Goal: Task Accomplishment & Management: Manage account settings

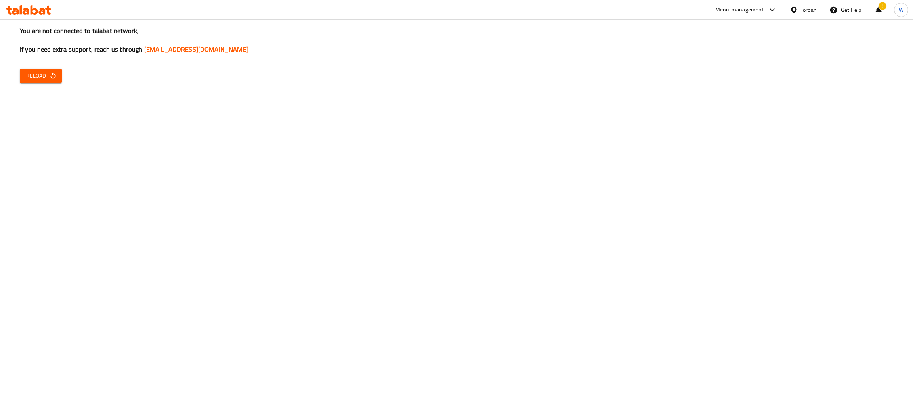
click at [51, 83] on button "Reload" at bounding box center [41, 76] width 42 height 15
click at [49, 78] on icon "button" at bounding box center [53, 76] width 8 height 8
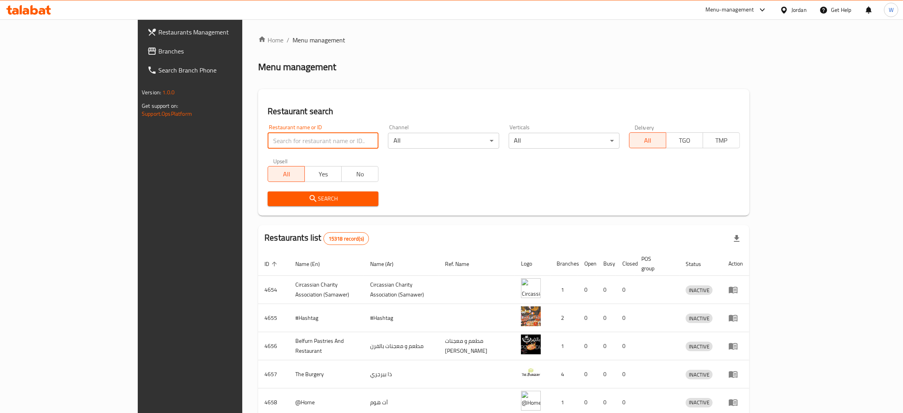
click at [269, 133] on input "search" at bounding box center [323, 141] width 111 height 16
type input "zanb"
click button "Search" at bounding box center [323, 198] width 111 height 15
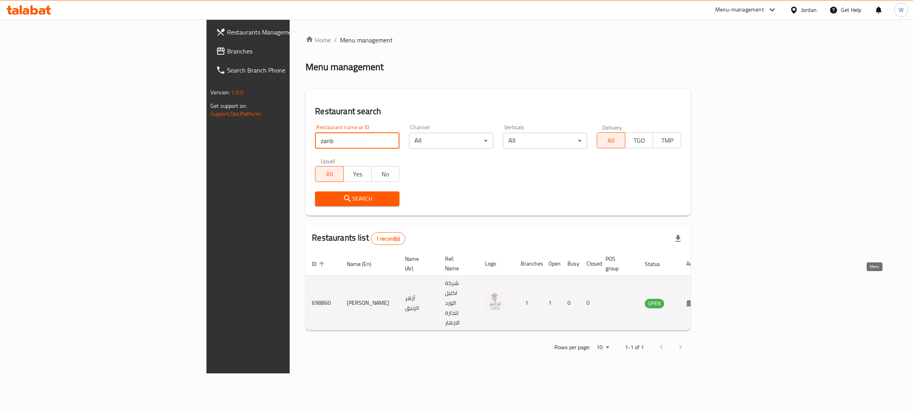
click at [695, 300] on icon "enhanced table" at bounding box center [690, 303] width 9 height 7
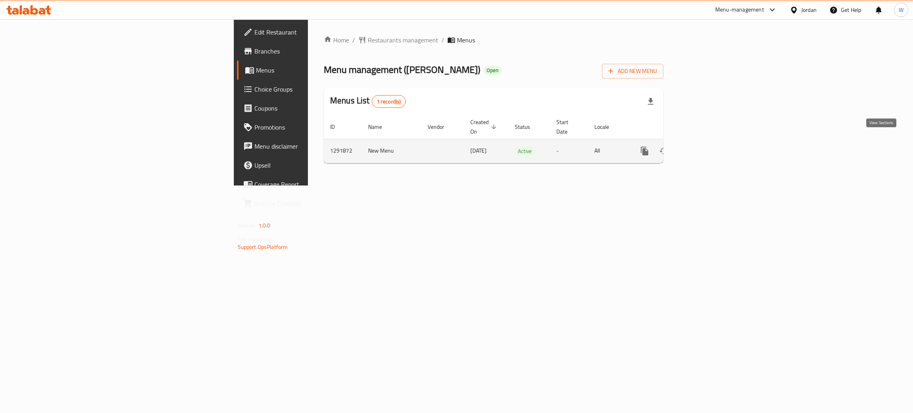
click at [711, 149] on link "enhanced table" at bounding box center [701, 150] width 19 height 19
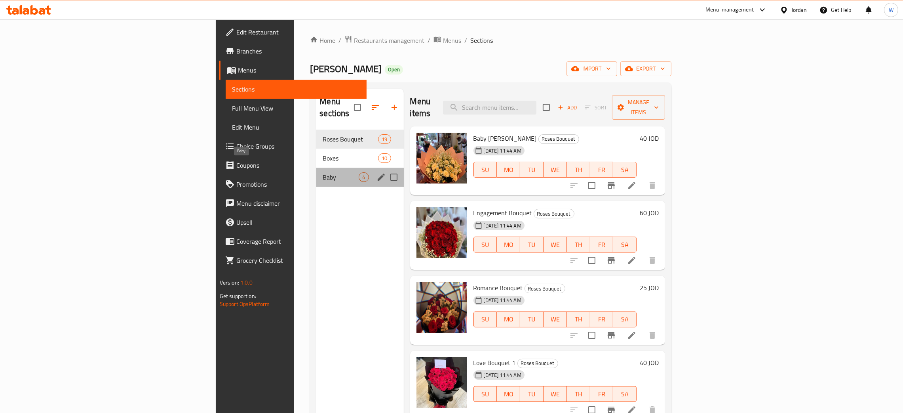
click at [323, 172] on span "Baby" at bounding box center [341, 177] width 36 height 10
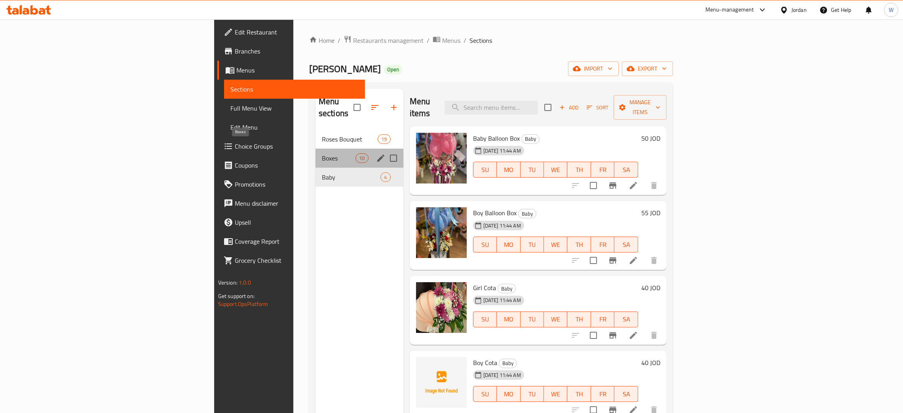
click at [322, 153] on span "Boxes" at bounding box center [339, 158] width 34 height 10
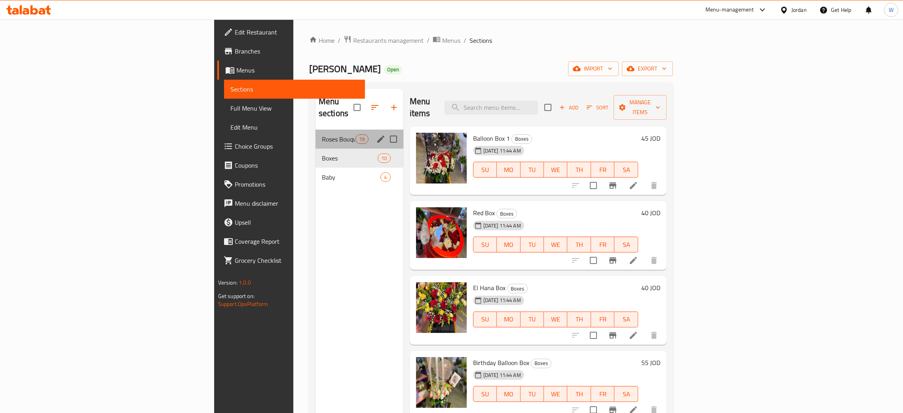
click at [316, 133] on div "Roses Bouquet 19" at bounding box center [360, 139] width 88 height 19
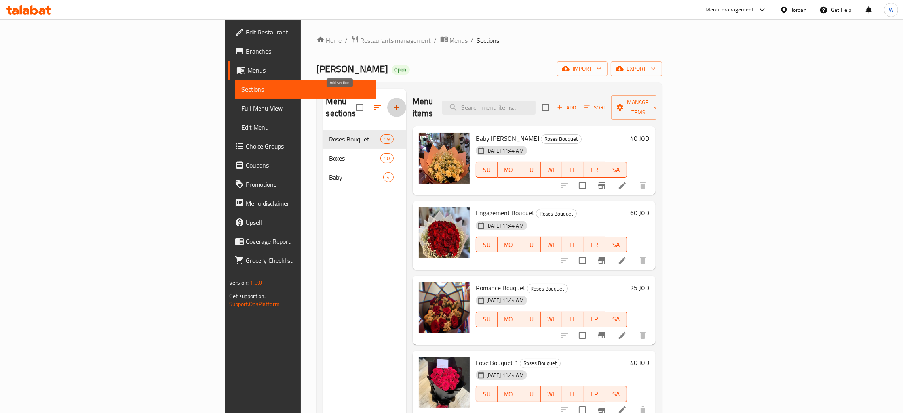
click at [387, 109] on button "button" at bounding box center [396, 107] width 19 height 19
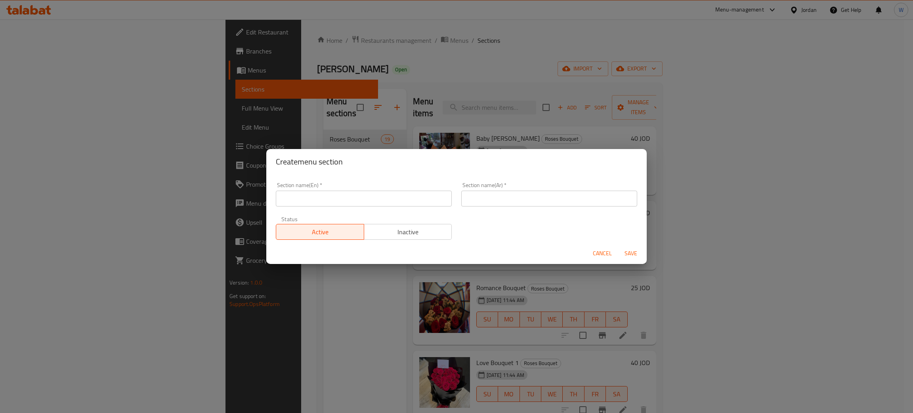
click at [338, 200] on input "text" at bounding box center [364, 199] width 176 height 16
type input "Flowers Bouquet"
click at [505, 192] on div "Section name(Ar)   * Section name(Ar) *" at bounding box center [549, 194] width 176 height 24
click at [505, 194] on input "text" at bounding box center [549, 199] width 176 height 16
click at [491, 196] on input "text" at bounding box center [549, 199] width 176 height 16
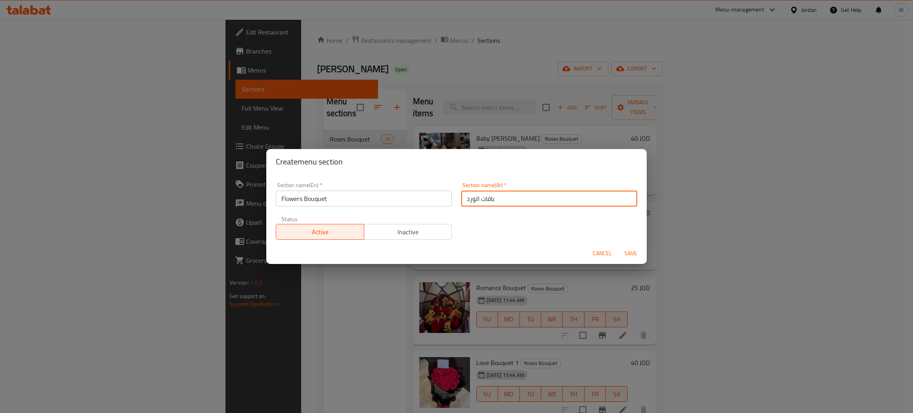
type input "باقات الورد"
click at [631, 255] on span "Save" at bounding box center [630, 253] width 19 height 10
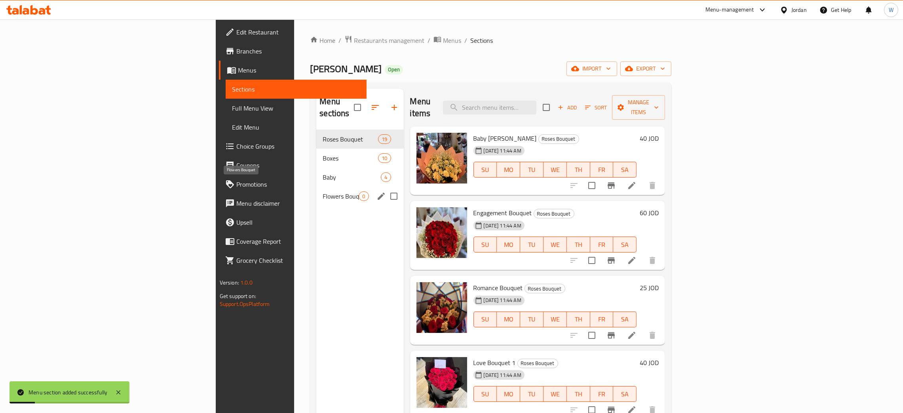
click at [323, 191] on span "Flowers Bouquet" at bounding box center [341, 196] width 36 height 10
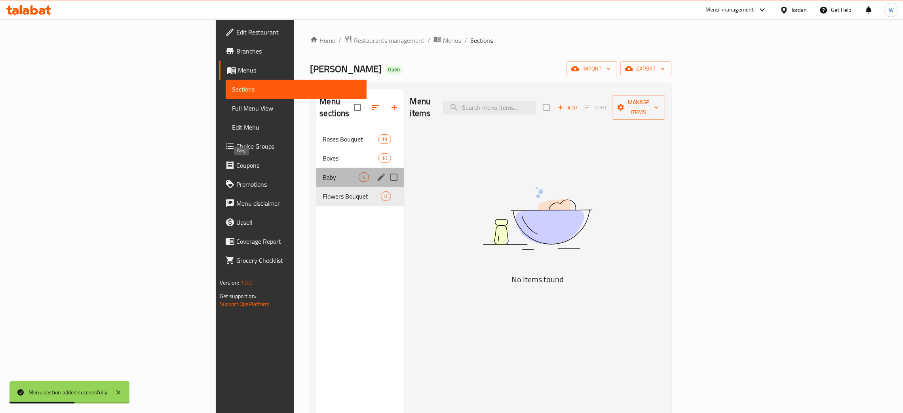
click at [323, 172] on span "Baby" at bounding box center [341, 177] width 36 height 10
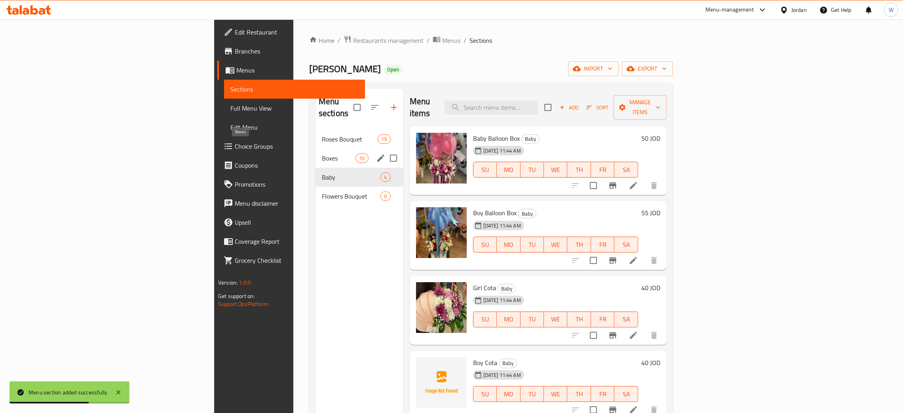
click at [322, 153] on span "Boxes" at bounding box center [339, 158] width 34 height 10
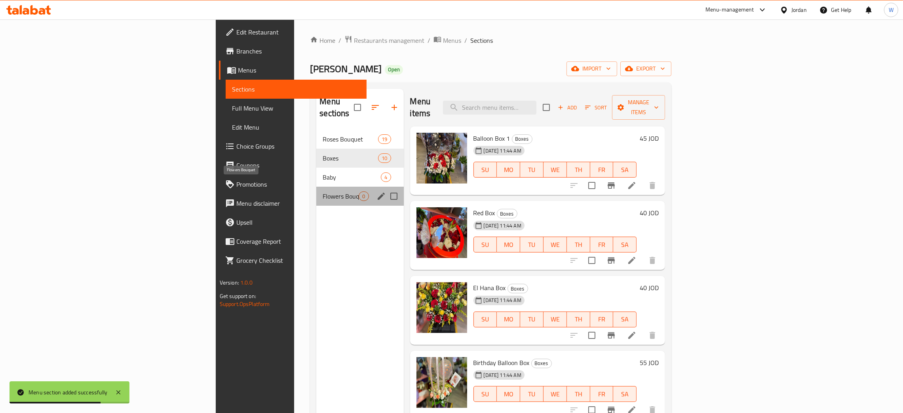
click at [323, 191] on span "Flowers Bouquet" at bounding box center [341, 196] width 36 height 10
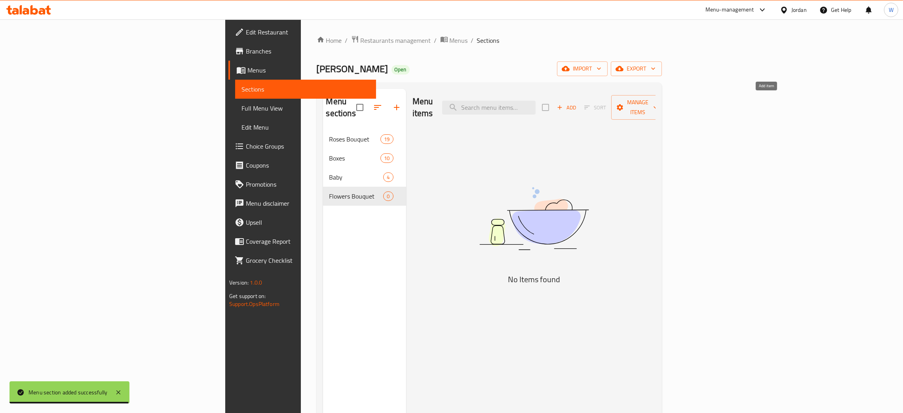
click at [564, 104] on icon "button" at bounding box center [559, 107] width 7 height 7
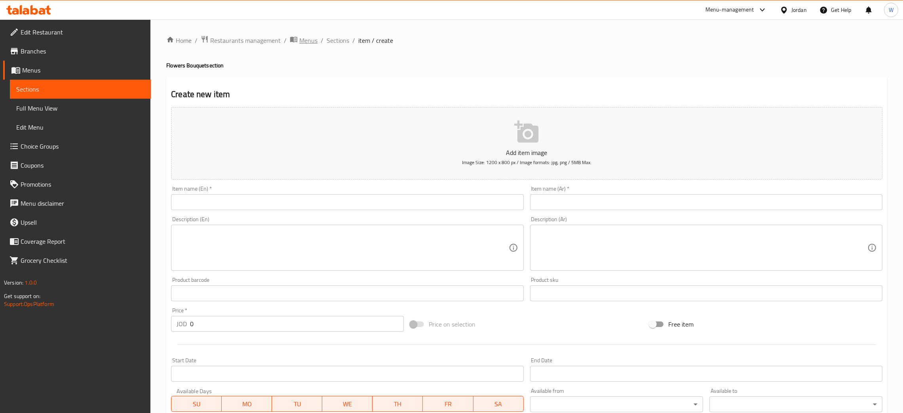
click at [311, 40] on span "Menus" at bounding box center [308, 41] width 18 height 10
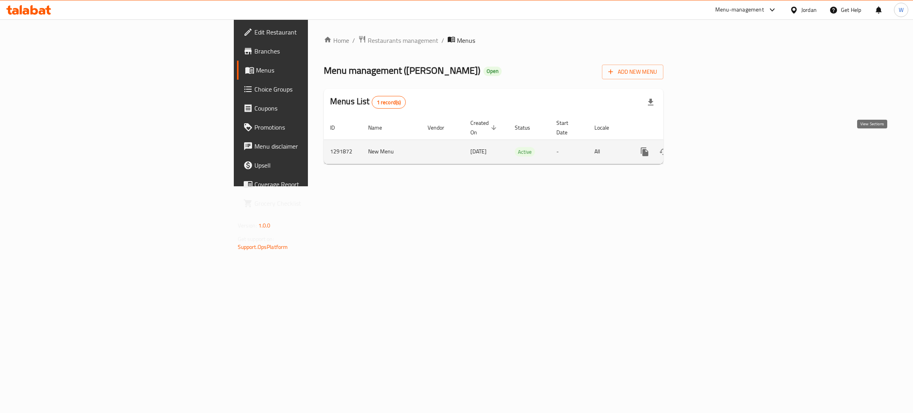
click at [706, 147] on icon "enhanced table" at bounding box center [702, 152] width 10 height 10
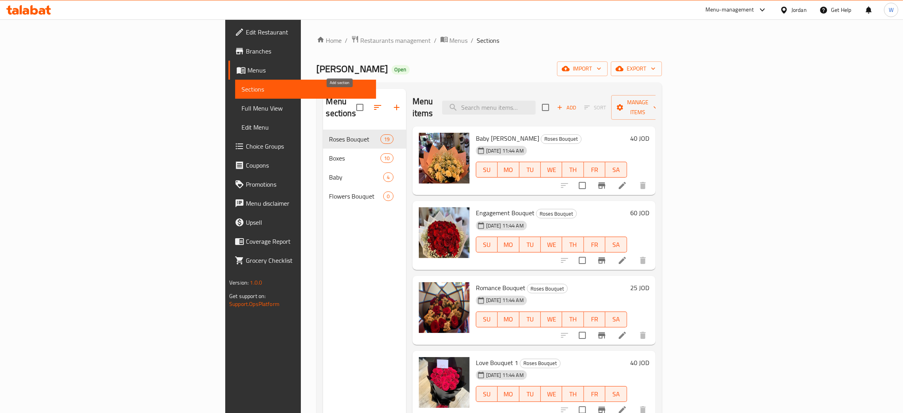
click at [392, 103] on icon "button" at bounding box center [397, 108] width 10 height 10
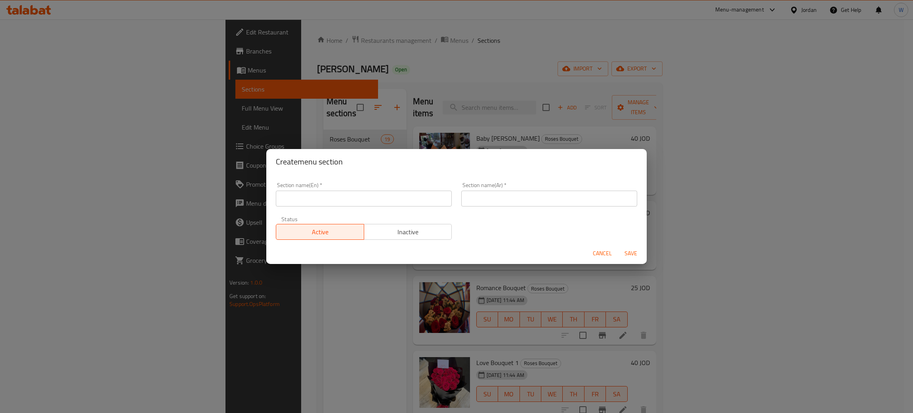
click at [379, 201] on input "text" at bounding box center [364, 199] width 176 height 16
type input "؛"
type input "Plants"
click at [483, 187] on div "Section name(Ar)   * Section name(Ar) *" at bounding box center [549, 194] width 176 height 24
click at [479, 192] on input "text" at bounding box center [549, 199] width 176 height 16
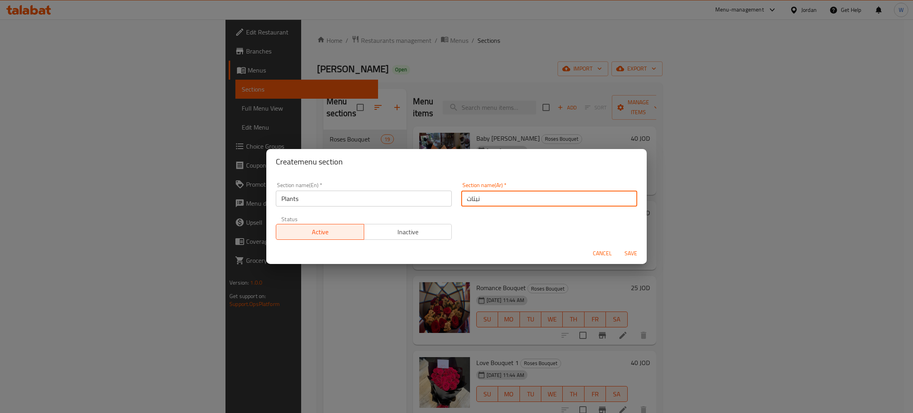
type input "نبتات"
click at [632, 254] on span "Save" at bounding box center [630, 253] width 19 height 10
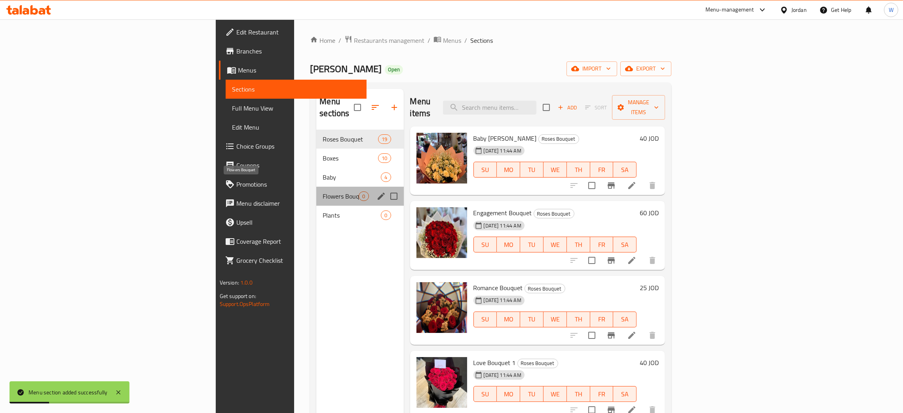
drag, startPoint x: 213, startPoint y: 184, endPoint x: 220, endPoint y: 187, distance: 7.3
click at [323, 191] on span "Flowers Bouquet" at bounding box center [341, 196] width 36 height 10
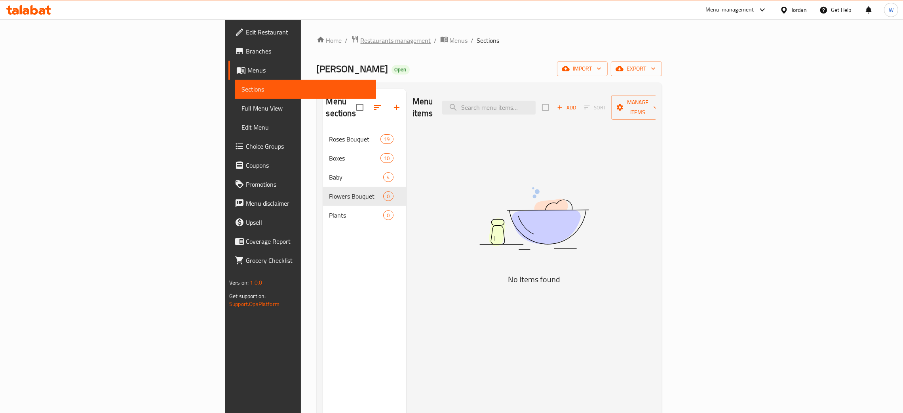
click at [361, 40] on span "Restaurants management" at bounding box center [396, 41] width 71 height 10
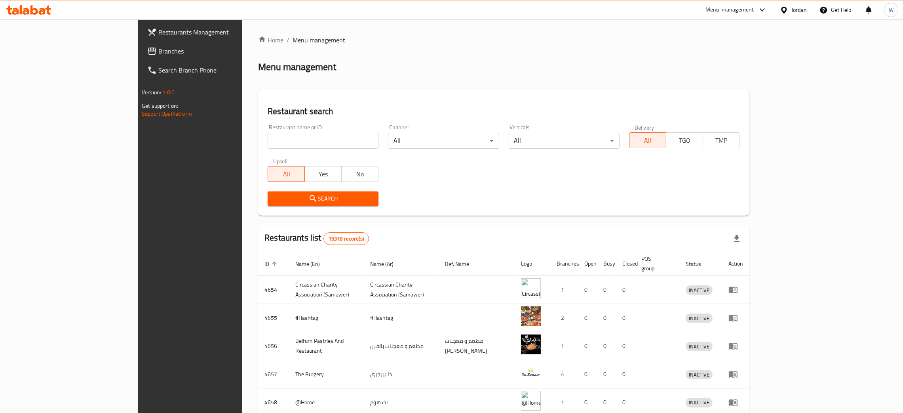
click at [258, 141] on div "Home / Menu management Menu management Restaurant search Restaurant name or ID …" at bounding box center [504, 309] width 492 height 549
click at [268, 141] on input "search" at bounding box center [323, 141] width 111 height 16
type input "janat adan"
click button "Search" at bounding box center [323, 198] width 111 height 15
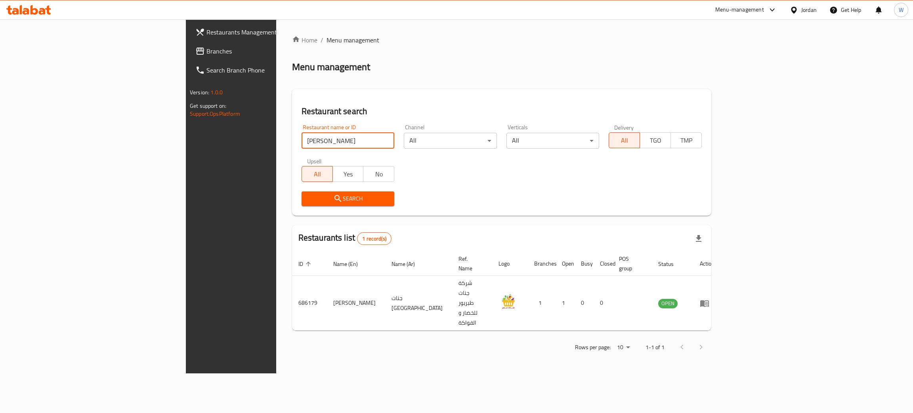
click at [276, 373] on div "Home / Menu management Menu management Restaurant search Restaurant name or ID …" at bounding box center [501, 196] width 451 height 354
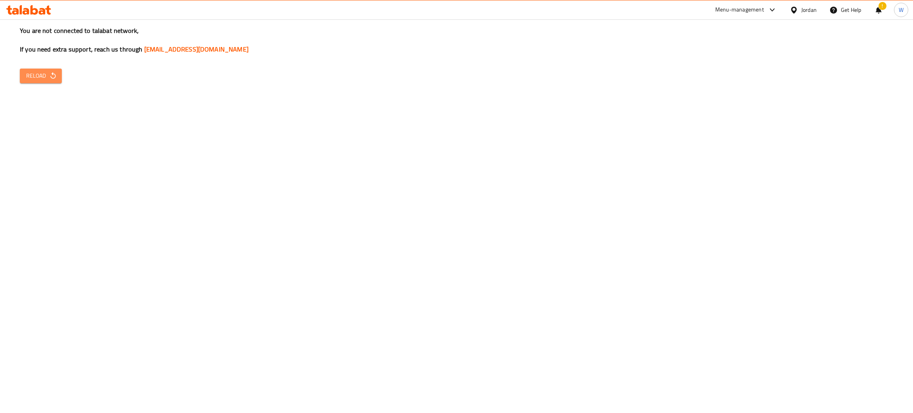
click at [46, 78] on span "Reload" at bounding box center [40, 76] width 29 height 10
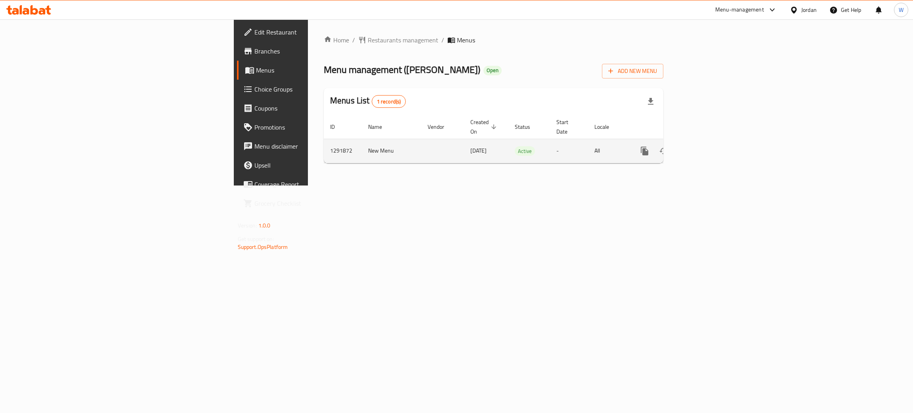
click at [705, 147] on icon "enhanced table" at bounding box center [701, 150] width 7 height 7
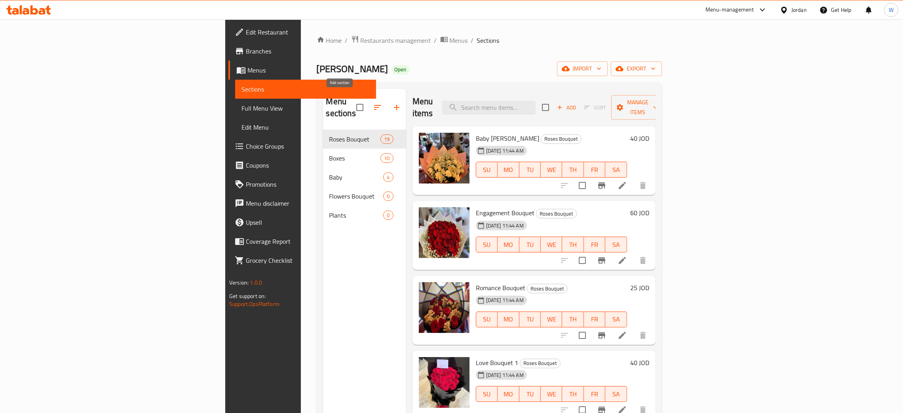
click at [392, 103] on icon "button" at bounding box center [397, 108] width 10 height 10
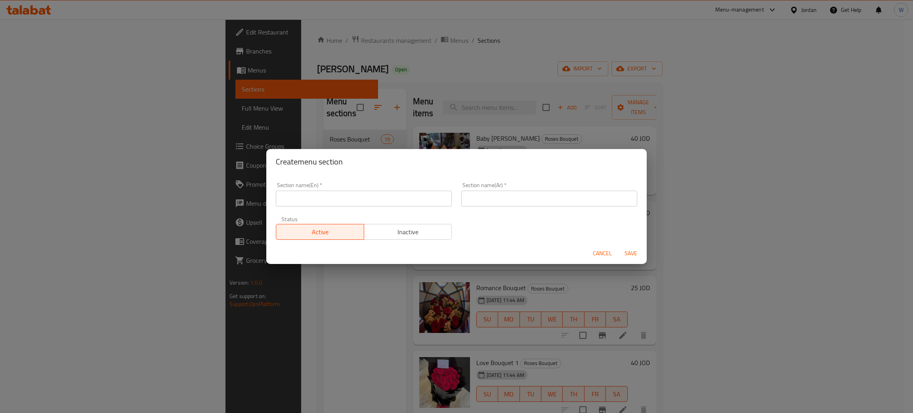
click at [372, 197] on input "text" at bounding box center [364, 199] width 176 height 16
type input "S"
type input "Flower Stands"
click at [479, 197] on input "text" at bounding box center [549, 199] width 176 height 16
type input "س"
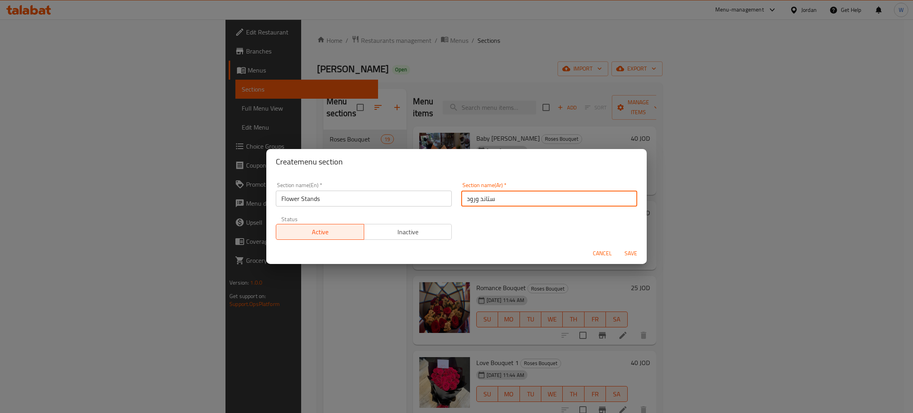
type input "ستاند ورود"
click at [631, 253] on span "Save" at bounding box center [630, 253] width 19 height 10
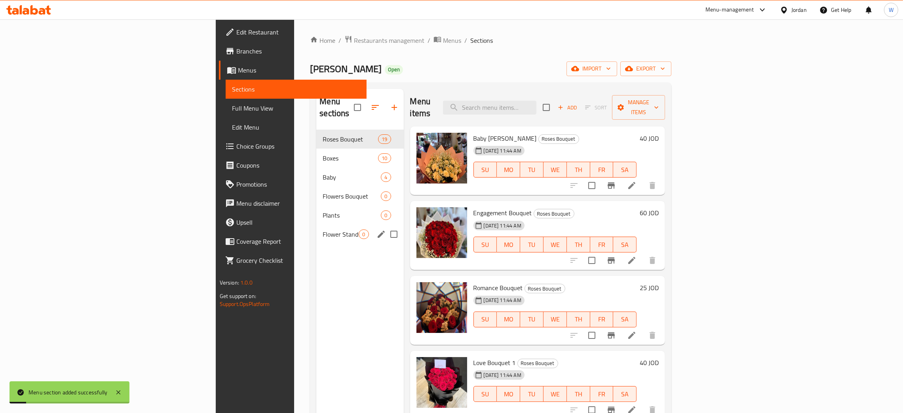
click at [323, 229] on span "Flower Stands" at bounding box center [341, 234] width 36 height 10
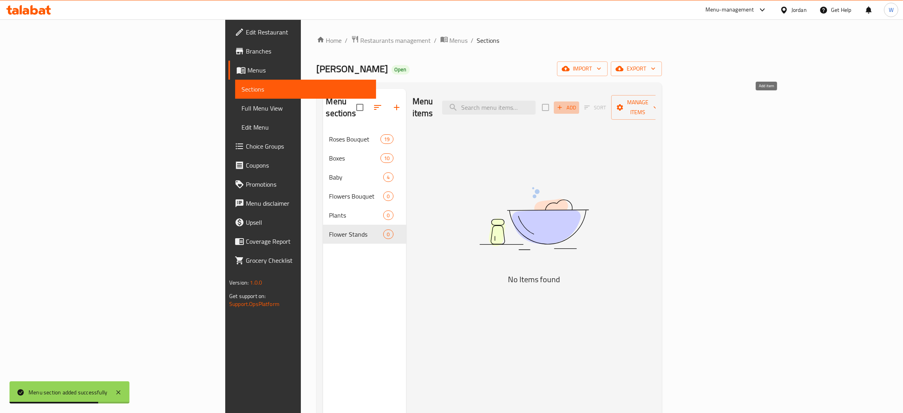
click at [577, 104] on span "Add" at bounding box center [566, 107] width 21 height 9
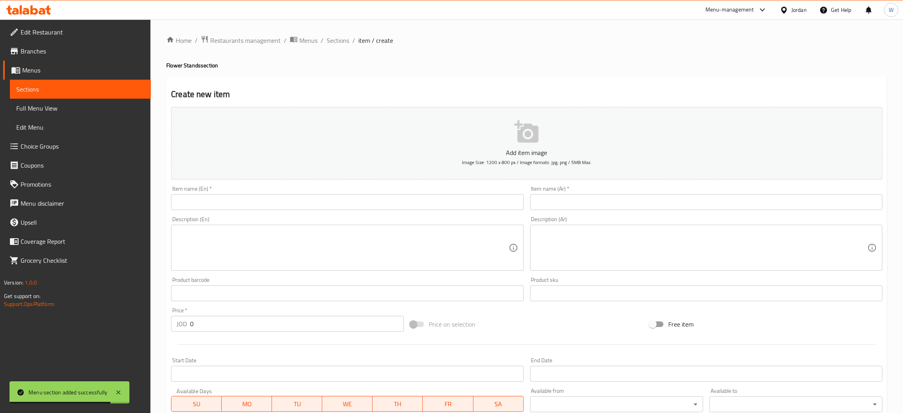
click at [320, 201] on input "text" at bounding box center [347, 202] width 353 height 16
paste input "Opening stand"
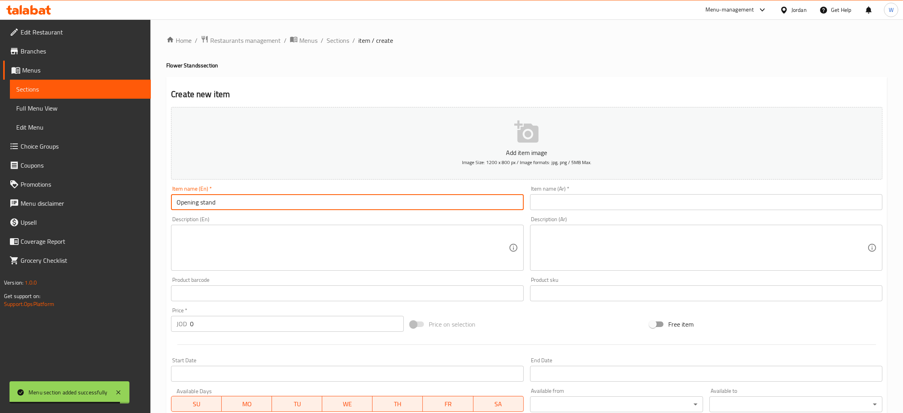
type input "Opening stand"
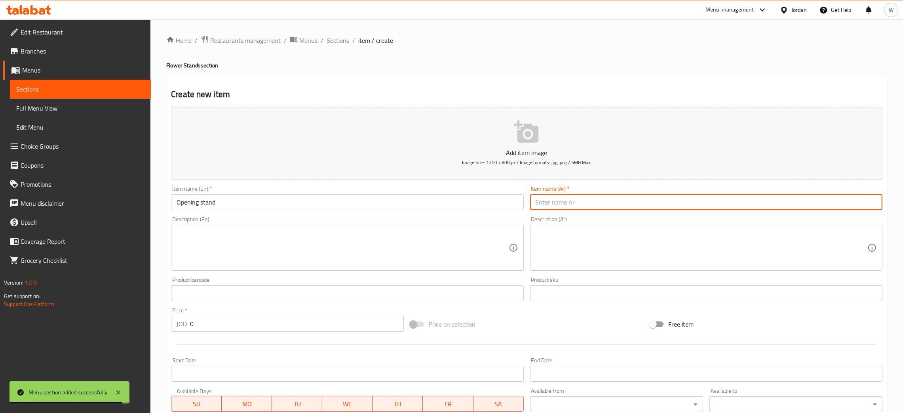
click at [558, 194] on input "text" at bounding box center [706, 202] width 353 height 16
paste input "ستاند الافتتاح"
type input "ستاند الافتتاح"
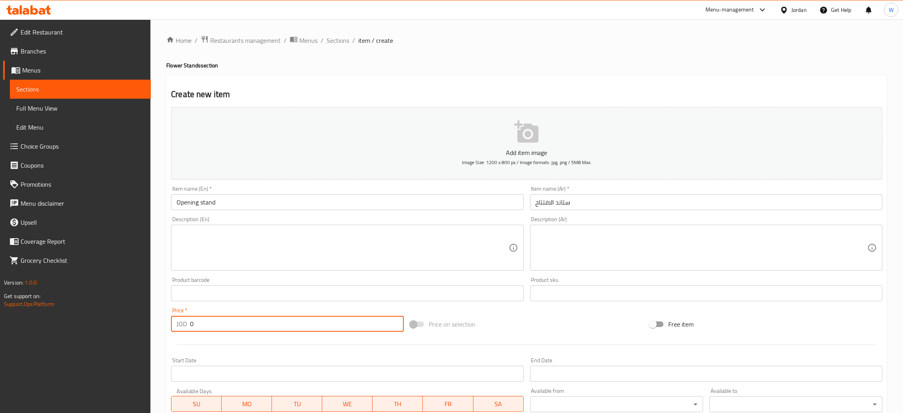
drag, startPoint x: 220, startPoint y: 335, endPoint x: 190, endPoint y: 332, distance: 30.2
click at [190, 333] on div "Price   * JOD 0 Price *" at bounding box center [287, 319] width 239 height 30
type input "300"
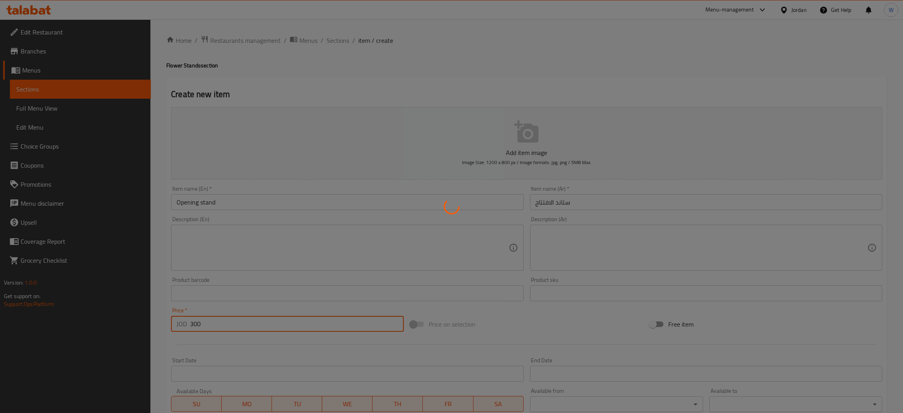
type input "0"
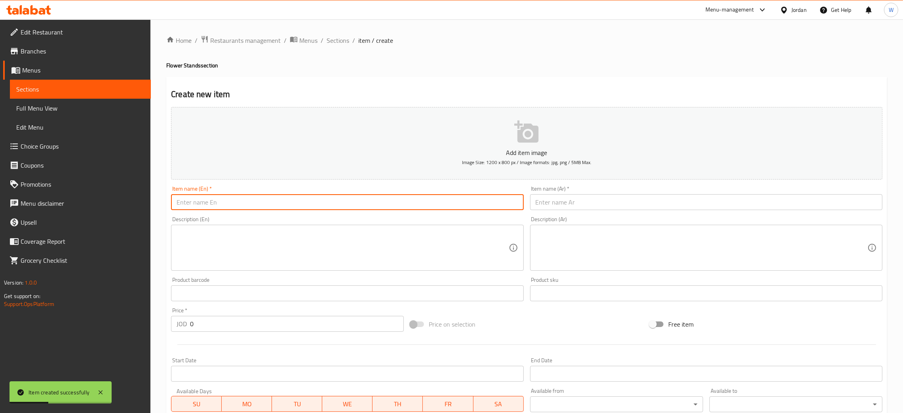
click at [404, 200] on input "text" at bounding box center [347, 202] width 353 height 16
paste input "Opening Stand #2"
type input "Opening Stand #2"
click at [574, 202] on input "text" at bounding box center [706, 202] width 353 height 16
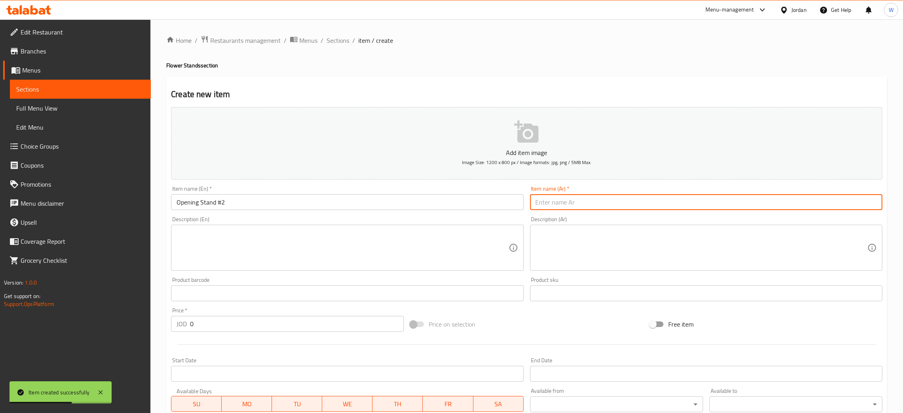
paste input "ستاند الافتتاح #2"
type input "ستاند الافتتاح #2"
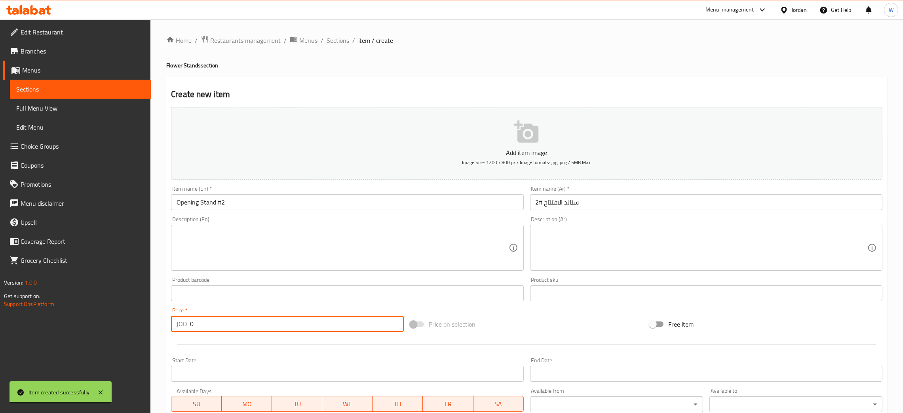
drag, startPoint x: 213, startPoint y: 322, endPoint x: 140, endPoint y: 323, distance: 72.9
click at [141, 324] on div "Edit Restaurant Branches Menus Sections Full Menu View Edit Menu Choice Groups …" at bounding box center [451, 289] width 903 height 540
type input "300"
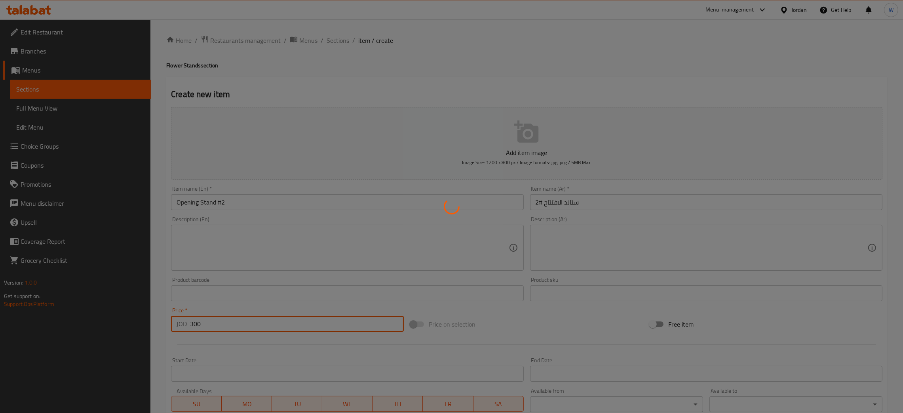
type input "0"
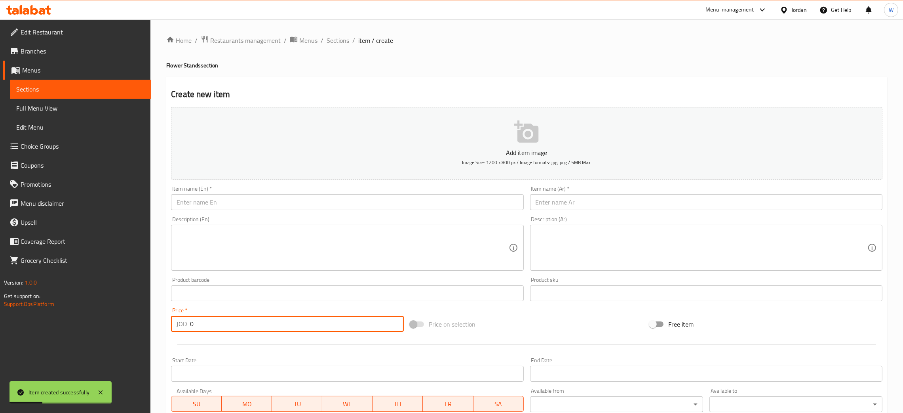
click at [590, 205] on input "text" at bounding box center [706, 202] width 353 height 16
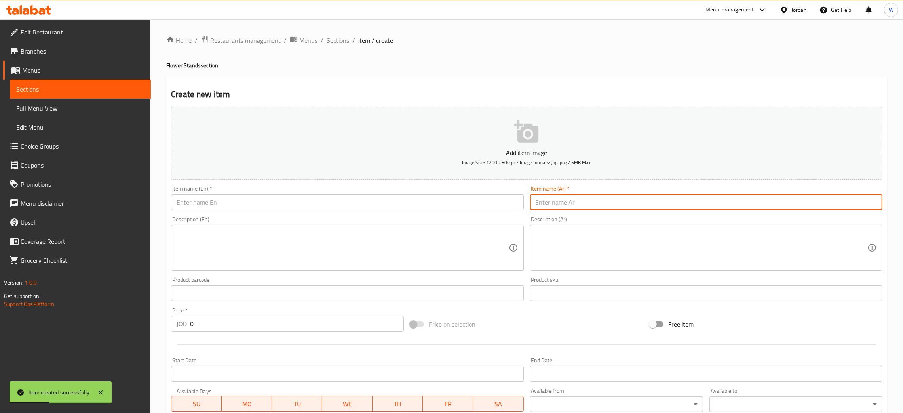
click at [452, 208] on input "text" at bounding box center [347, 202] width 353 height 16
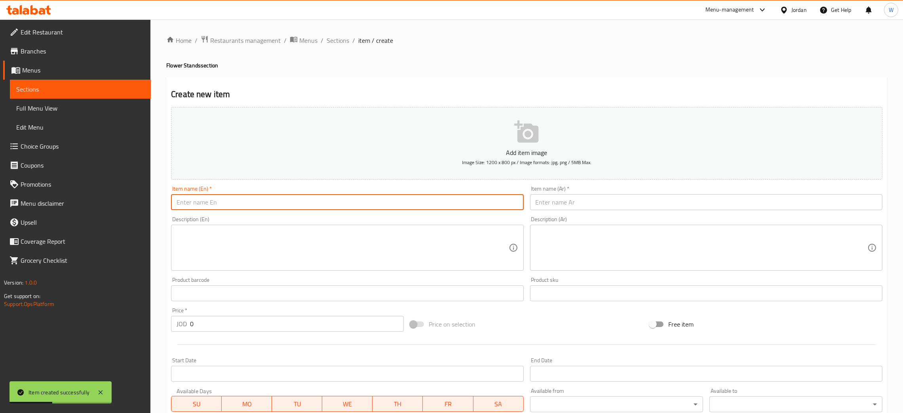
paste input "Center piece length 1 meter"
type input "Center piece length 1 meter"
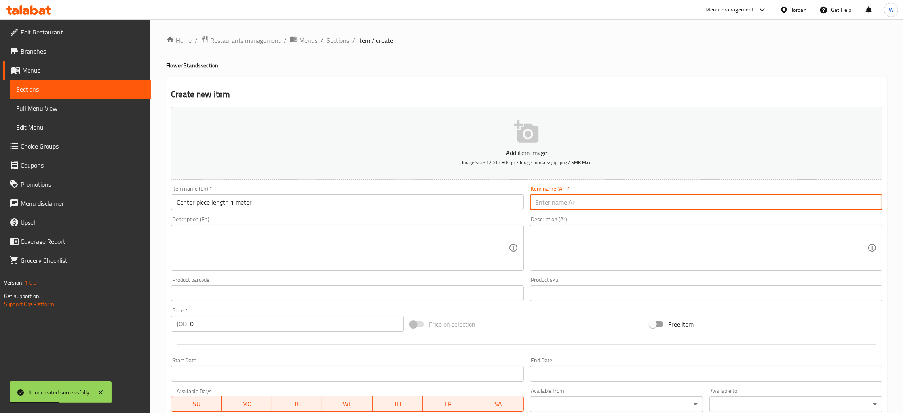
click at [585, 197] on input "text" at bounding box center [706, 202] width 353 height 16
paste input "سنتر بيس طول متر"
type input "سنتر بيس طول متر"
drag, startPoint x: 225, startPoint y: 322, endPoint x: 167, endPoint y: 331, distance: 59.4
click at [168, 332] on div "Price   * JOD 0 Price *" at bounding box center [287, 319] width 239 height 30
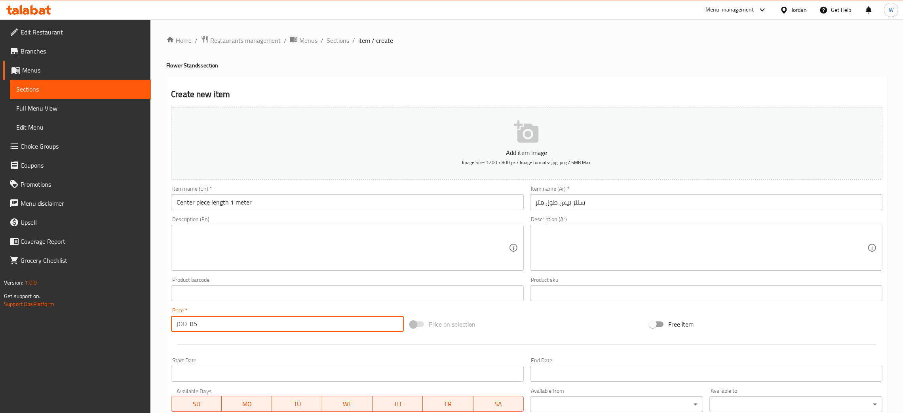
type input "85"
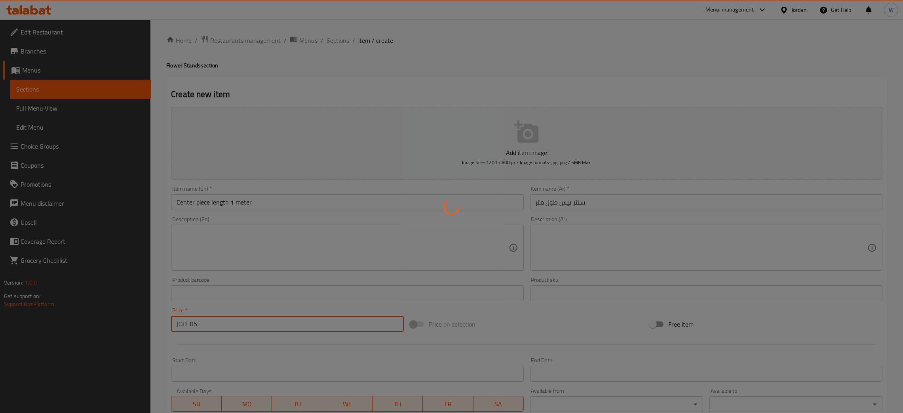
type input "0"
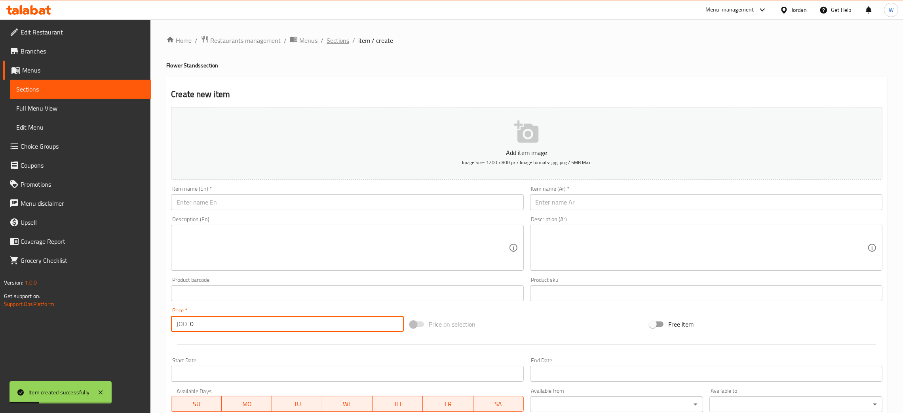
click at [343, 45] on span "Sections" at bounding box center [338, 41] width 23 height 10
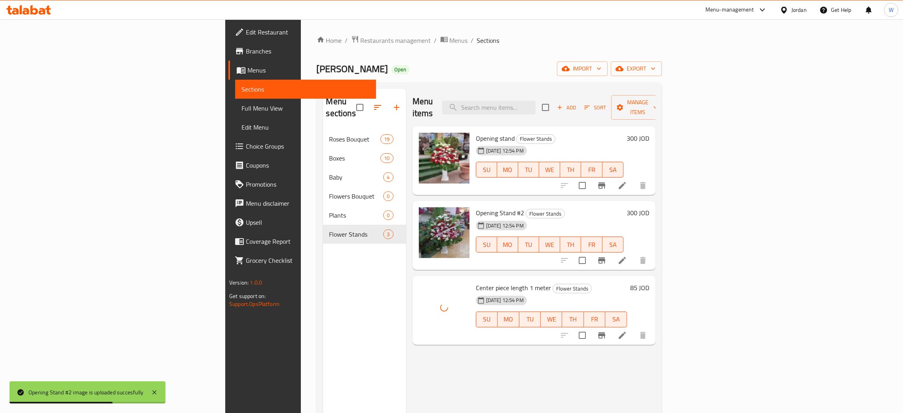
click at [469, 341] on div "Menu items Add Sort Manage items Opening stand Flower Stands 31-08-2025 12:54 P…" at bounding box center [531, 295] width 250 height 413
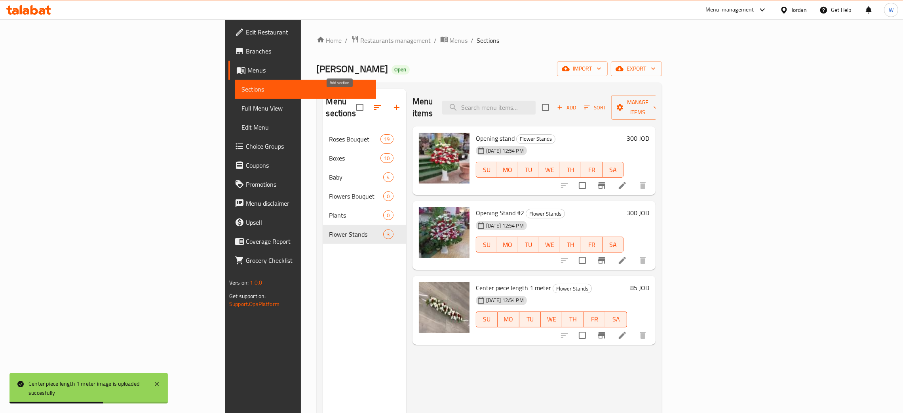
click at [392, 103] on icon "button" at bounding box center [397, 108] width 10 height 10
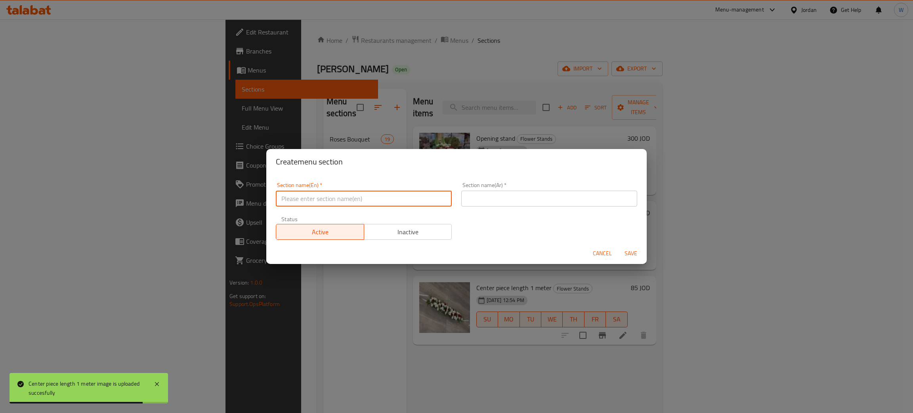
click at [400, 197] on input "text" at bounding box center [364, 199] width 176 height 16
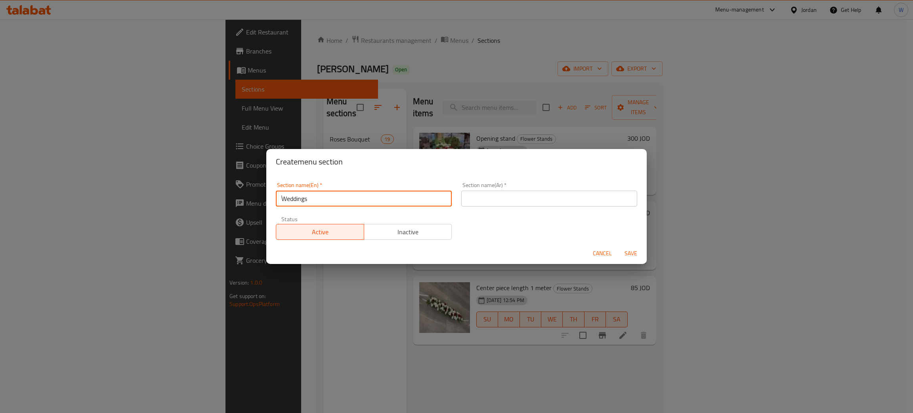
type input "ًWeddings"
click at [501, 196] on input "text" at bounding box center [549, 199] width 176 height 16
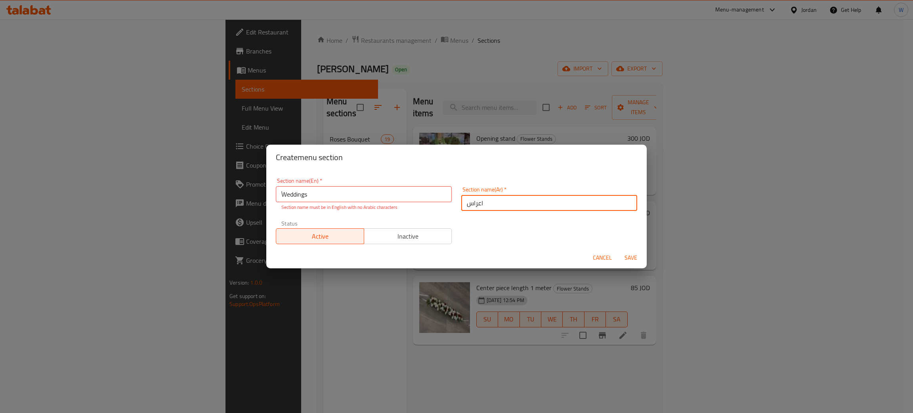
type input "اعراس"
click at [634, 259] on span "Save" at bounding box center [630, 258] width 19 height 10
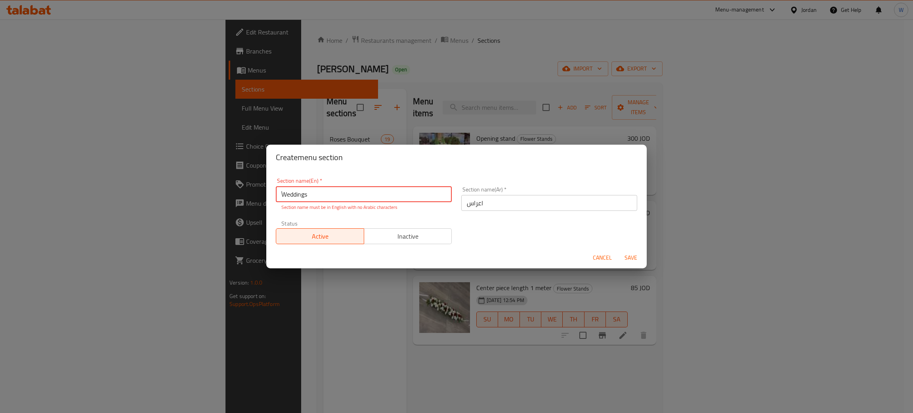
click at [282, 194] on input "ًWeddings" at bounding box center [364, 194] width 176 height 16
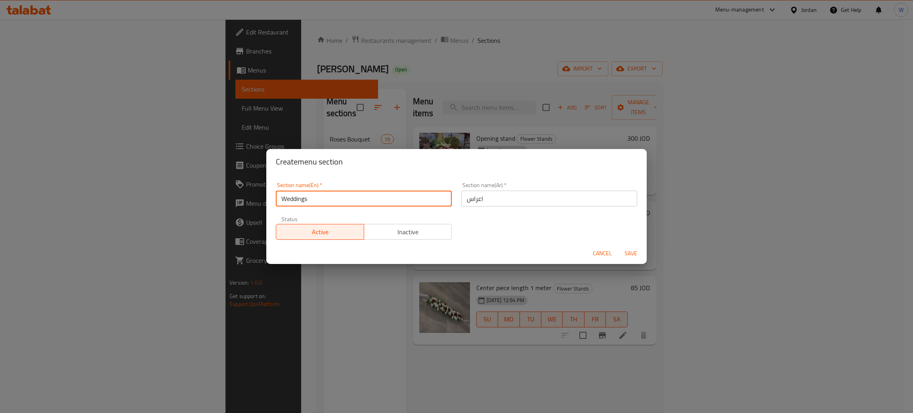
type input "Weddings"
click at [631, 252] on span "Save" at bounding box center [630, 253] width 19 height 10
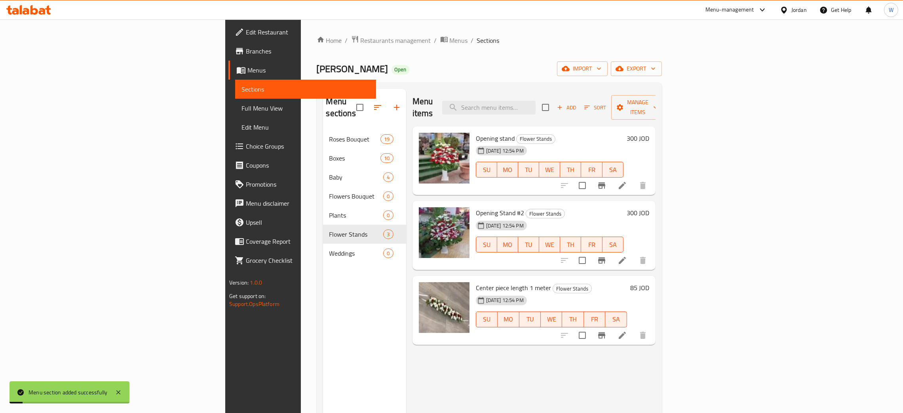
click at [330, 248] on span "Weddings" at bounding box center [357, 253] width 54 height 10
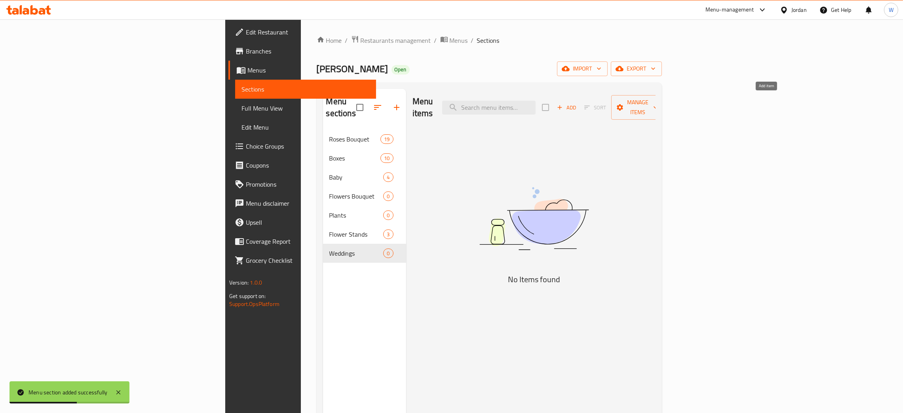
click at [577, 103] on span "Add" at bounding box center [566, 107] width 21 height 9
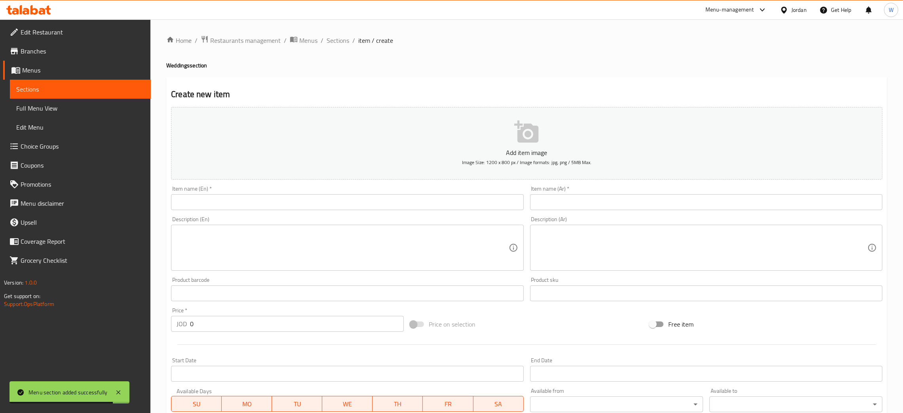
click at [435, 200] on input "text" at bounding box center [347, 202] width 353 height 16
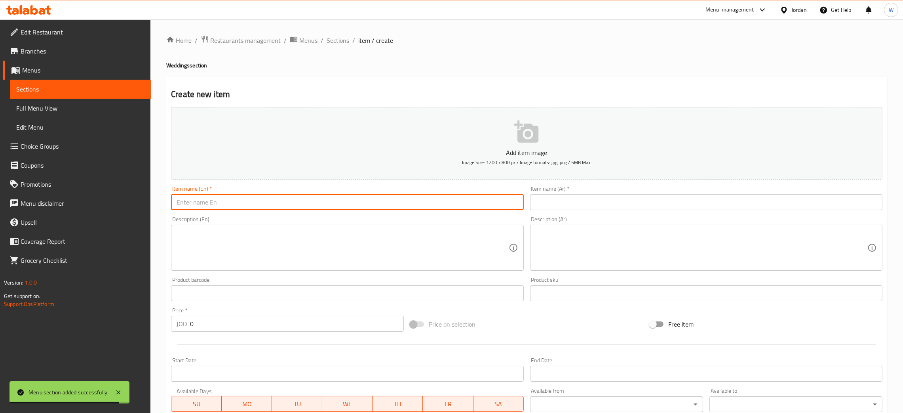
click at [581, 191] on div "Item name (Ar)   * Item name (Ar) *" at bounding box center [706, 198] width 353 height 24
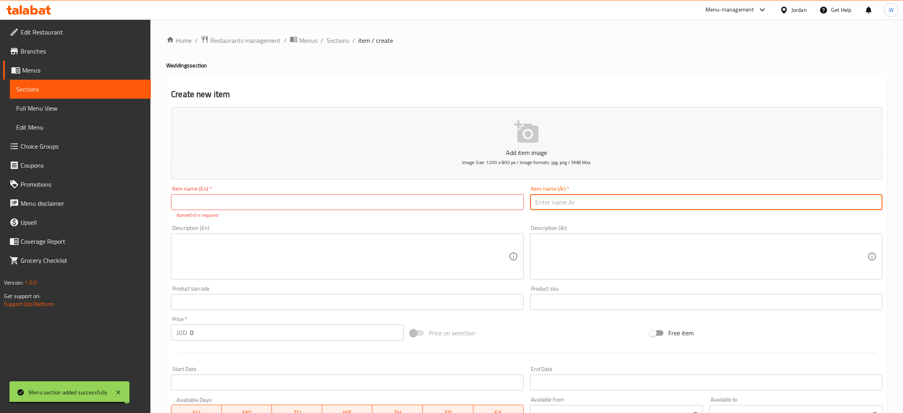
click at [574, 197] on input "text" at bounding box center [706, 202] width 353 height 16
paste input "مسكة عروس توليب صناعي"
click at [631, 201] on input "مسكة عروس توليب صناعي" at bounding box center [706, 202] width 353 height 16
click at [630, 201] on input "مسكة عروس توليب صناعي" at bounding box center [706, 202] width 353 height 16
click at [629, 201] on input "مسكة عروس توليب صناعي" at bounding box center [706, 202] width 353 height 16
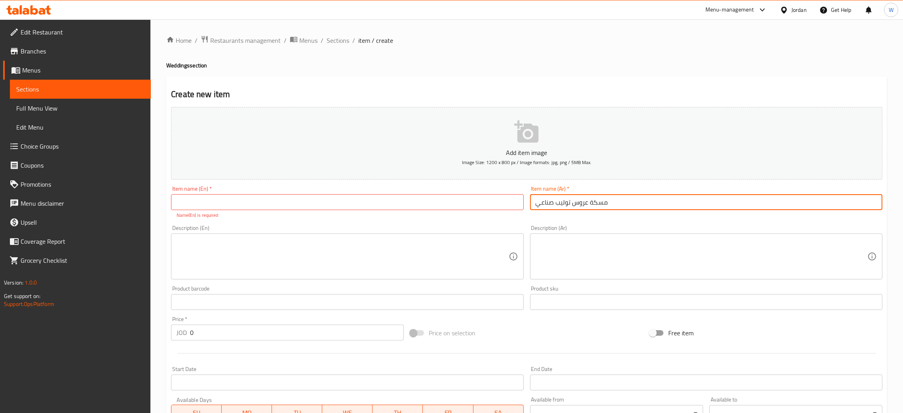
click at [629, 201] on input "مسكة عروس توليب صناعي" at bounding box center [706, 202] width 353 height 16
type input "مسكة عروس توليب صناعي"
click at [190, 196] on input "text" at bounding box center [347, 202] width 353 height 16
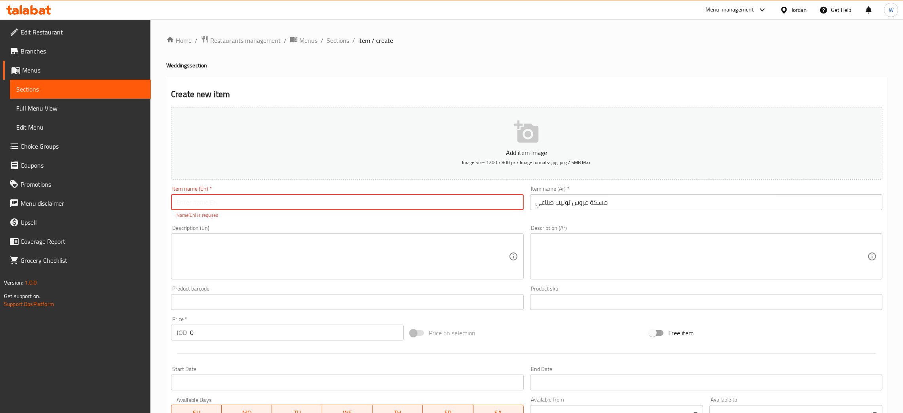
paste input "Artificial tulip bridal bouquet"
type input "Artificial tulip bridal bouquet"
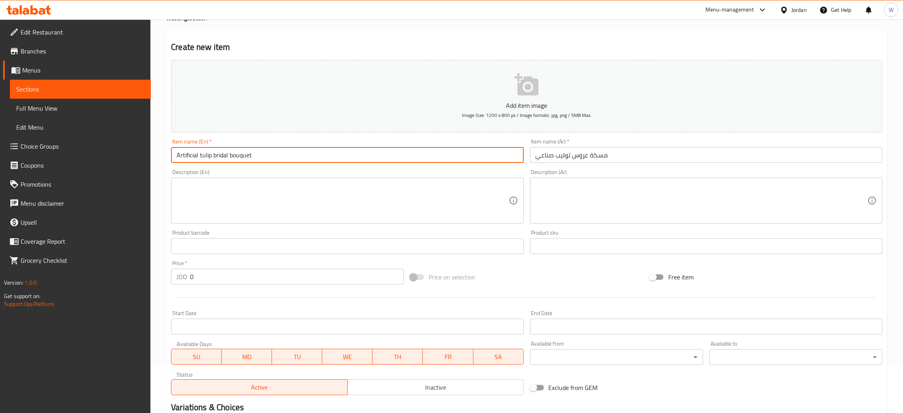
scroll to position [119, 0]
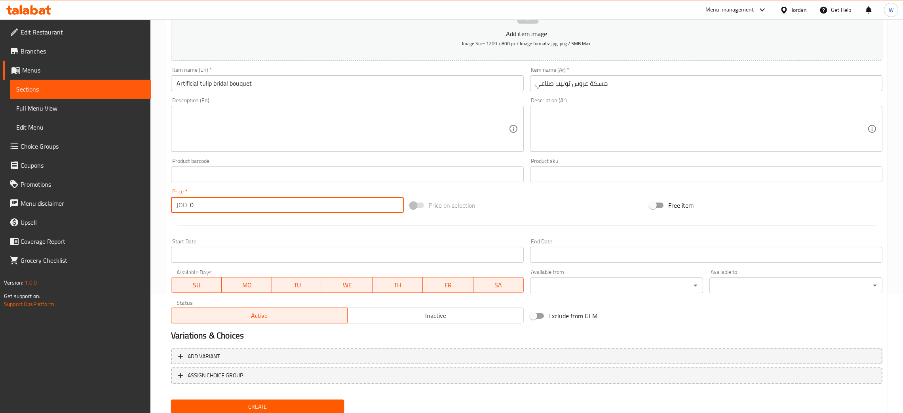
drag, startPoint x: 139, startPoint y: 222, endPoint x: 137, endPoint y: 218, distance: 4.3
click at [137, 221] on div "Edit Restaurant Branches Menus Sections Full Menu View Edit Menu Choice Groups …" at bounding box center [451, 171] width 903 height 540
type input "85"
click at [171, 399] on button "Create" at bounding box center [257, 406] width 173 height 15
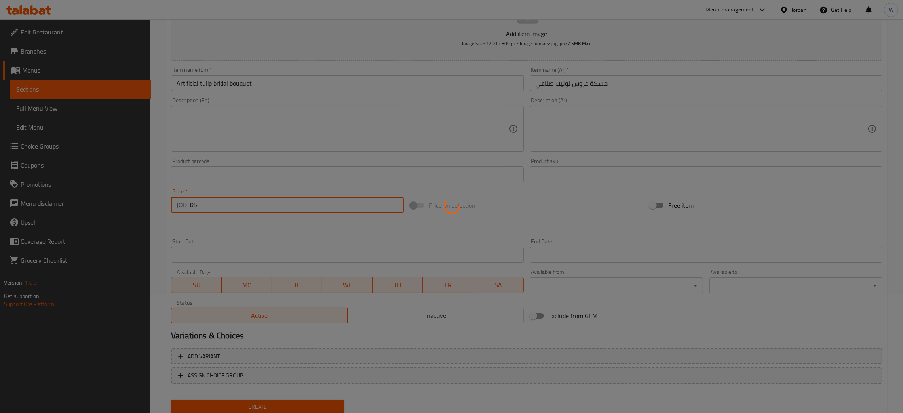
type input "0"
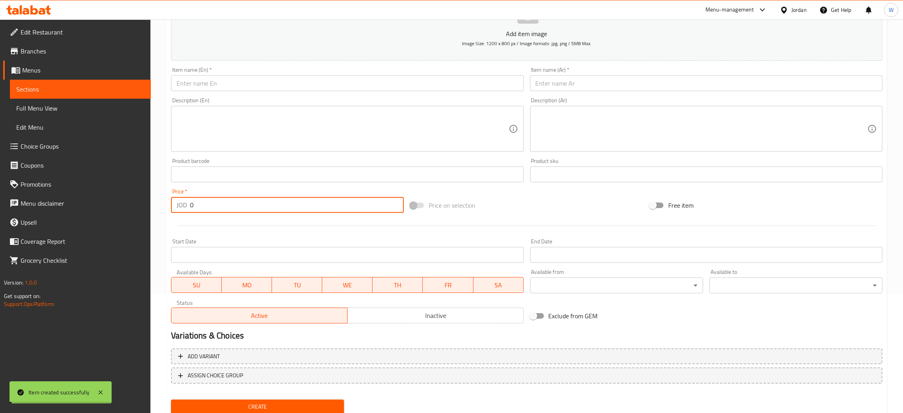
scroll to position [0, 0]
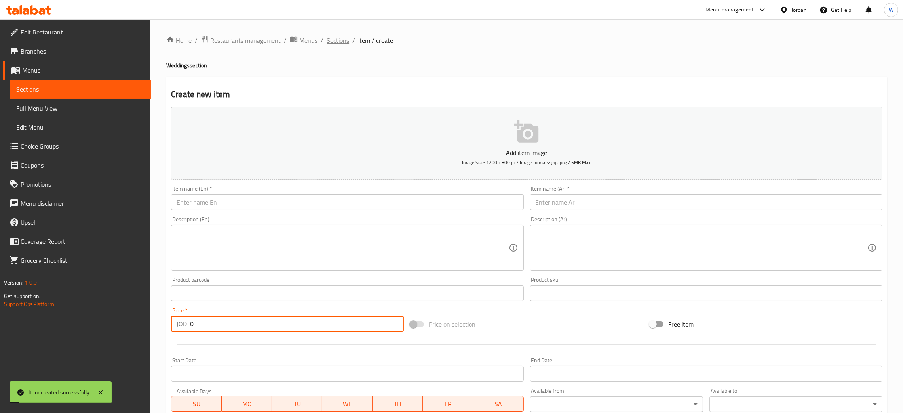
click at [345, 44] on span "Sections" at bounding box center [338, 41] width 23 height 10
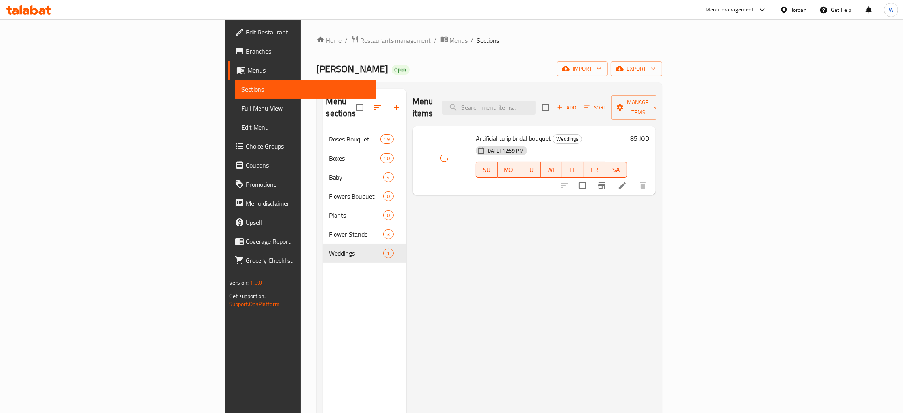
click at [445, 234] on div "Menu items Add Sort Manage items Artificial tulip bridal bouquet Weddings 31-08…" at bounding box center [531, 295] width 250 height 413
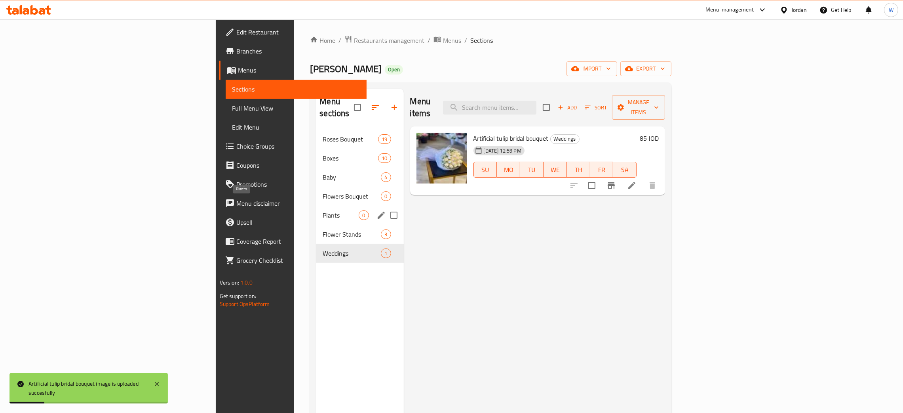
click at [323, 210] on span "Plants" at bounding box center [341, 215] width 36 height 10
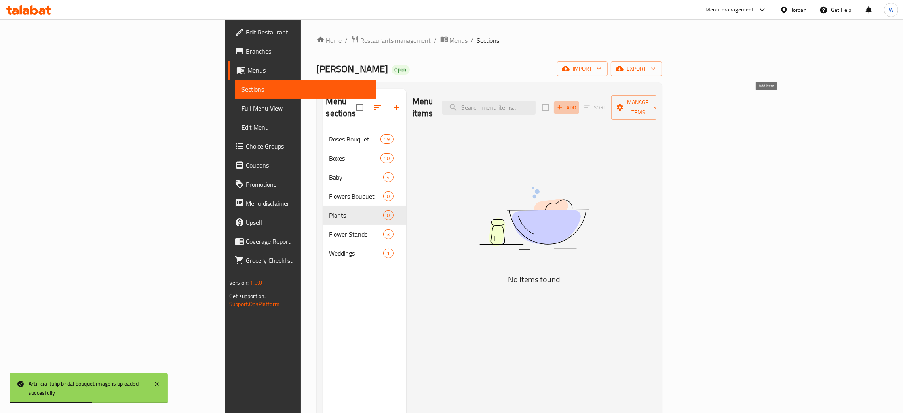
click at [579, 107] on button "Add" at bounding box center [566, 107] width 25 height 12
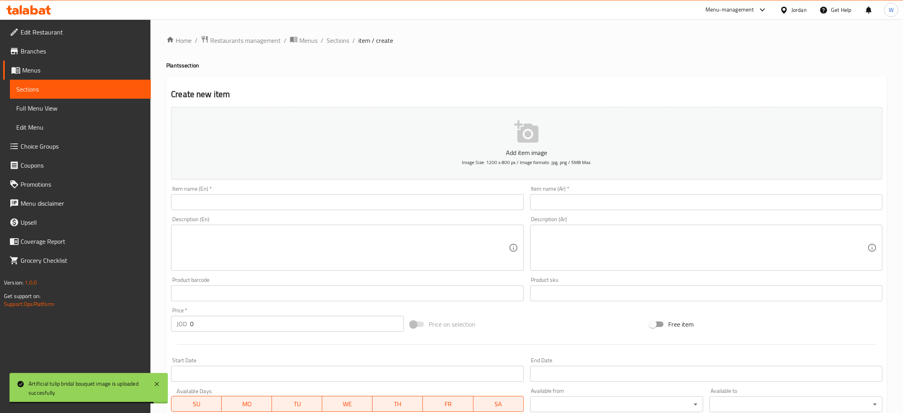
click at [372, 197] on input "text" at bounding box center [347, 202] width 353 height 16
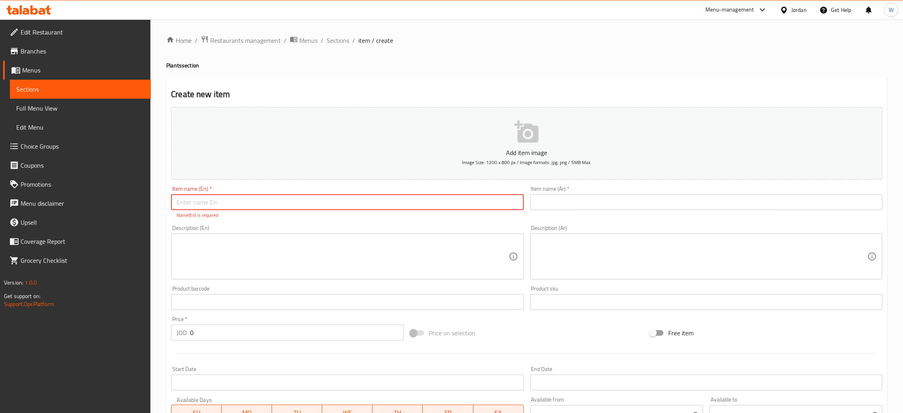
paste input "Large size bonsai"
type input "Large size bonsai"
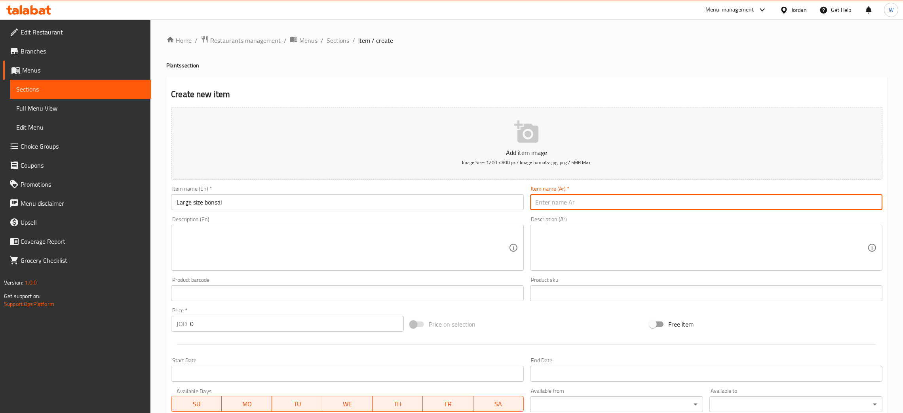
click at [547, 196] on input "text" at bounding box center [706, 202] width 353 height 16
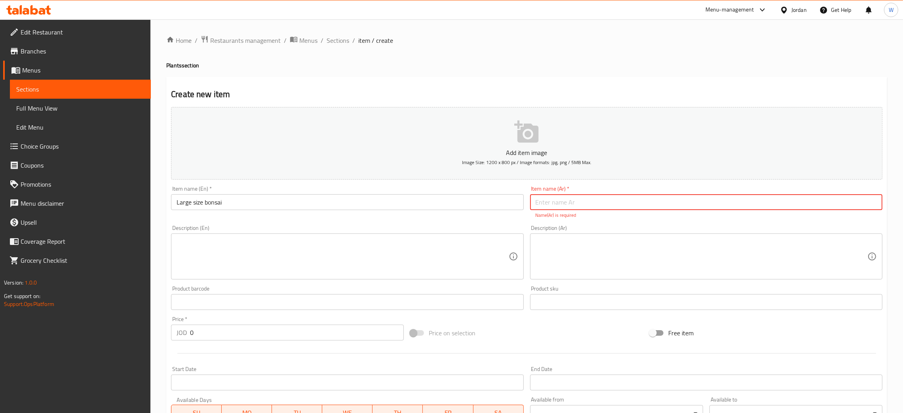
paste input "بونساي حجم كبير"
type input "بونساي حجم كبير"
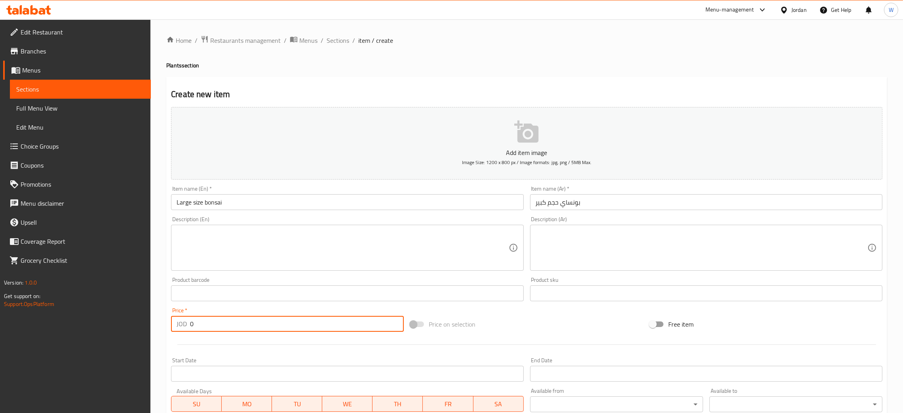
drag, startPoint x: 217, startPoint y: 325, endPoint x: 84, endPoint y: 336, distance: 133.5
click at [97, 337] on div "Edit Restaurant Branches Menus Sections Full Menu View Edit Menu Choice Groups …" at bounding box center [451, 289] width 903 height 540
type input "82"
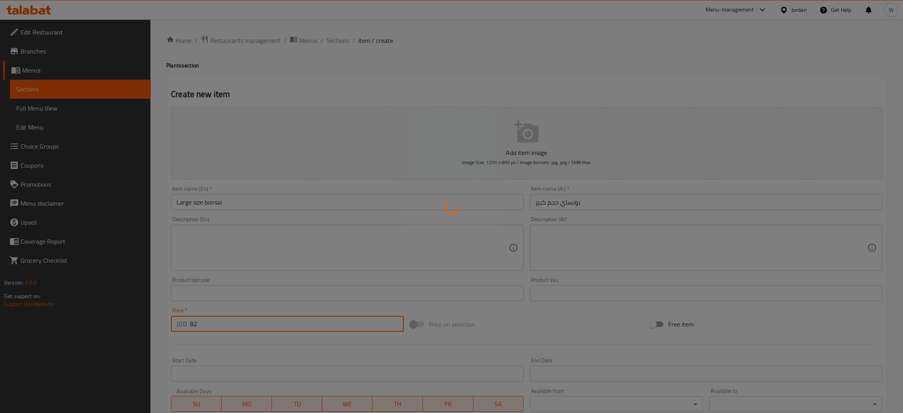
type input "0"
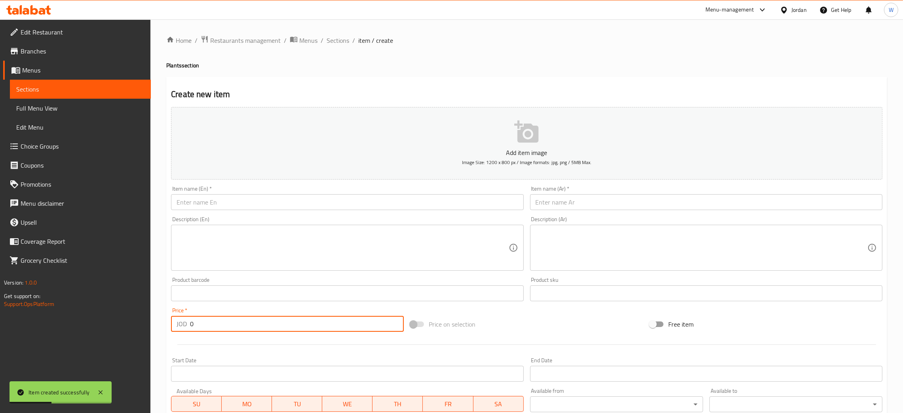
click at [594, 204] on input "text" at bounding box center [706, 202] width 353 height 16
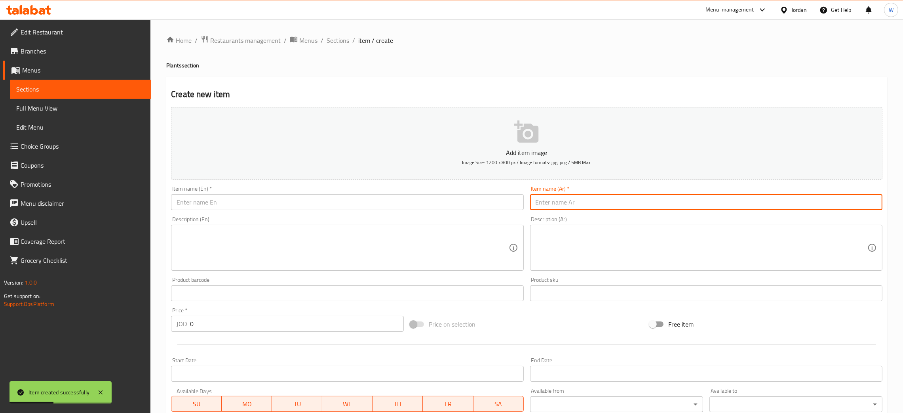
paste input "Leopard skin small size"
type input "Leopard skin small size"
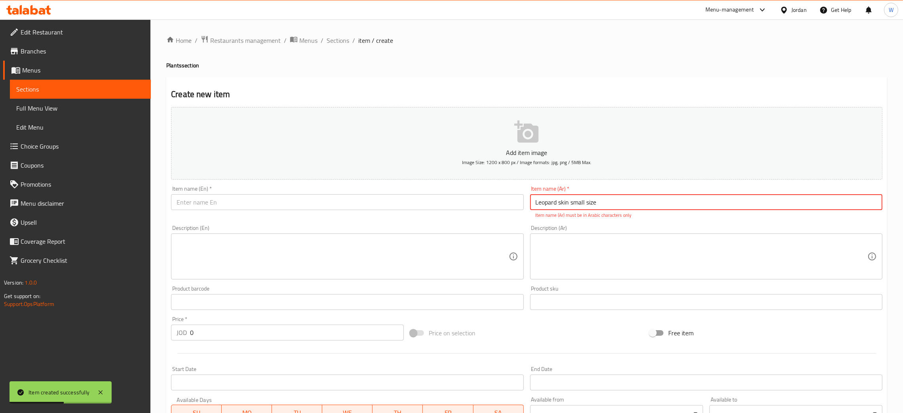
drag, startPoint x: 621, startPoint y: 196, endPoint x: 354, endPoint y: 230, distance: 270.0
click at [348, 231] on div "Add item image Image Size: 1200 x 800 px / Image formats: jpg, png / 5MB Max. I…" at bounding box center [527, 279] width 718 height 350
click at [349, 208] on input "text" at bounding box center [347, 202] width 353 height 16
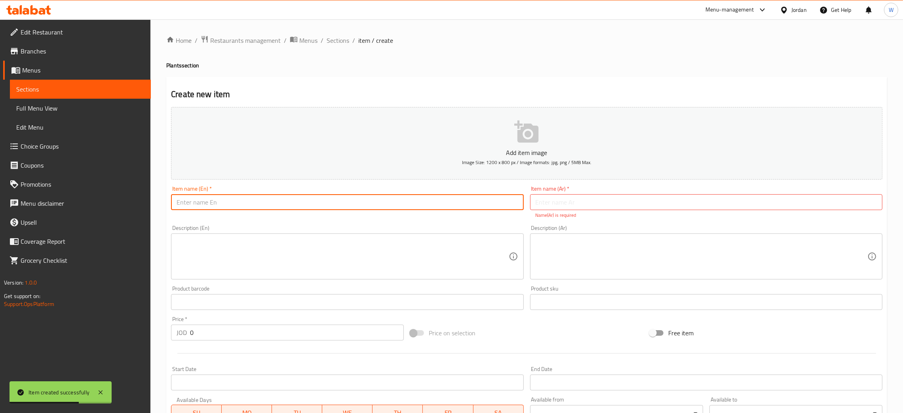
paste input "Leopard skin small size"
type input "Leopard skin small size"
click at [655, 210] on input "text" at bounding box center [706, 202] width 353 height 16
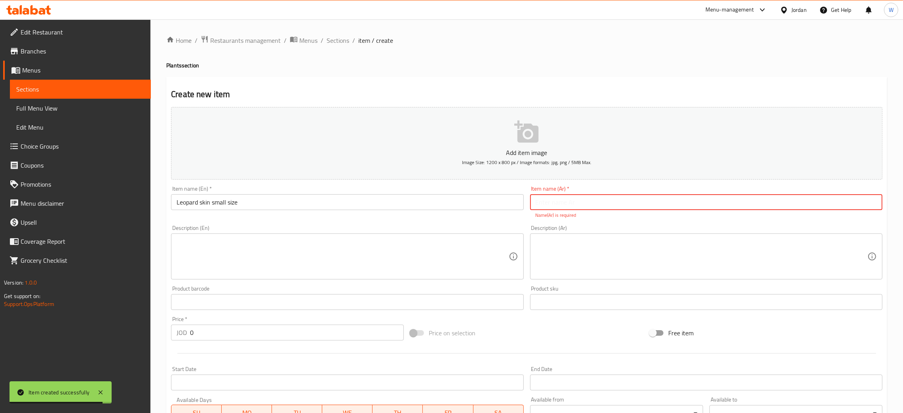
paste input "جلد النمر حجم صغير"
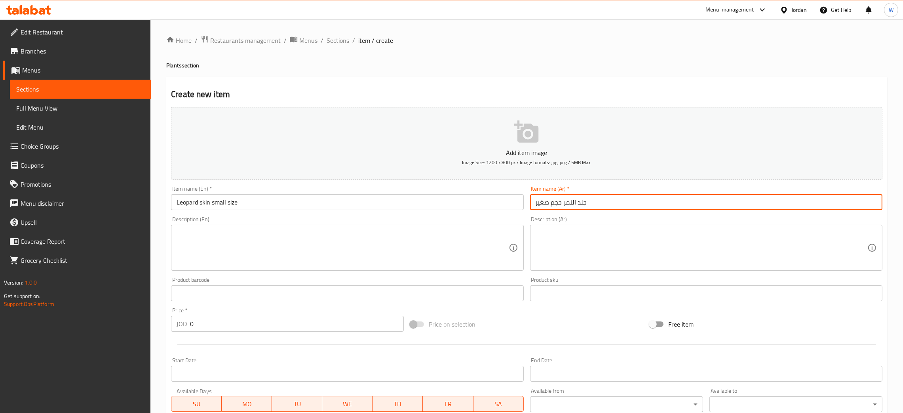
type input "جلد النمر حجم صغير"
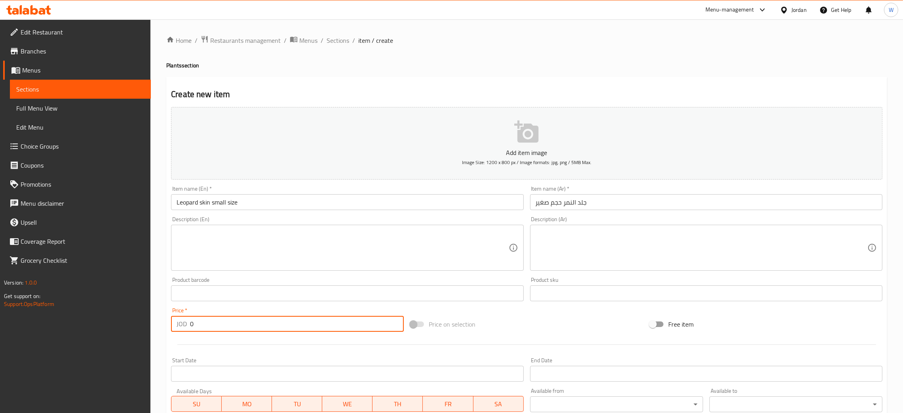
drag, startPoint x: 76, startPoint y: 346, endPoint x: 55, endPoint y: 343, distance: 20.4
click at [61, 344] on div "Edit Restaurant Branches Menus Sections Full Menu View Edit Menu Choice Groups …" at bounding box center [451, 289] width 903 height 540
type input "50"
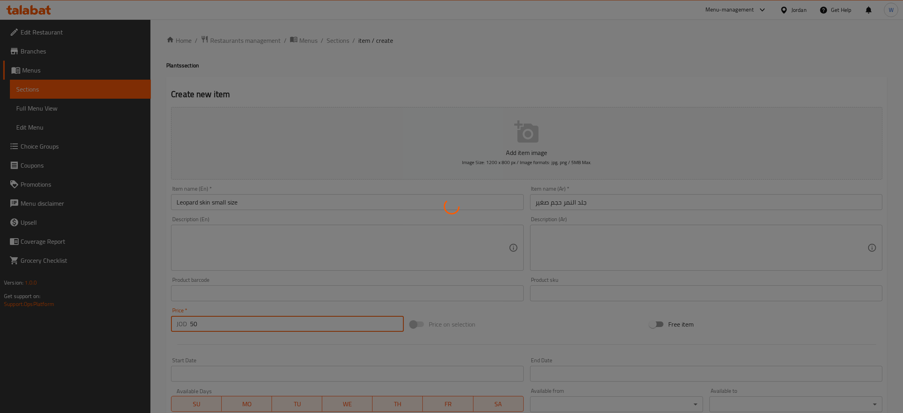
type input "0"
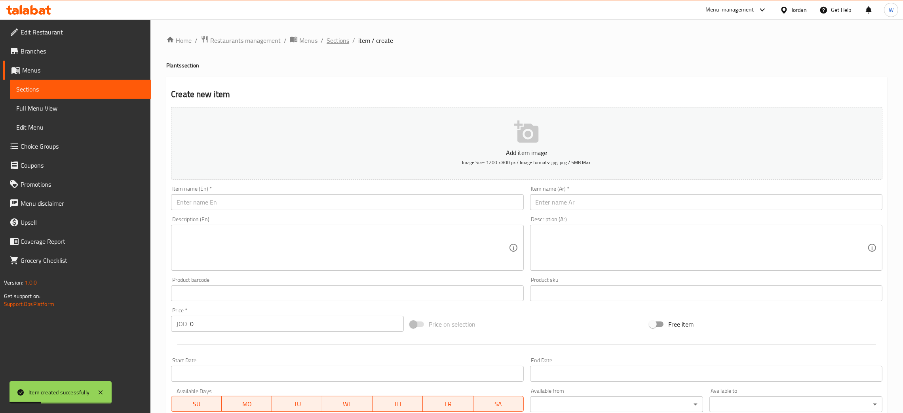
click at [341, 42] on span "Sections" at bounding box center [338, 41] width 23 height 10
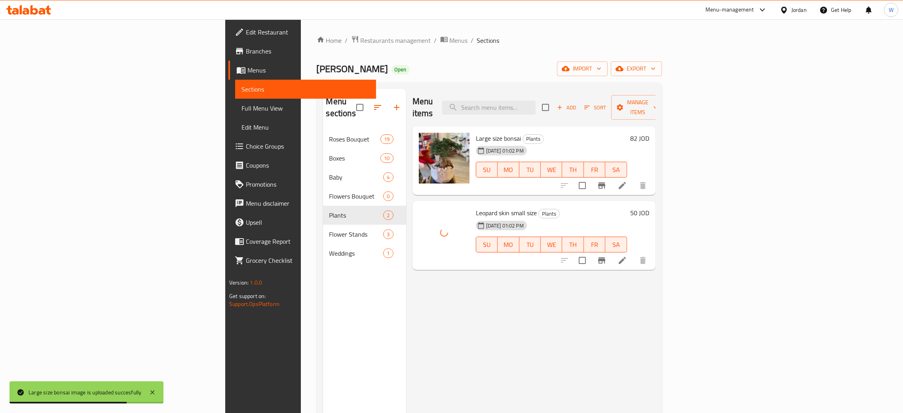
click at [438, 275] on div "Menu items Add Sort Manage items Large size bonsai Plants 31-08-2025 01:02 PM S…" at bounding box center [531, 295] width 250 height 413
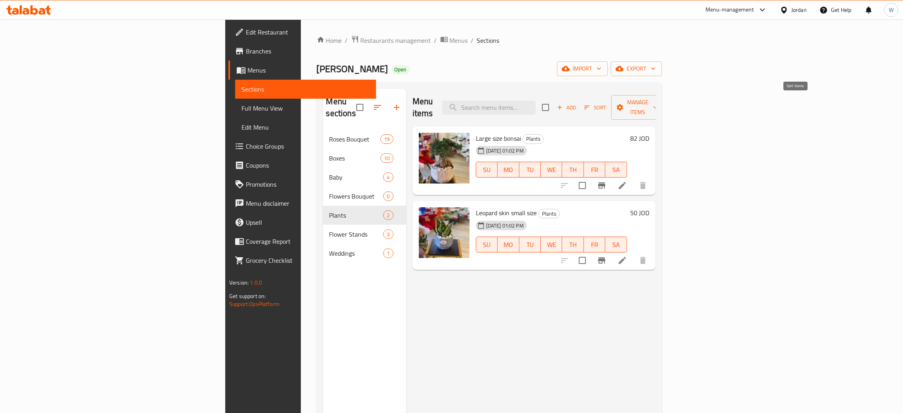
click at [577, 104] on span "Add" at bounding box center [566, 107] width 21 height 9
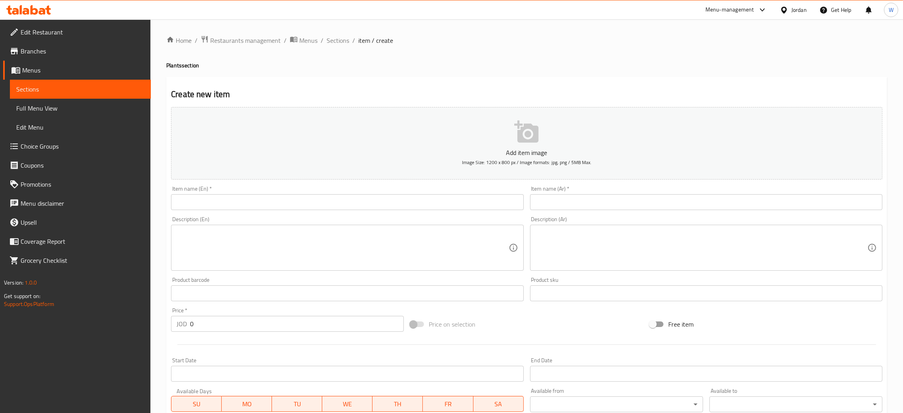
click at [445, 203] on input "text" at bounding box center [347, 202] width 353 height 16
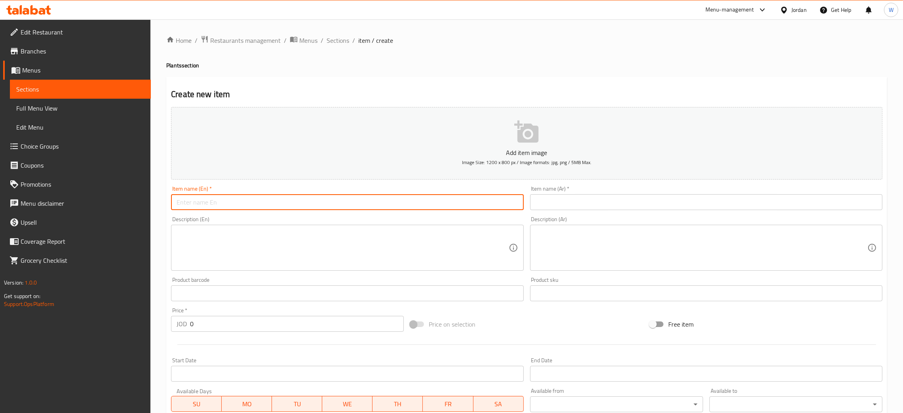
paste input "Sail seedlings"
type input "Sail seedlings"
click at [545, 200] on input "text" at bounding box center [706, 202] width 353 height 16
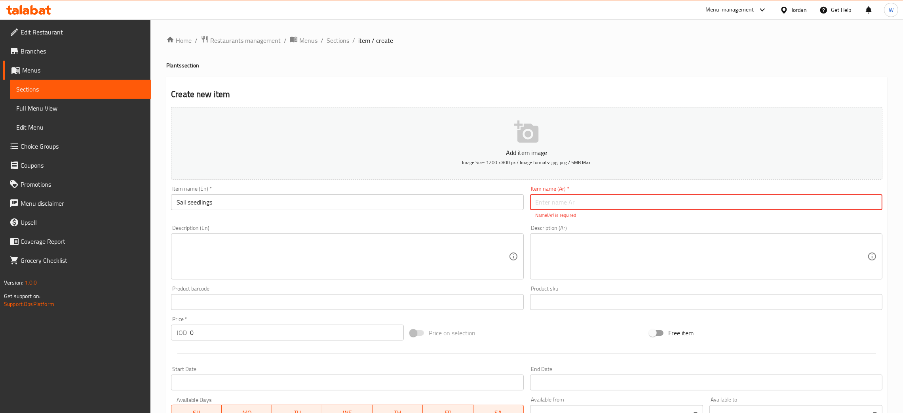
paste input "شتل الشراع"
type input "شتل الشراع"
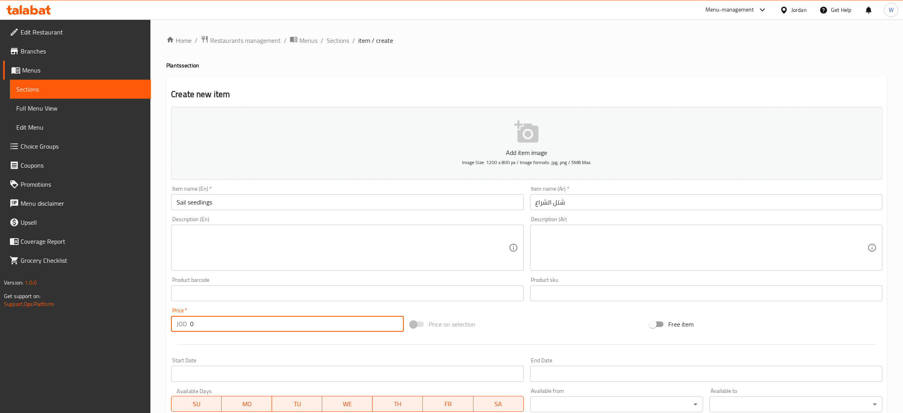
drag, startPoint x: 155, startPoint y: 340, endPoint x: 57, endPoint y: 341, distance: 98.6
click at [57, 341] on div "Edit Restaurant Branches Menus Sections Full Menu View Edit Menu Choice Groups …" at bounding box center [451, 289] width 903 height 540
type input "50"
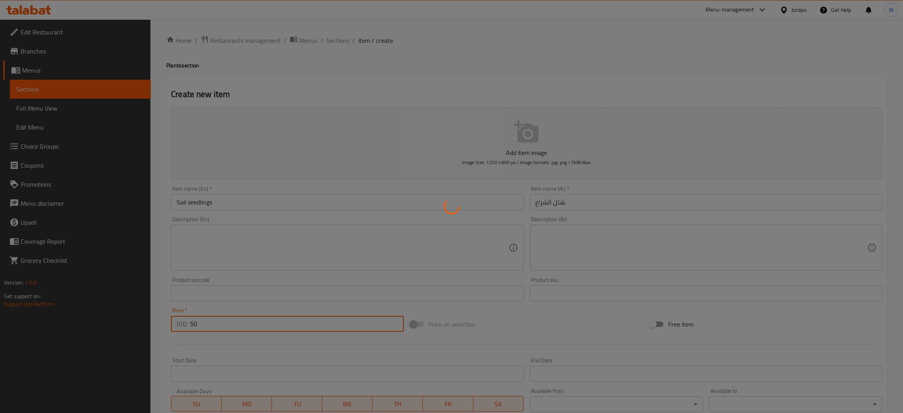
type input "0"
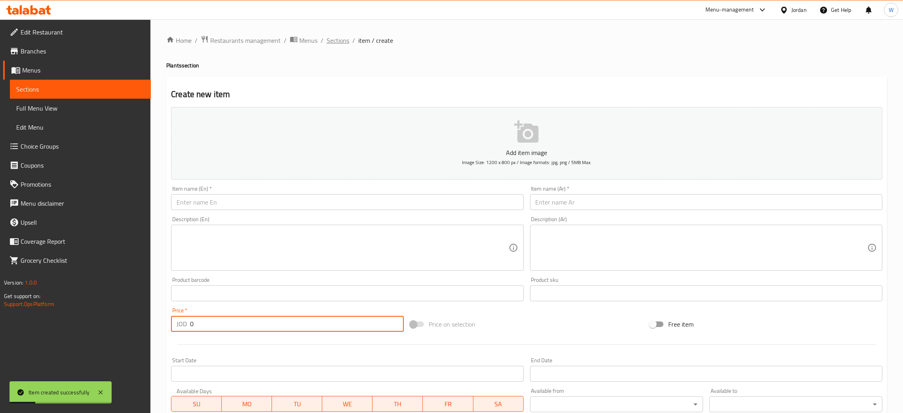
click at [339, 39] on span "Sections" at bounding box center [338, 41] width 23 height 10
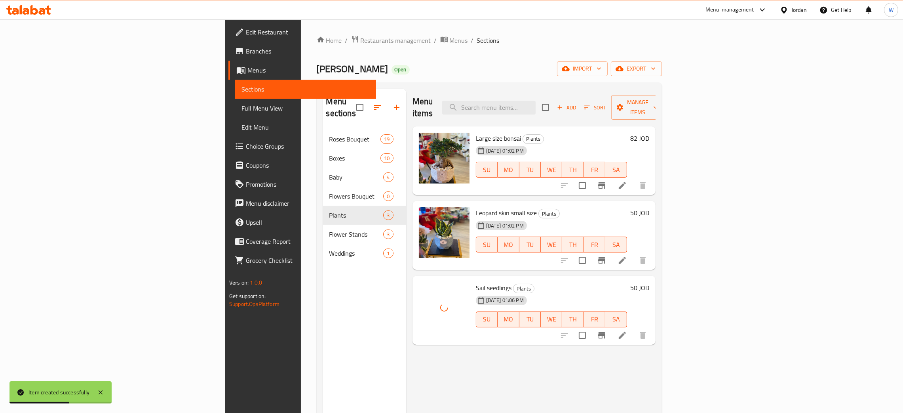
click at [465, 379] on div "Menu items Add Sort Manage items Large size bonsai Plants 31-08-2025 01:02 PM S…" at bounding box center [531, 295] width 250 height 413
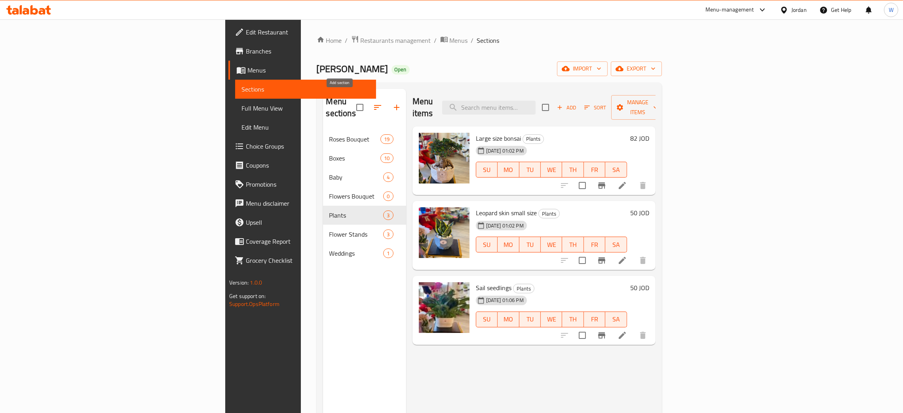
click at [392, 103] on icon "button" at bounding box center [397, 108] width 10 height 10
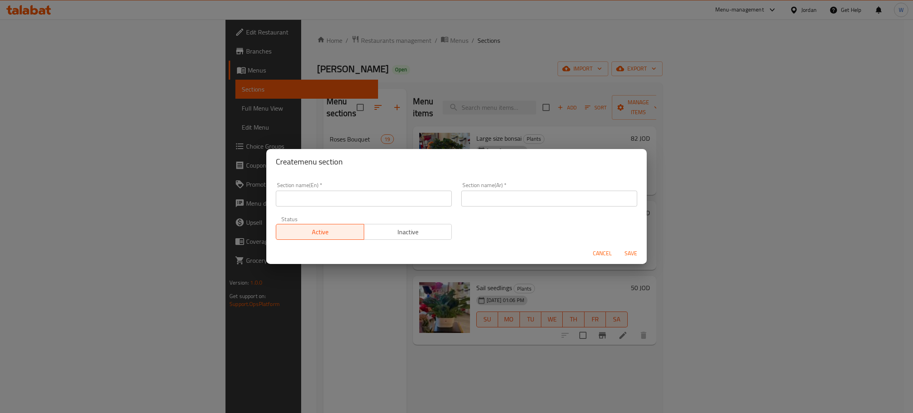
click at [369, 199] on input "text" at bounding box center [364, 199] width 176 height 16
type input "ل"
type input "Teddy Bears"
click at [481, 192] on input "text" at bounding box center [549, 199] width 176 height 16
type input "j"
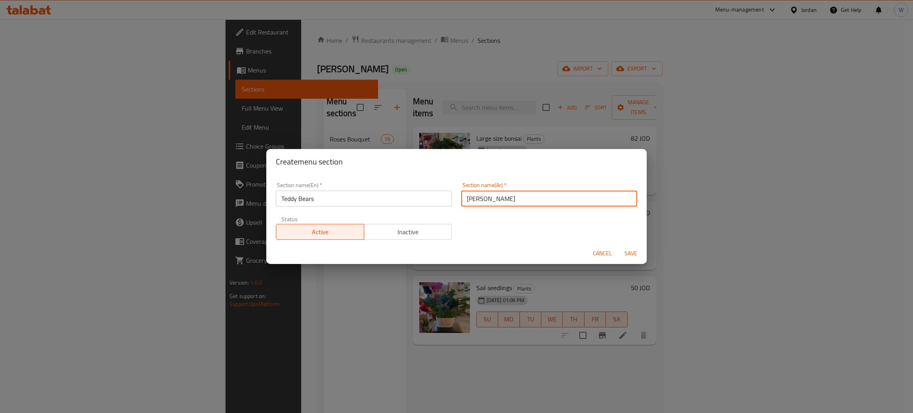
type input "تيدي بيرز"
click at [628, 251] on span "Save" at bounding box center [630, 253] width 19 height 10
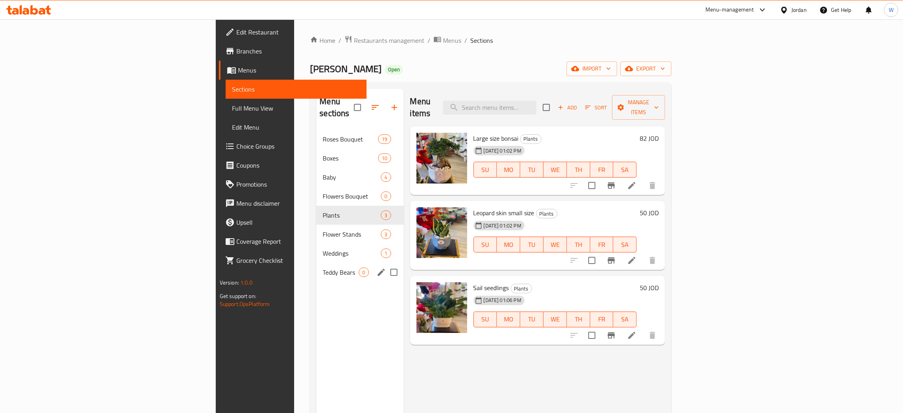
click at [323, 267] on span "Teddy Bears" at bounding box center [341, 272] width 36 height 10
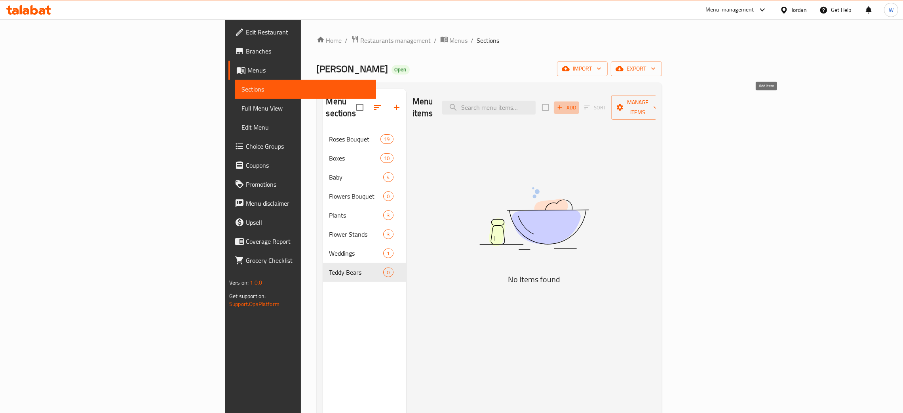
click at [577, 103] on span "Add" at bounding box center [566, 107] width 21 height 9
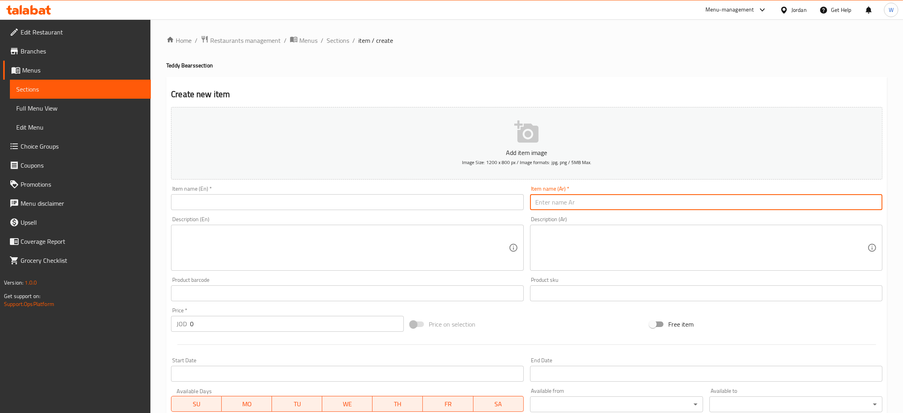
click at [580, 195] on input "text" at bounding box center [706, 202] width 353 height 16
paste input "دب حجم صغير"
type input "دب حجم صغير"
click at [334, 200] on input "text" at bounding box center [347, 202] width 353 height 16
paste input "Small size bear"
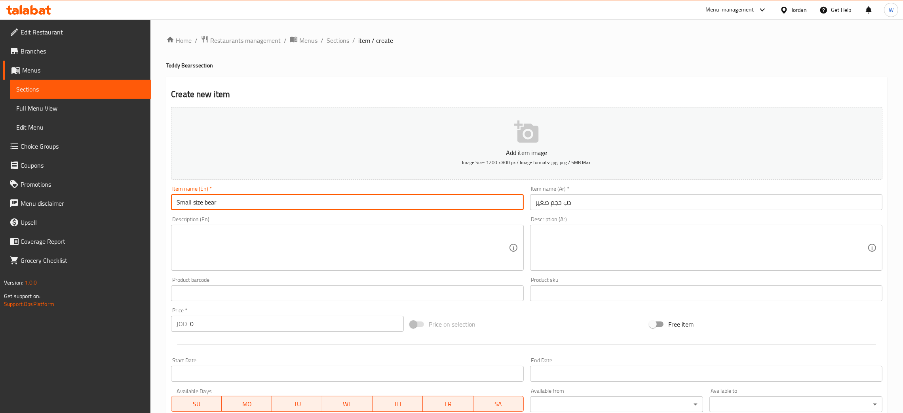
type input "Small size bear"
drag, startPoint x: 227, startPoint y: 329, endPoint x: 138, endPoint y: 339, distance: 89.3
click at [140, 339] on div "Edit Restaurant Branches Menus Sections Full Menu View Edit Menu Choice Groups …" at bounding box center [451, 289] width 903 height 540
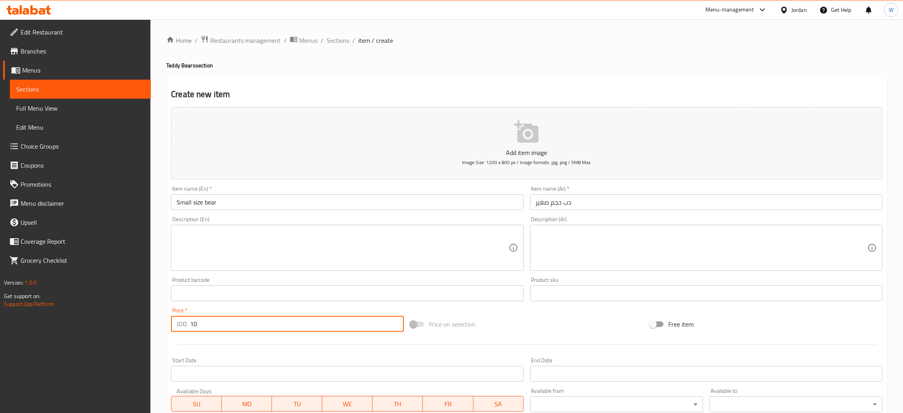
type input "10"
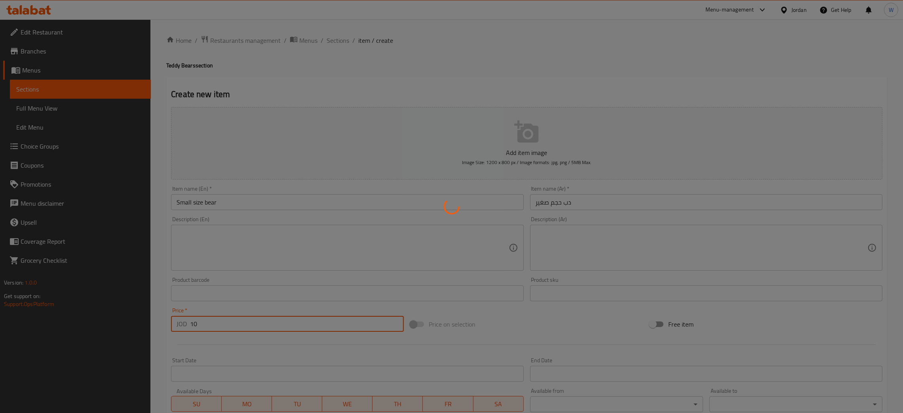
type input "0"
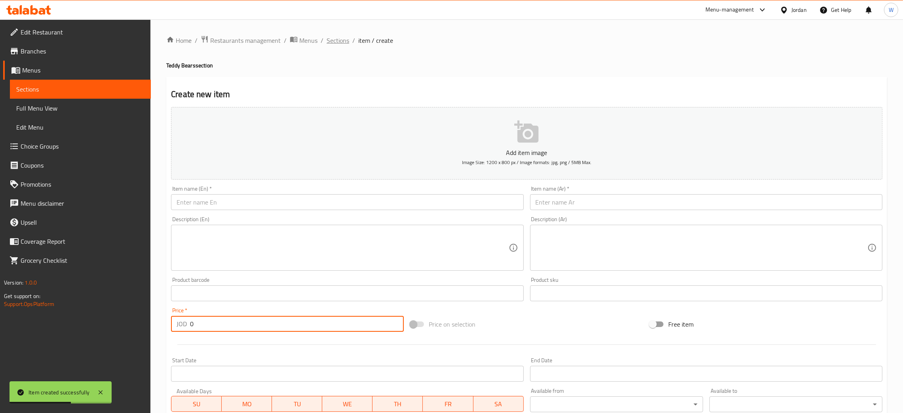
click at [343, 41] on span "Sections" at bounding box center [338, 41] width 23 height 10
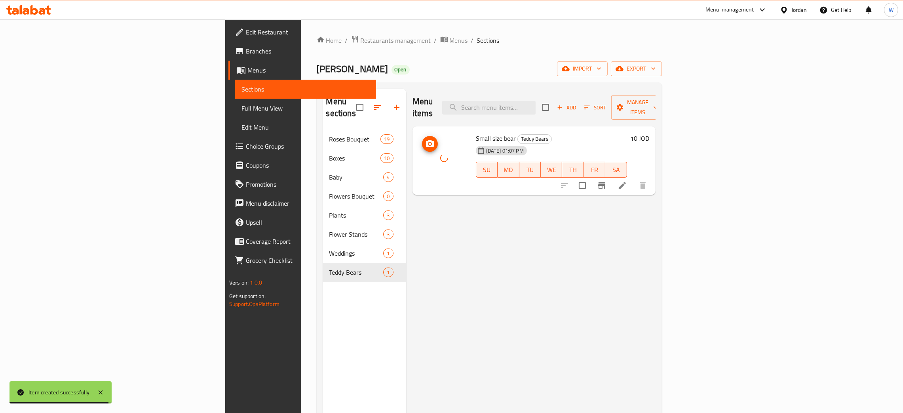
click at [464, 208] on div "Menu items Add Sort Manage items Small size bear Teddy Bears 31-08-2025 01:07 P…" at bounding box center [531, 295] width 250 height 413
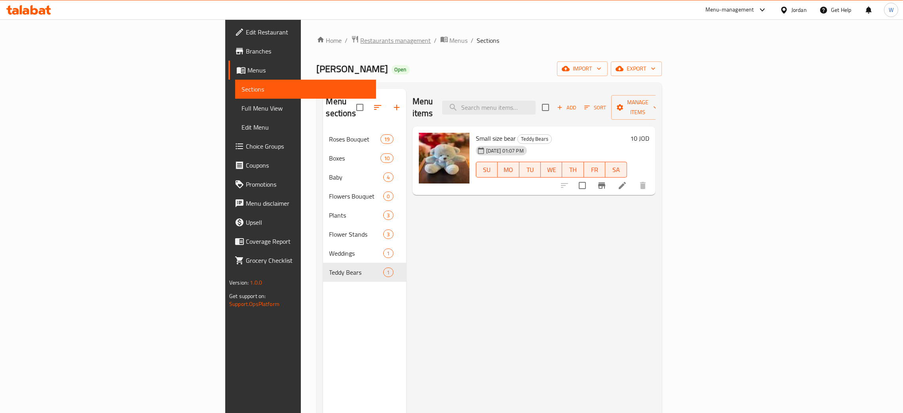
click at [361, 40] on span "Restaurants management" at bounding box center [396, 41] width 71 height 10
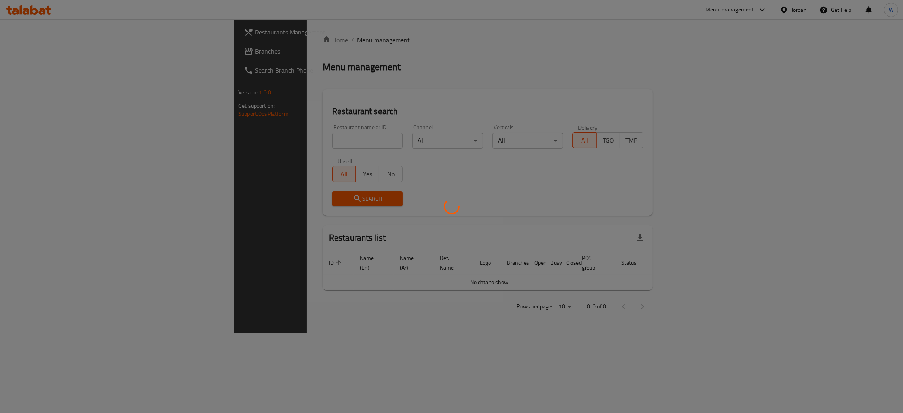
click at [250, 139] on div at bounding box center [451, 206] width 903 height 413
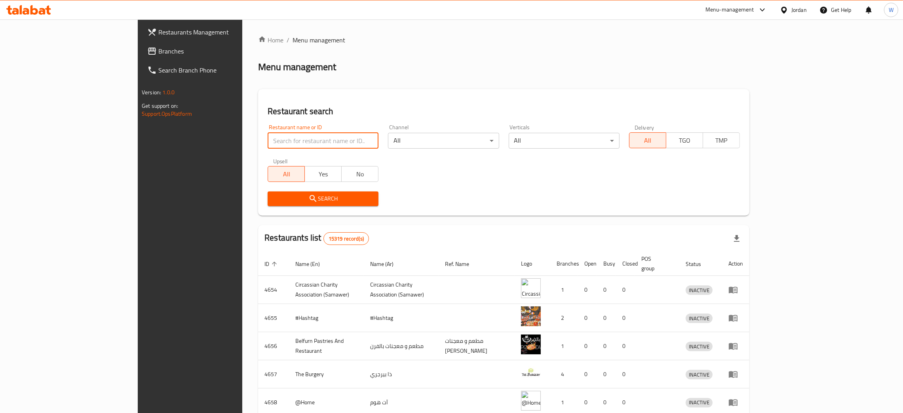
click at [268, 138] on input "search" at bounding box center [323, 141] width 111 height 16
type input "r"
type input "abu sultan"
click button "Search" at bounding box center [323, 198] width 111 height 15
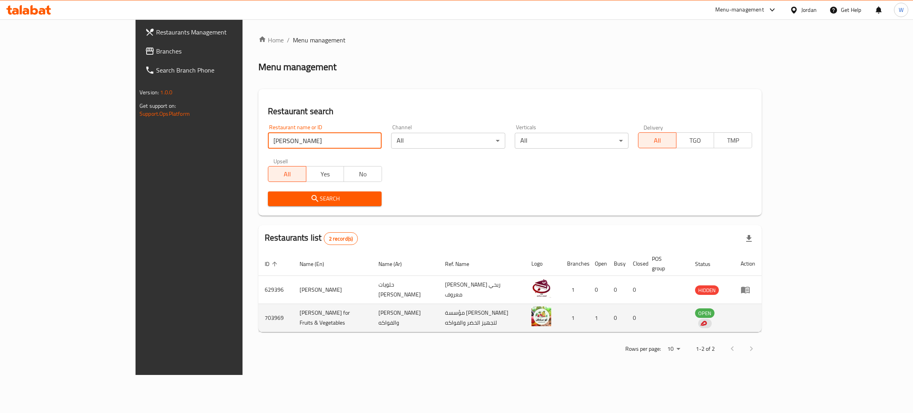
click at [258, 304] on td "703969" at bounding box center [275, 318] width 35 height 28
click at [258, 313] on td "703969" at bounding box center [275, 318] width 35 height 28
click at [293, 306] on td "Abu Sultan for Fruits & Vegetables" at bounding box center [332, 318] width 79 height 28
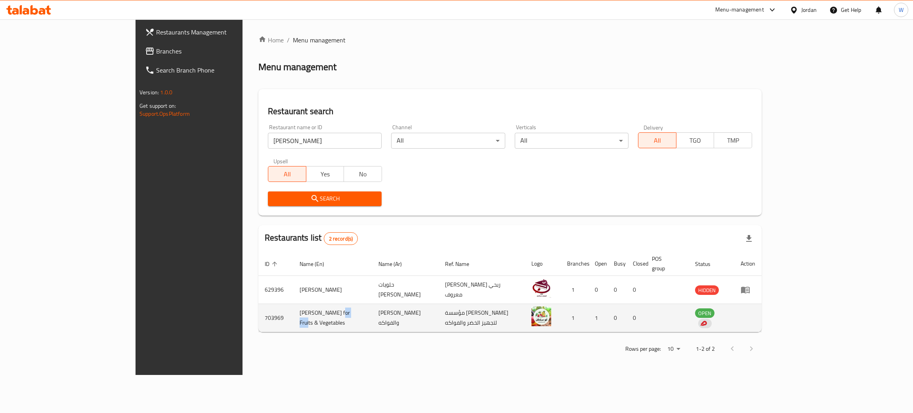
click at [293, 306] on td "Abu Sultan for Fruits & Vegetables" at bounding box center [332, 318] width 79 height 28
copy td "Abu Sultan for Fruits & Vegetables"
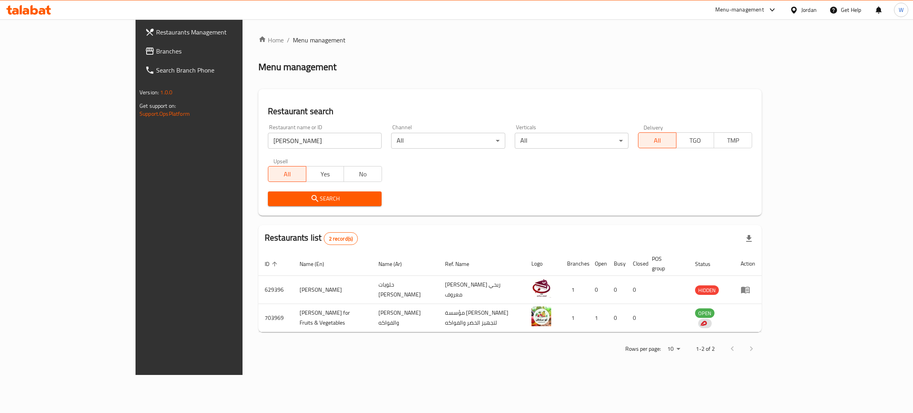
drag, startPoint x: 227, startPoint y: 141, endPoint x: 122, endPoint y: 151, distance: 105.8
click at [135, 151] on div "Restaurants Management Branches Search Branch Phone Version: 1.0.0 Get support …" at bounding box center [456, 196] width 642 height 355
click at [268, 138] on input "search" at bounding box center [325, 141] width 114 height 16
type input "ئ"
drag, startPoint x: 246, startPoint y: 139, endPoint x: 326, endPoint y: 140, distance: 80.4
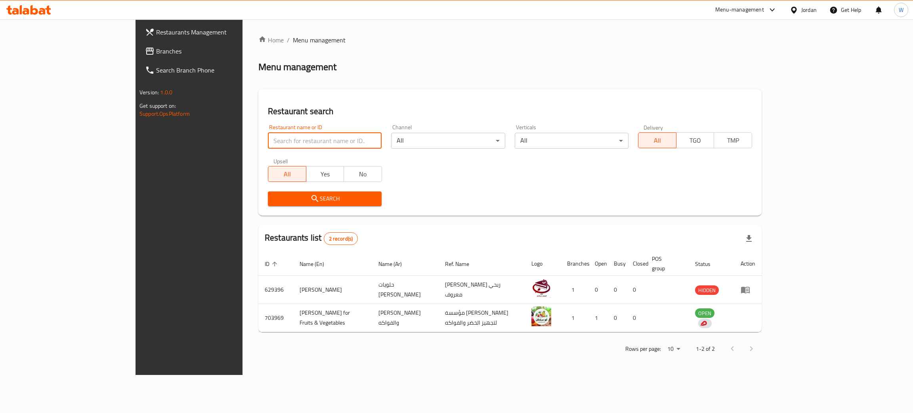
click at [324, 138] on input "search" at bounding box center [325, 141] width 114 height 16
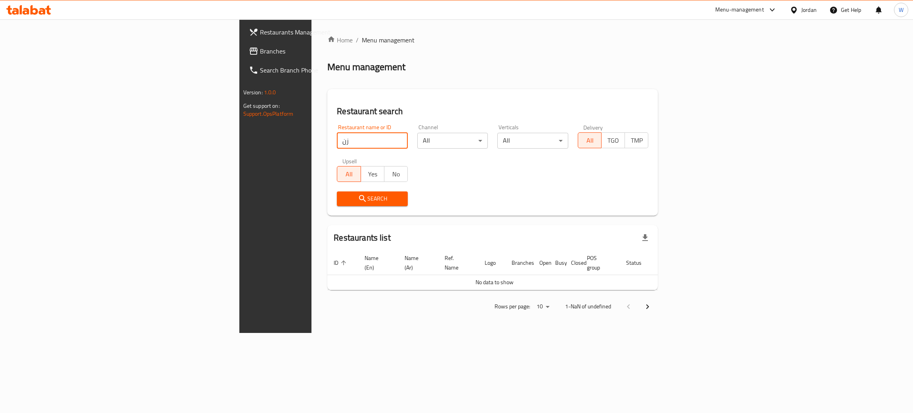
type input "ز"
click button "Search" at bounding box center [372, 198] width 71 height 15
click at [337, 191] on button "Search" at bounding box center [372, 198] width 71 height 15
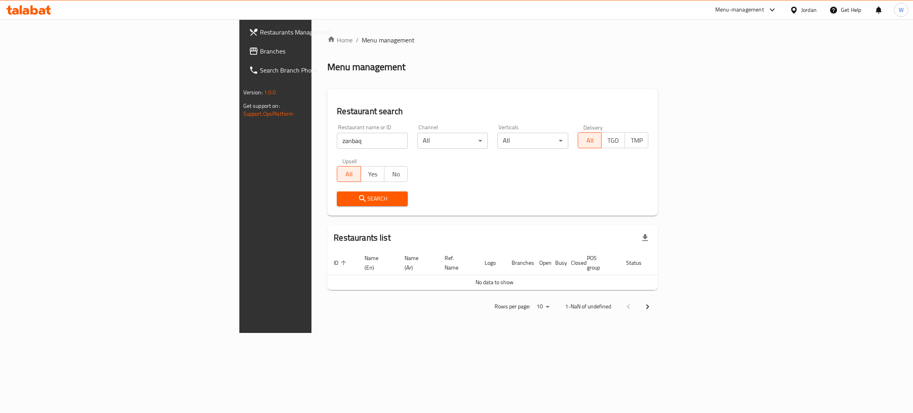
click at [332, 191] on div "Search" at bounding box center [372, 199] width 80 height 24
click at [343, 197] on span "Search" at bounding box center [372, 199] width 58 height 10
click at [337, 146] on input "zanbaq" at bounding box center [372, 141] width 71 height 16
type input "zanb"
click button "Search" at bounding box center [372, 198] width 71 height 15
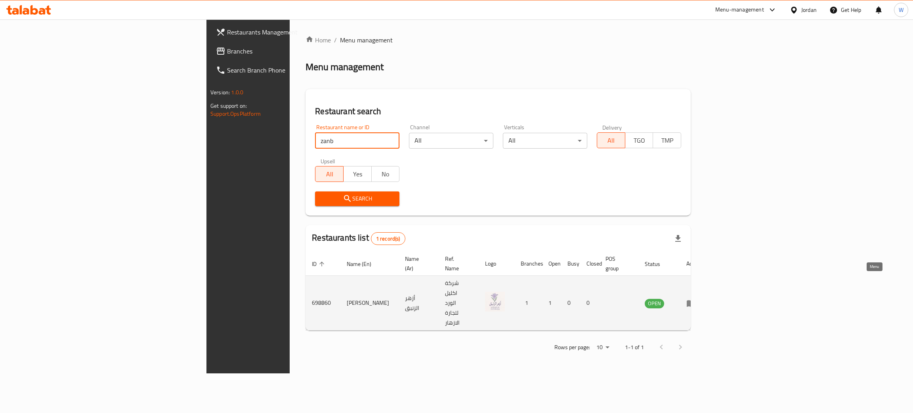
click at [695, 300] on icon "enhanced table" at bounding box center [690, 303] width 9 height 7
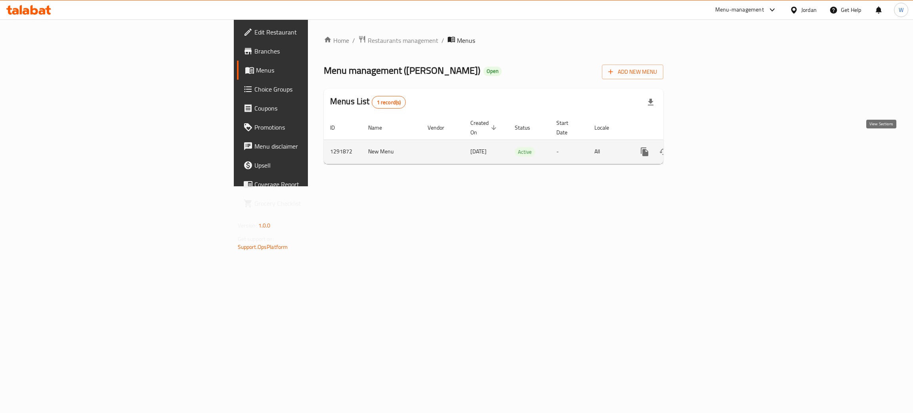
click at [711, 142] on link "enhanced table" at bounding box center [701, 151] width 19 height 19
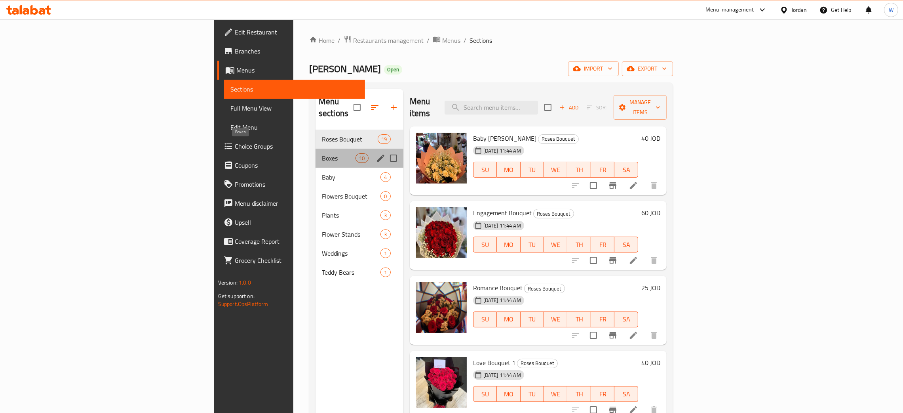
click at [322, 153] on span "Boxes" at bounding box center [339, 158] width 34 height 10
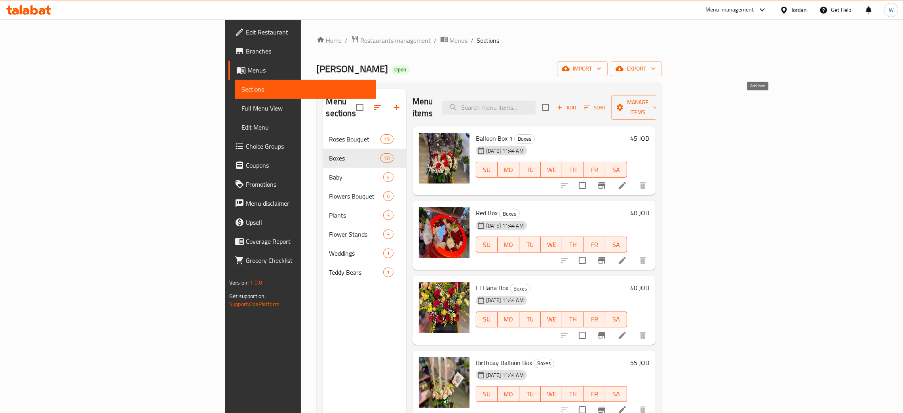
click at [577, 103] on span "Add" at bounding box center [566, 107] width 21 height 9
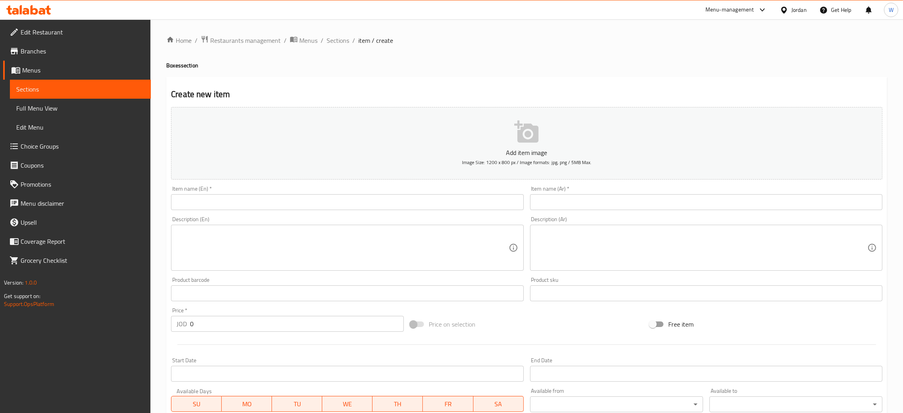
click at [305, 201] on input "text" at bounding box center [347, 202] width 353 height 16
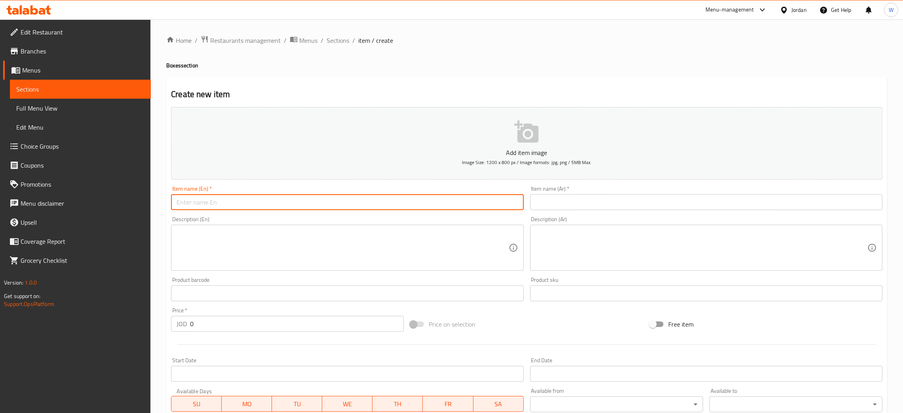
paste input "البوكس الدائري احمر"
type input "البوكس الدائري احمر"
drag, startPoint x: 291, startPoint y: 204, endPoint x: 140, endPoint y: 211, distance: 151.4
click at [140, 212] on div "Edit Restaurant Branches Menus Sections Full Menu View Edit Menu Choice Groups …" at bounding box center [451, 289] width 903 height 540
click at [572, 195] on input "text" at bounding box center [706, 202] width 353 height 16
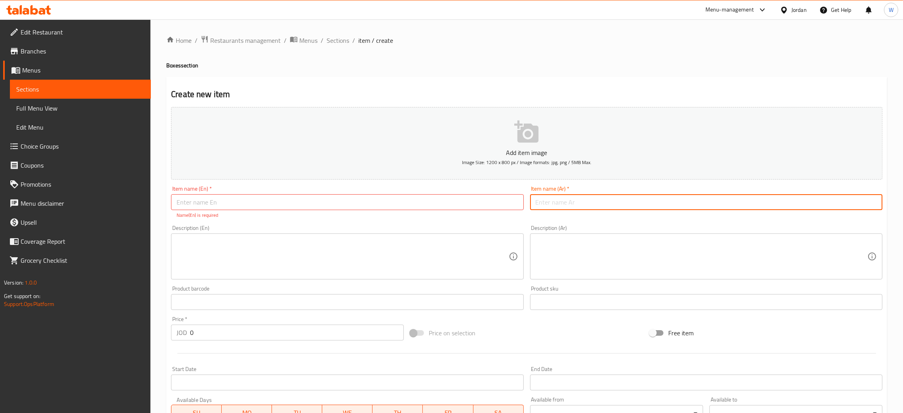
paste input "البوكس الدائري احمر"
type input "البوكس الدائري احمر"
click at [368, 215] on p "Name(En) is required" at bounding box center [347, 215] width 341 height 7
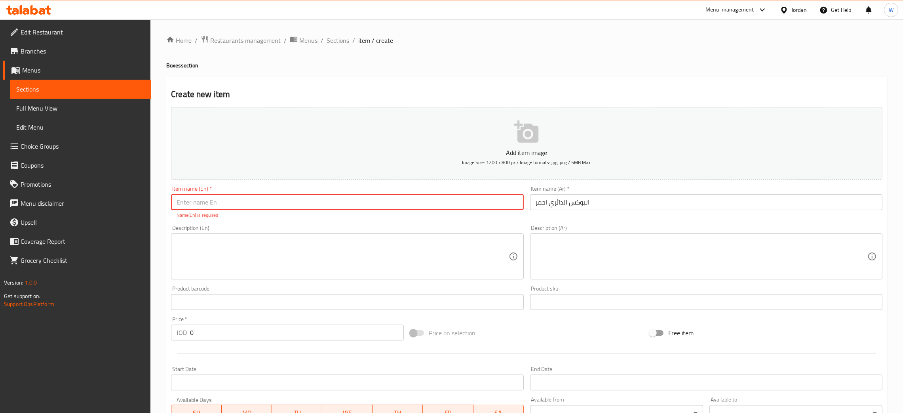
click at [361, 204] on input "text" at bounding box center [347, 202] width 353 height 16
paste input "Red circular box"
type input "Red circular box"
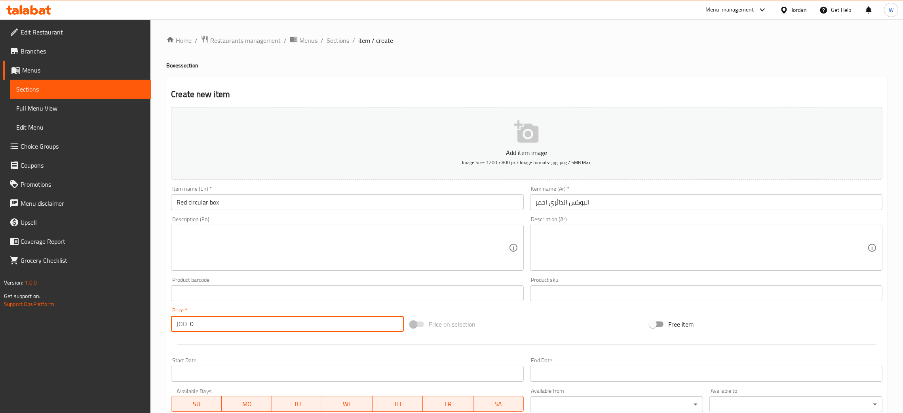
drag, startPoint x: 235, startPoint y: 333, endPoint x: 139, endPoint y: 350, distance: 97.8
click at [144, 351] on div "Edit Restaurant Branches Menus Sections Full Menu View Edit Menu Choice Groups …" at bounding box center [451, 289] width 903 height 540
type input "40"
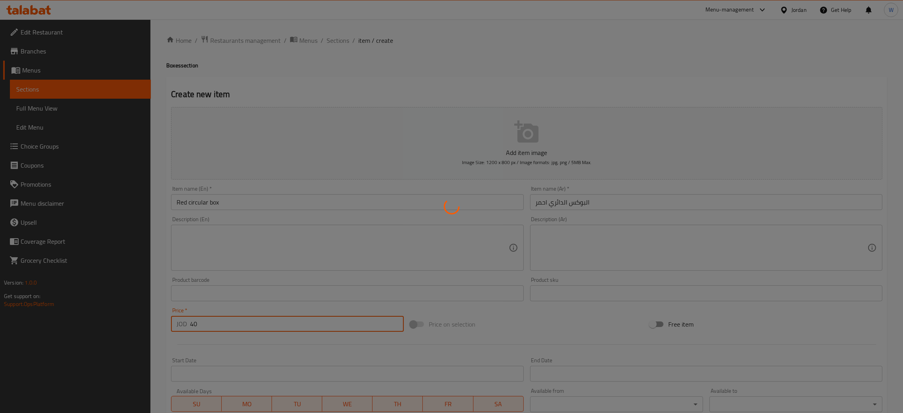
type input "0"
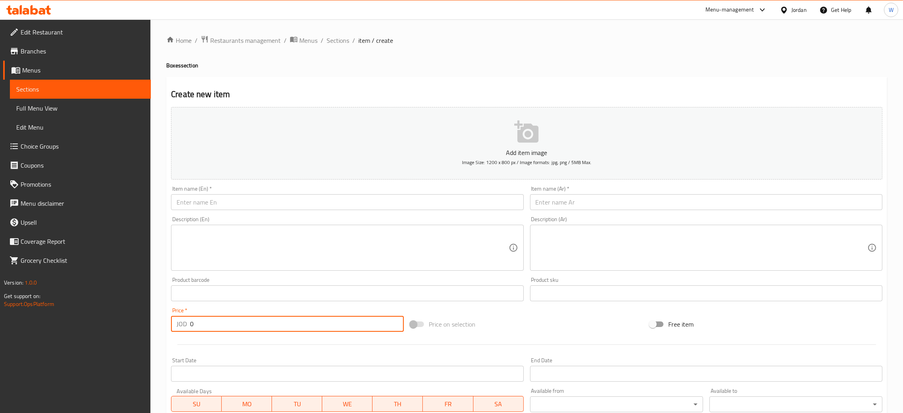
click at [476, 203] on input "text" at bounding box center [347, 202] width 353 height 16
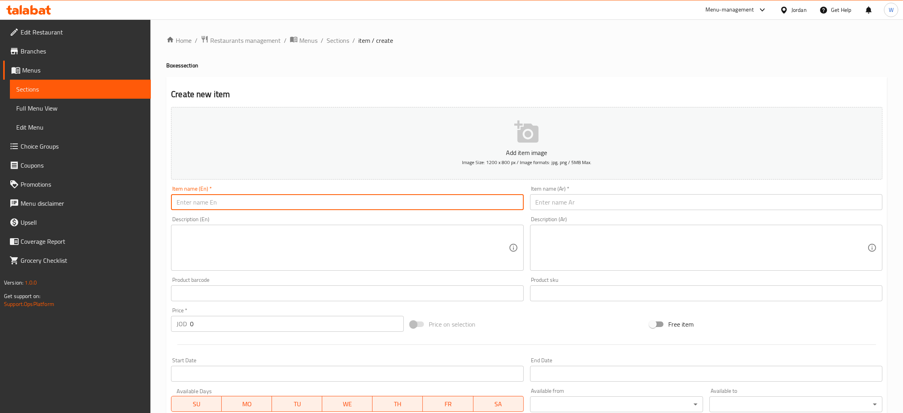
click at [263, 204] on input "text" at bounding box center [347, 202] width 353 height 16
paste input "Coordination box"
type input "Coordination box"
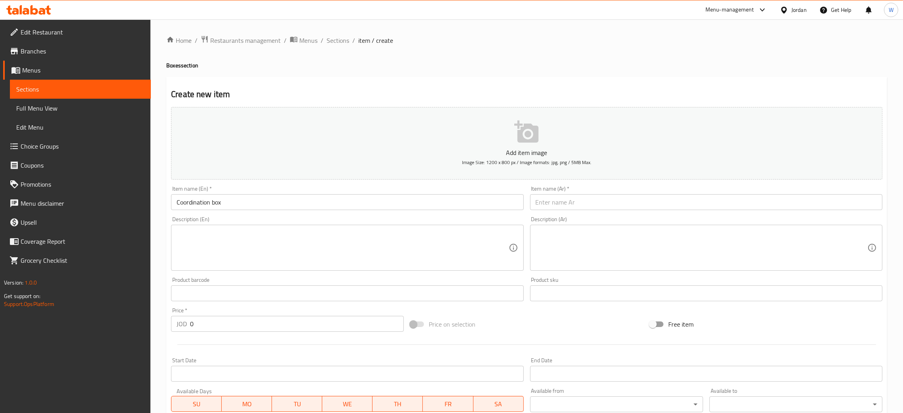
click at [557, 191] on div "Item name (Ar)   * Item name (Ar) *" at bounding box center [706, 198] width 353 height 24
click at [555, 197] on input "text" at bounding box center [706, 202] width 353 height 16
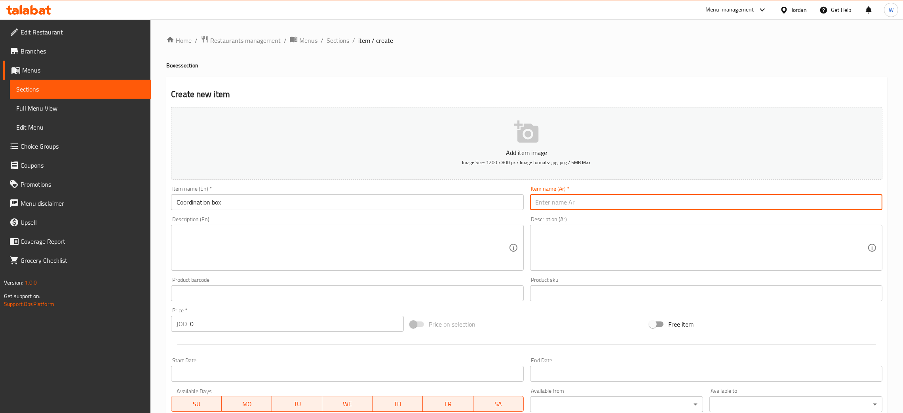
paste input "بوكس التنسيق"
type input "بوكس التنسيق"
drag, startPoint x: 185, startPoint y: 329, endPoint x: 157, endPoint y: 336, distance: 28.3
click at [162, 335] on div "Home / Restaurants management / Menus / Sections / item / create Boxes section …" at bounding box center [527, 289] width 753 height 540
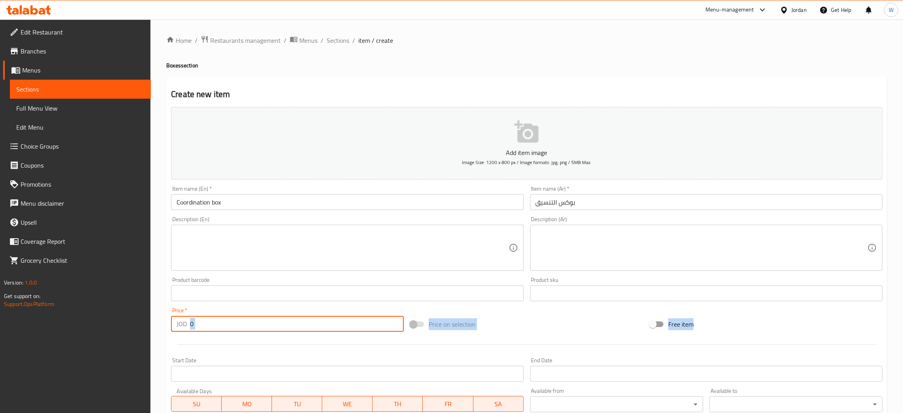
click at [210, 323] on input "0" at bounding box center [297, 324] width 214 height 16
click at [209, 323] on input "0" at bounding box center [297, 324] width 214 height 16
click at [237, 320] on input "0" at bounding box center [297, 324] width 214 height 16
click at [141, 332] on div "Edit Restaurant Branches Menus Sections Full Menu View Edit Menu Choice Groups …" at bounding box center [451, 289] width 903 height 540
type input "45"
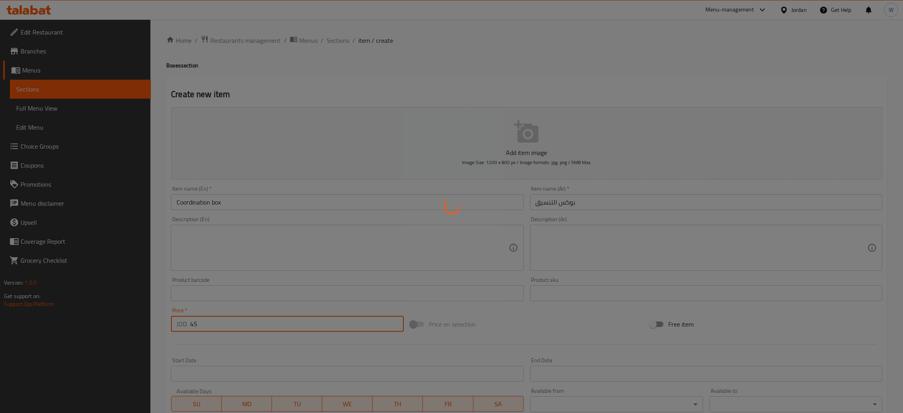
type input "0"
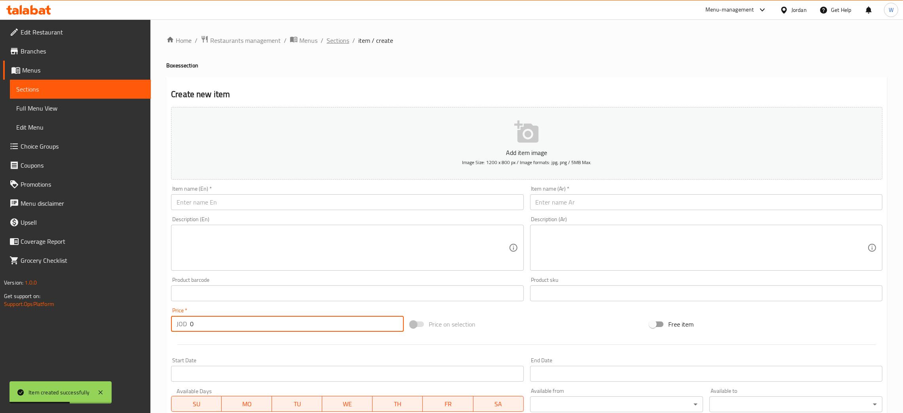
click at [337, 43] on span "Sections" at bounding box center [338, 41] width 23 height 10
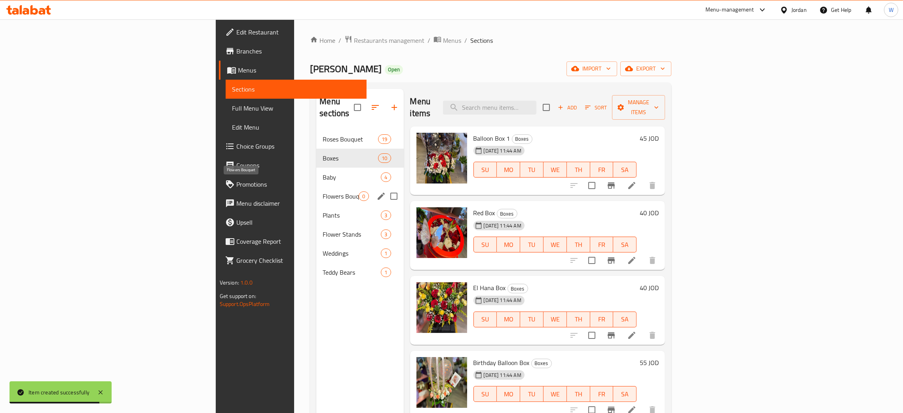
click at [323, 191] on span "Flowers Bouquet" at bounding box center [341, 196] width 36 height 10
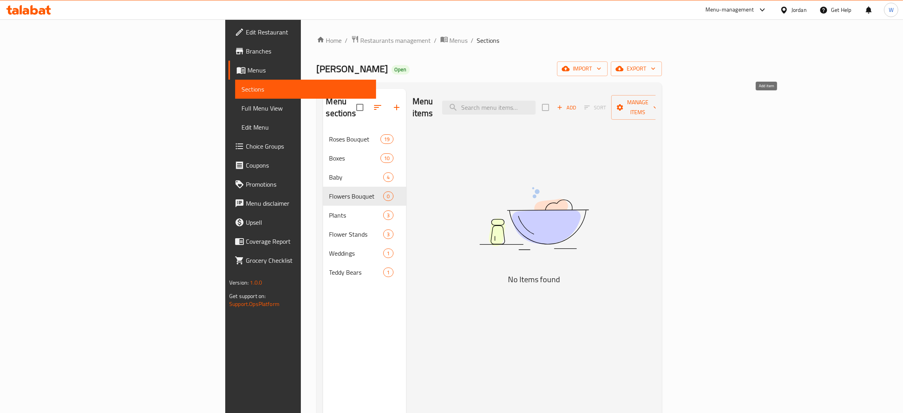
click at [577, 103] on span "Add" at bounding box center [566, 107] width 21 height 9
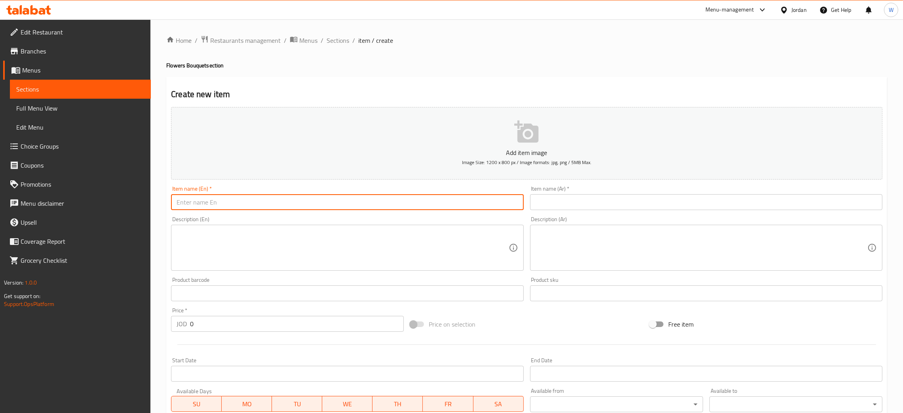
click at [353, 204] on input "text" at bounding box center [347, 202] width 353 height 16
paste input "بوكس التنسيق"
type input "بوكس التنسيق"
drag, startPoint x: 219, startPoint y: 227, endPoint x: 0, endPoint y: 227, distance: 219.4
click at [5, 231] on div "Edit Restaurant Branches Menus Sections Full Menu View Edit Menu Choice Groups …" at bounding box center [451, 289] width 903 height 540
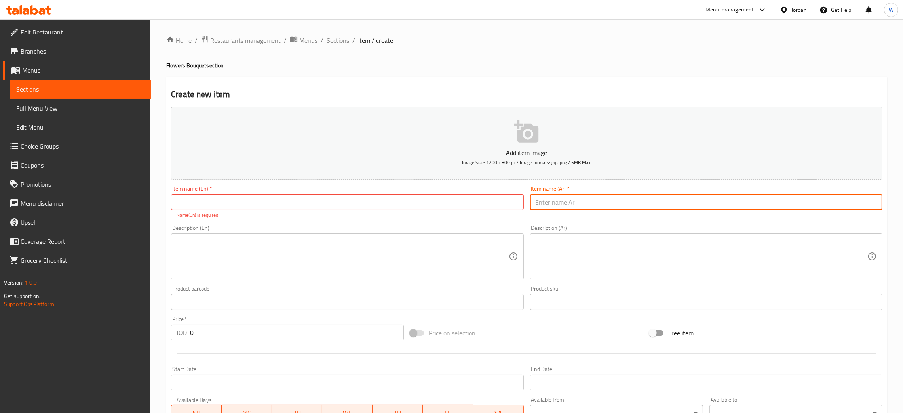
click at [569, 202] on input "text" at bounding box center [706, 202] width 353 height 16
paste input "باقه الكاندي"
type input "باقه الكاندي"
click at [368, 203] on input "text" at bounding box center [347, 202] width 353 height 16
paste input "Candy package"
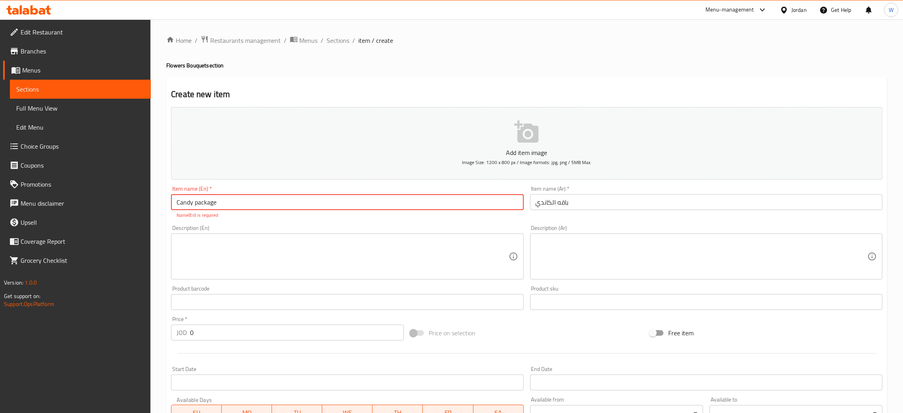
type input "Candy package"
click at [153, 344] on div "Home / Restaurants management / Menus / Sections / item / create Flowers Bouque…" at bounding box center [527, 293] width 753 height 549
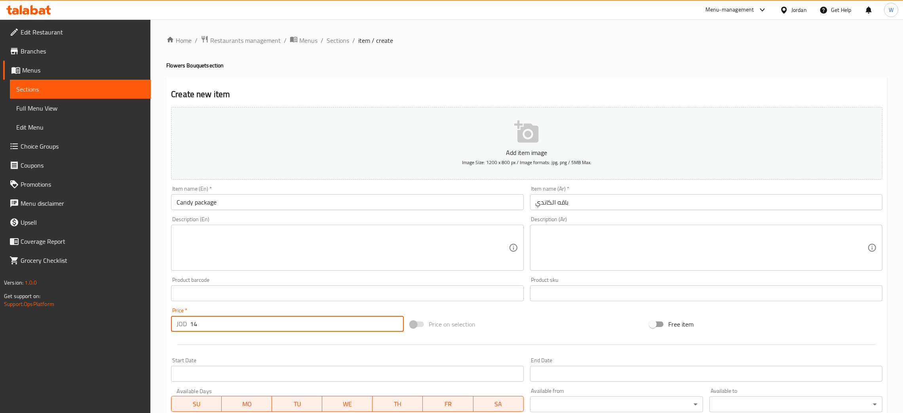
type input "14"
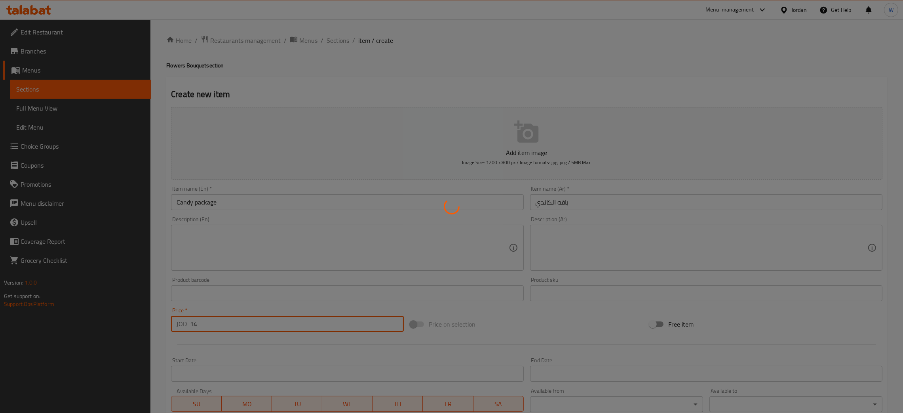
type input "0"
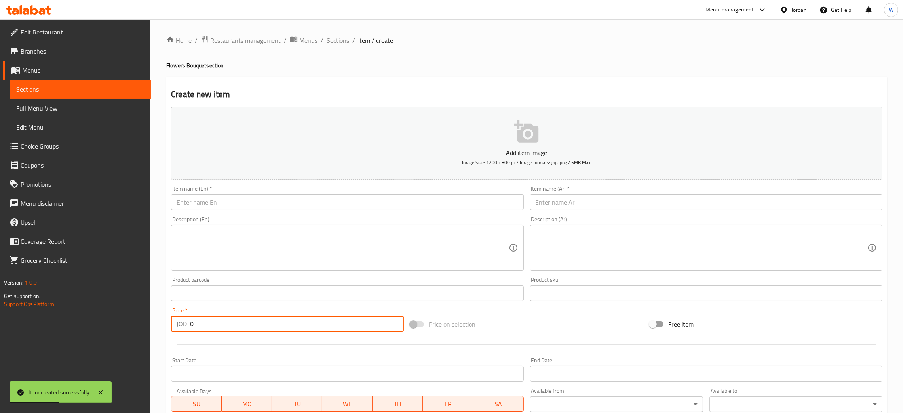
click at [427, 206] on input "text" at bounding box center [347, 202] width 353 height 16
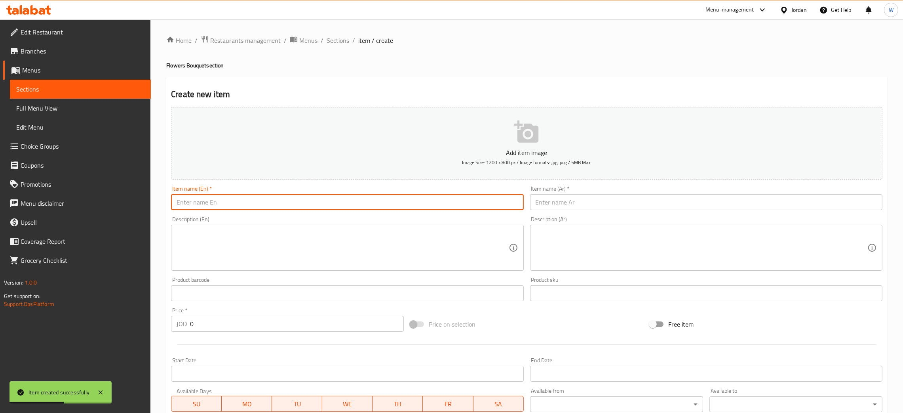
paste input "Chocolate bouquet"
type input "Chocolate bouquet"
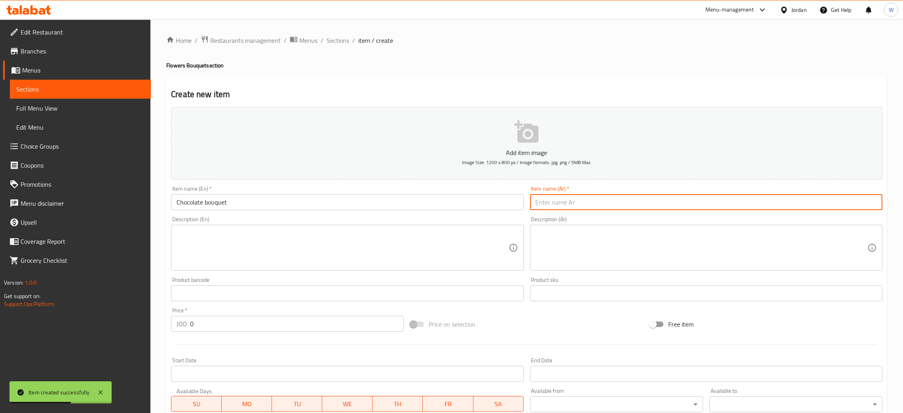
click at [547, 204] on input "text" at bounding box center [706, 202] width 353 height 16
paste input "باقه الشوكولاته"
type input "باقه الشوكولاته"
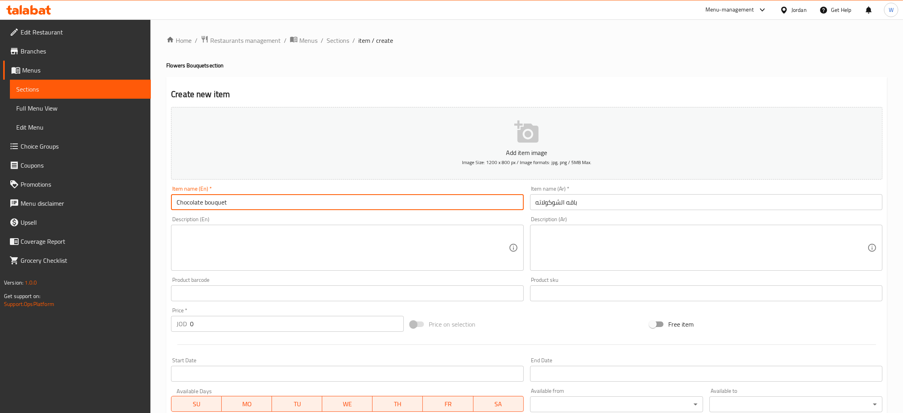
drag, startPoint x: 241, startPoint y: 211, endPoint x: 91, endPoint y: 212, distance: 149.7
click at [91, 212] on div "Edit Restaurant Branches Menus Sections Full Menu View Edit Menu Choice Groups …" at bounding box center [451, 289] width 903 height 540
paste input "Artificial B"
type input "Artificial Bouquet"
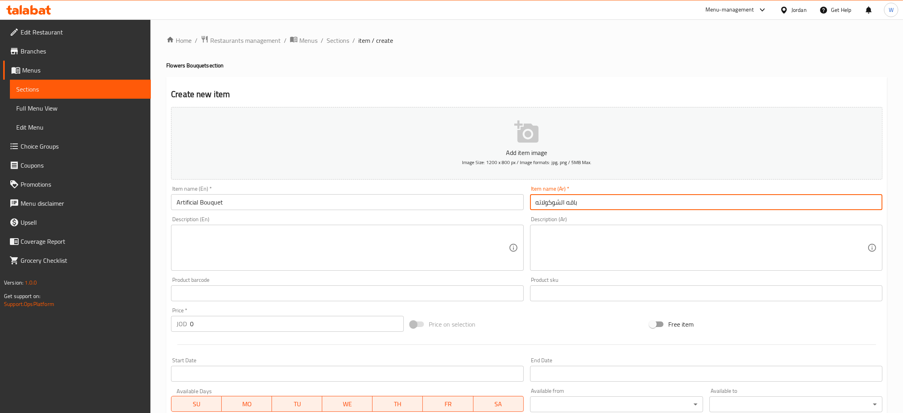
drag, startPoint x: 579, startPoint y: 199, endPoint x: 438, endPoint y: 212, distance: 141.6
click at [438, 212] on div "Add item image Image Size: 1200 x 800 px / Image formats: jpg, png / 5MB Max. I…" at bounding box center [527, 274] width 718 height 341
paste input "وكيه الصناعي"
type input "بوكيه الصناعي"
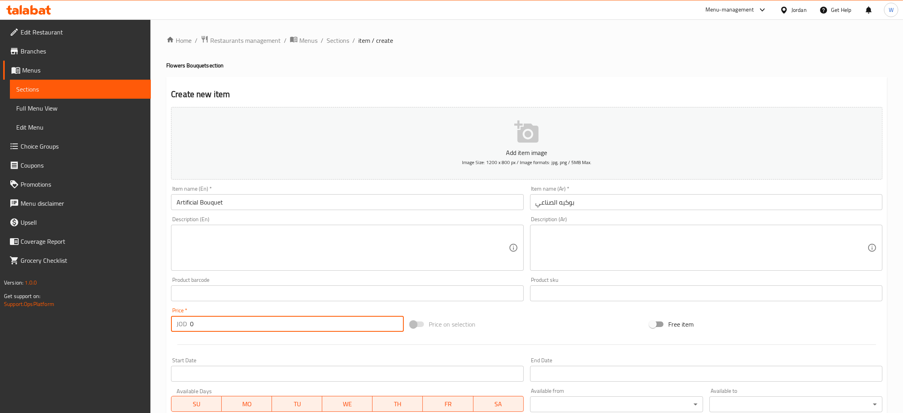
drag, startPoint x: 193, startPoint y: 325, endPoint x: 122, endPoint y: 328, distance: 71.3
click at [119, 332] on div "Edit Restaurant Branches Menus Sections Full Menu View Edit Menu Choice Groups …" at bounding box center [451, 289] width 903 height 540
type input "30"
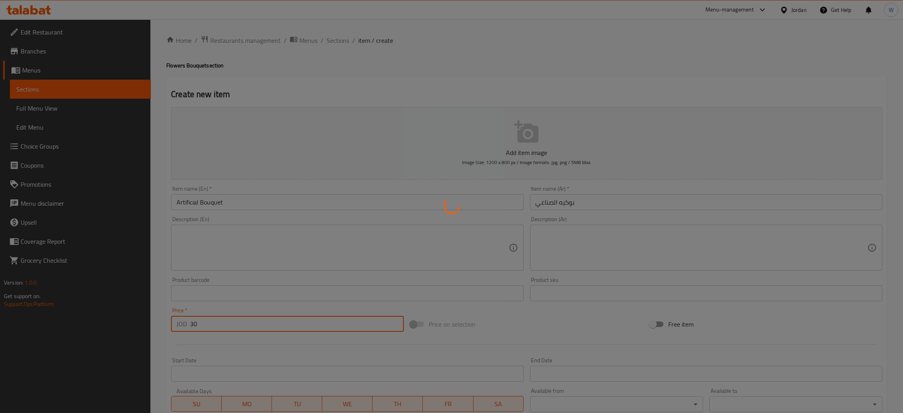
type input "0"
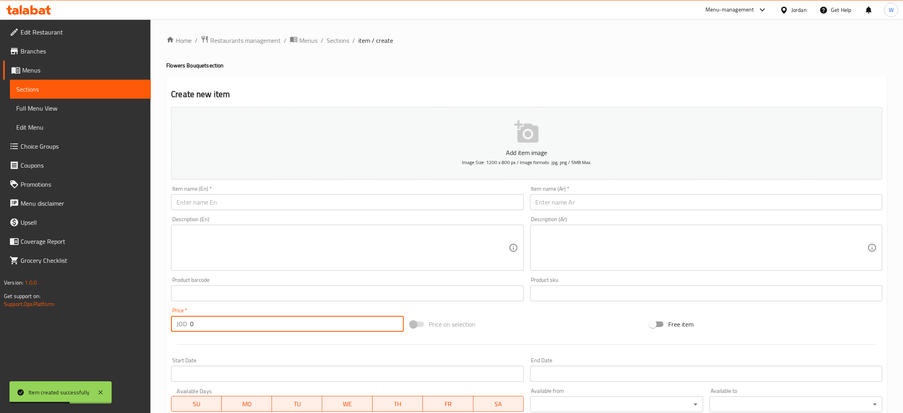
click at [430, 209] on input "text" at bounding box center [347, 202] width 353 height 16
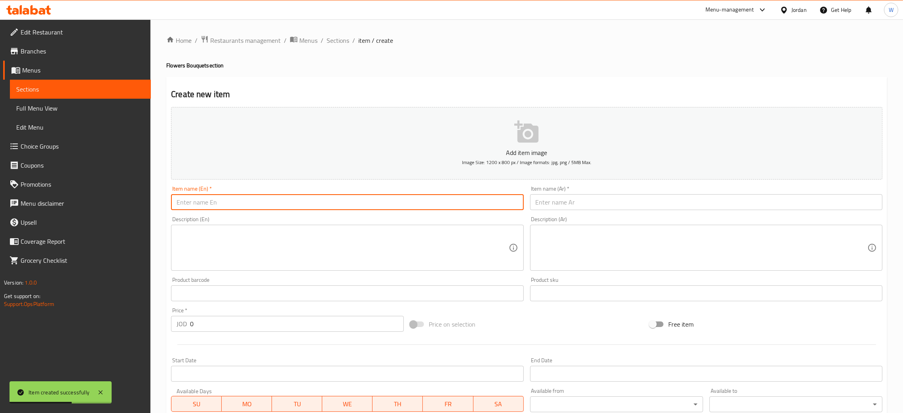
paste input "bear meter"
type input "bear meter"
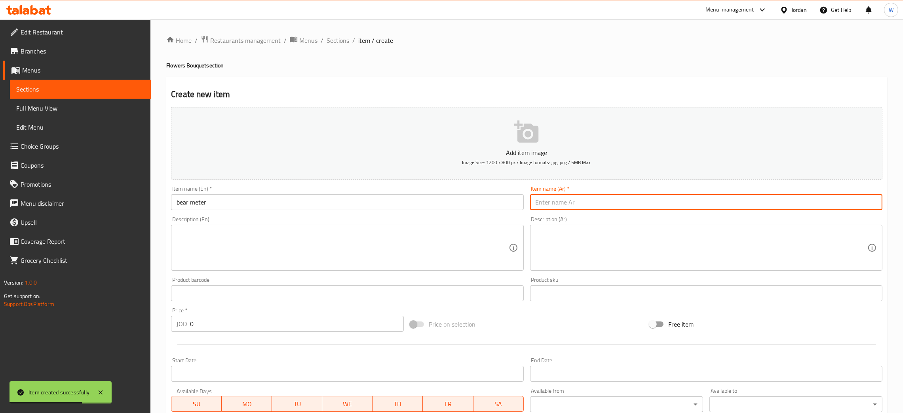
click at [574, 198] on input "text" at bounding box center [706, 202] width 353 height 16
paste input "دب المتر"
type input "دب المتر"
drag, startPoint x: 572, startPoint y: 198, endPoint x: 384, endPoint y: 202, distance: 188.2
click at [379, 204] on div "Add item image Image Size: 1200 x 800 px / Image formats: jpg, png / 5MB Max. I…" at bounding box center [527, 274] width 718 height 341
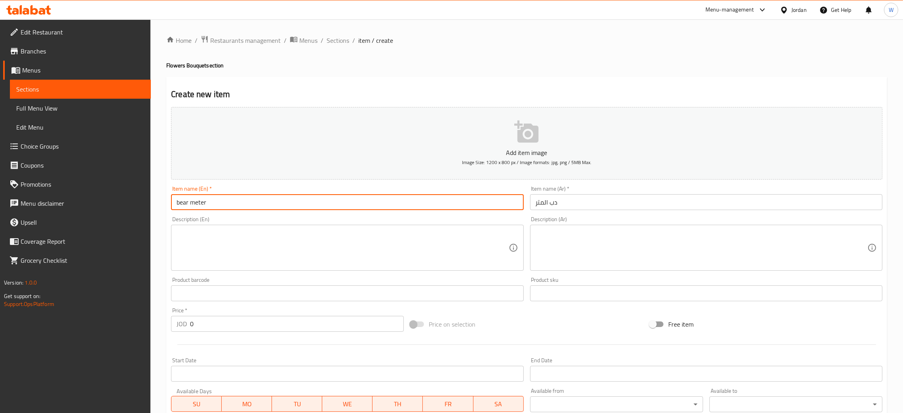
drag, startPoint x: 242, startPoint y: 204, endPoint x: 102, endPoint y: 204, distance: 140.2
click at [101, 206] on div "Edit Restaurant Branches Menus Sections Full Menu View Edit Menu Choice Groups …" at bounding box center [451, 289] width 903 height 540
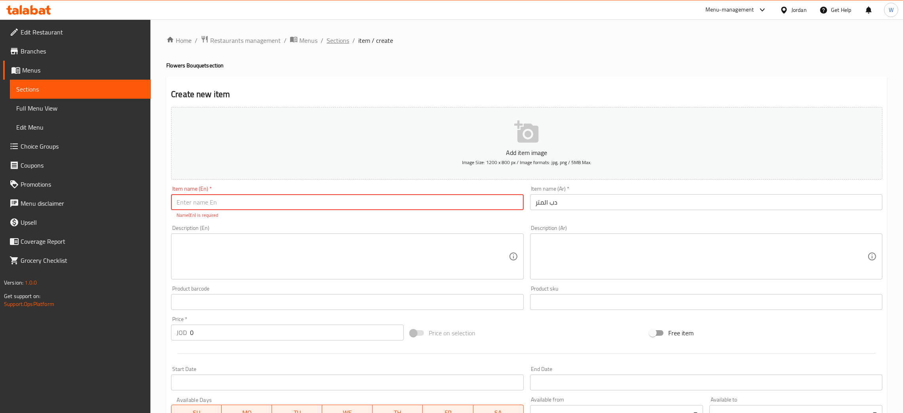
click at [341, 44] on span "Sections" at bounding box center [338, 41] width 23 height 10
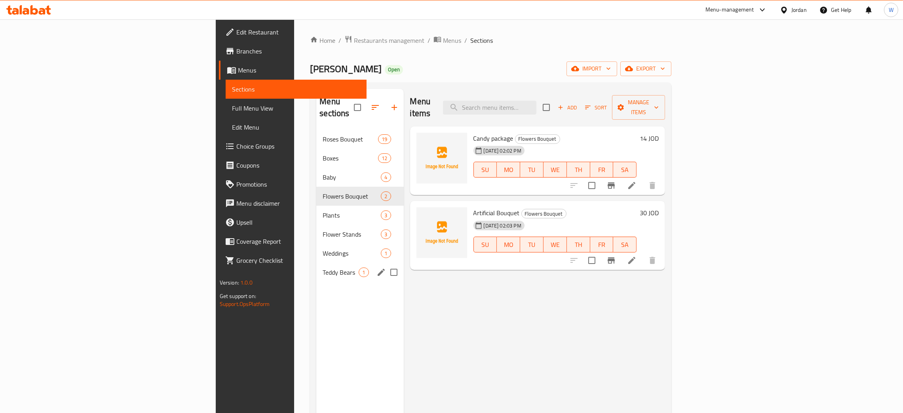
click at [323, 267] on span "Teddy Bears" at bounding box center [341, 272] width 36 height 10
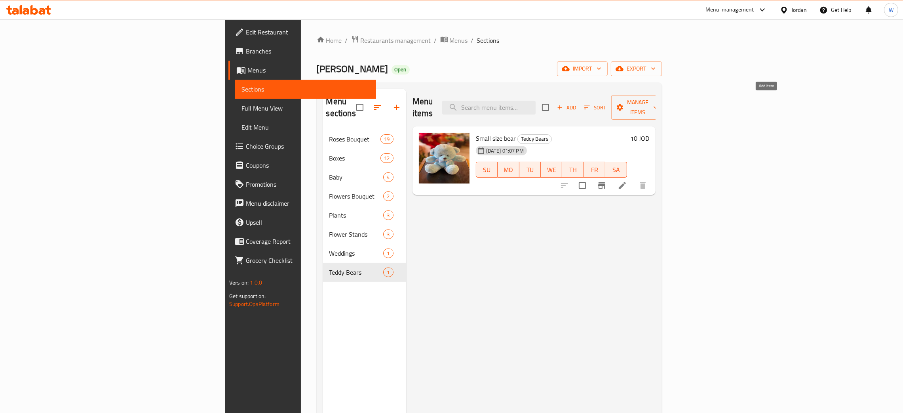
click at [577, 106] on span "Add" at bounding box center [566, 107] width 21 height 9
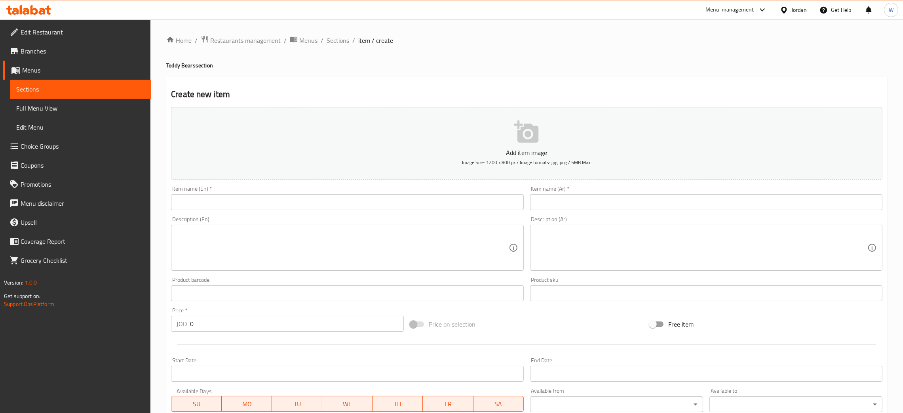
click at [324, 198] on input "text" at bounding box center [347, 202] width 353 height 16
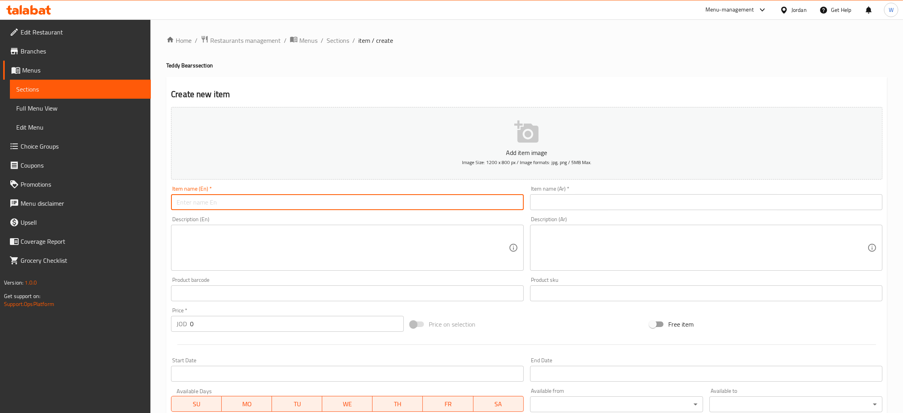
paste input "bear meter"
type input "bear meter"
click at [581, 197] on input "text" at bounding box center [706, 202] width 353 height 16
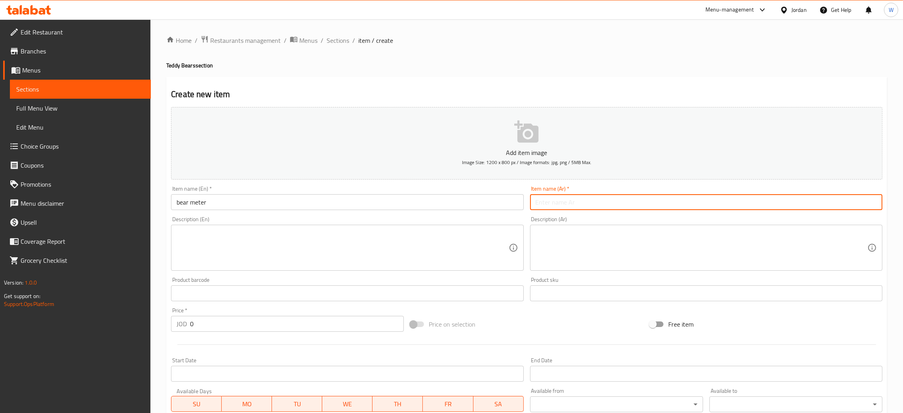
paste input "دب المتر"
type input "دب المتر"
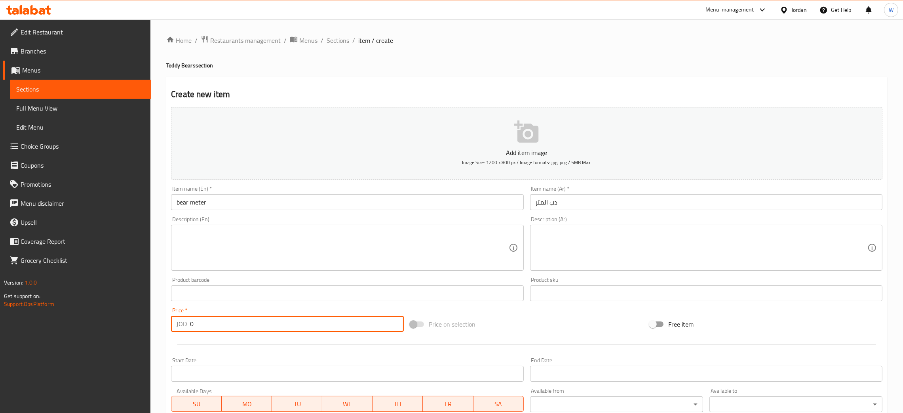
drag, startPoint x: 210, startPoint y: 322, endPoint x: 130, endPoint y: 329, distance: 80.7
click at [136, 330] on div "Edit Restaurant Branches Menus Sections Full Menu View Edit Menu Choice Groups …" at bounding box center [451, 289] width 903 height 540
type input "60"
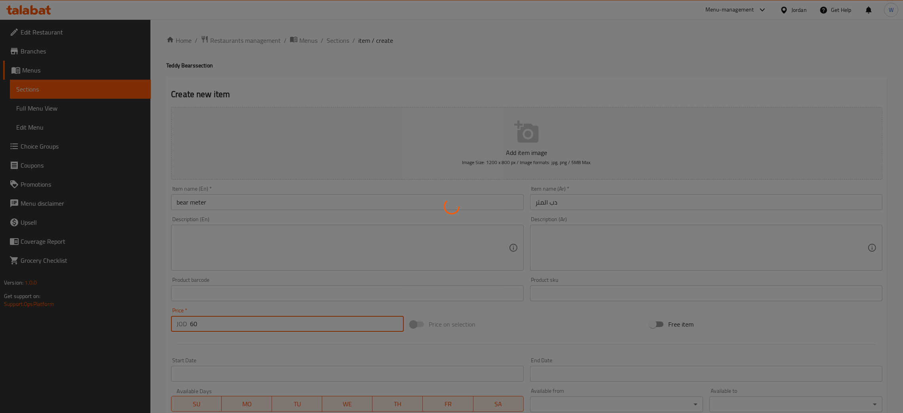
type input "0"
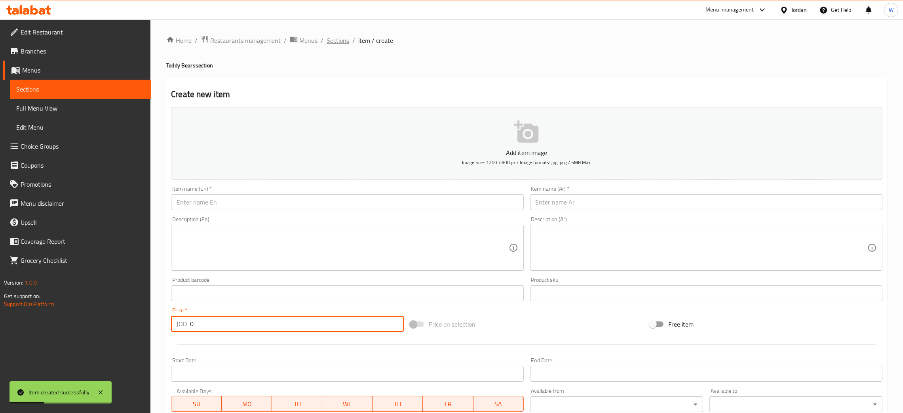
click at [332, 40] on span "Sections" at bounding box center [338, 41] width 23 height 10
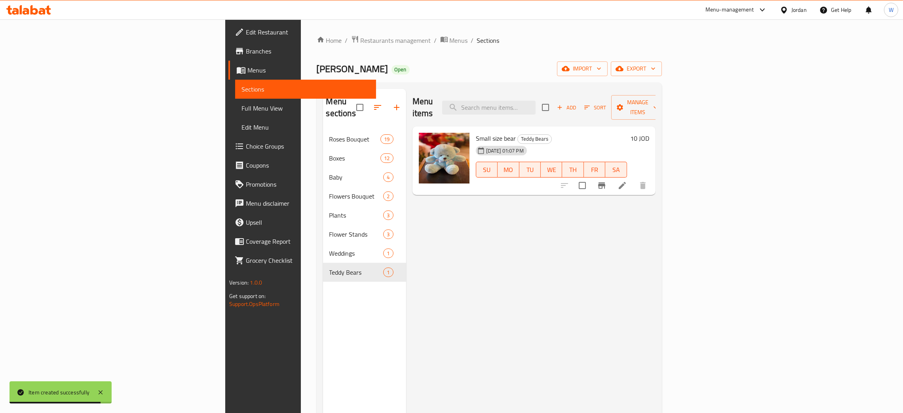
click at [415, 264] on div "Menu items Add Sort Manage items Small size bear Teddy Bears 31-08-2025 01:07 P…" at bounding box center [531, 295] width 250 height 413
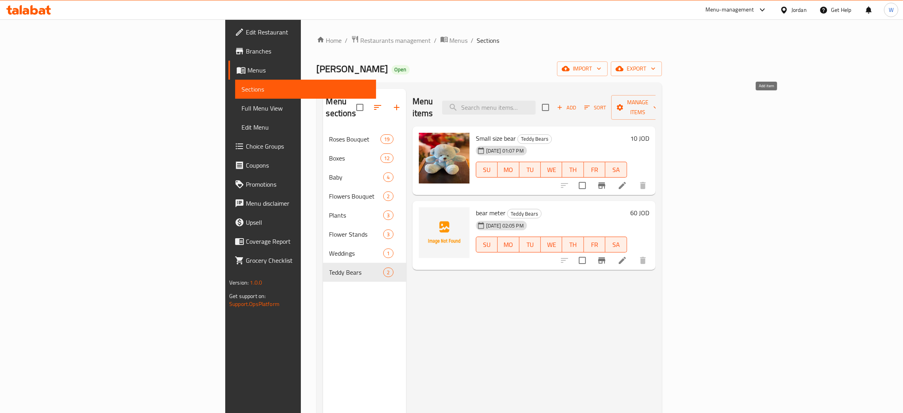
click at [577, 104] on span "Add" at bounding box center [566, 107] width 21 height 9
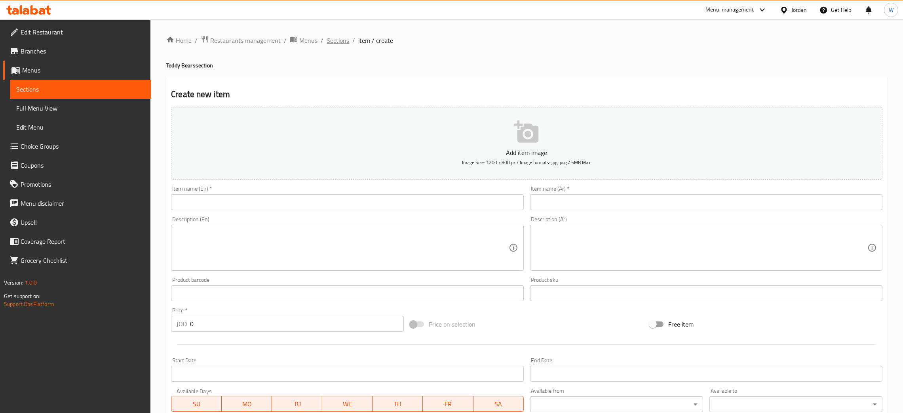
click at [342, 42] on span "Sections" at bounding box center [338, 41] width 23 height 10
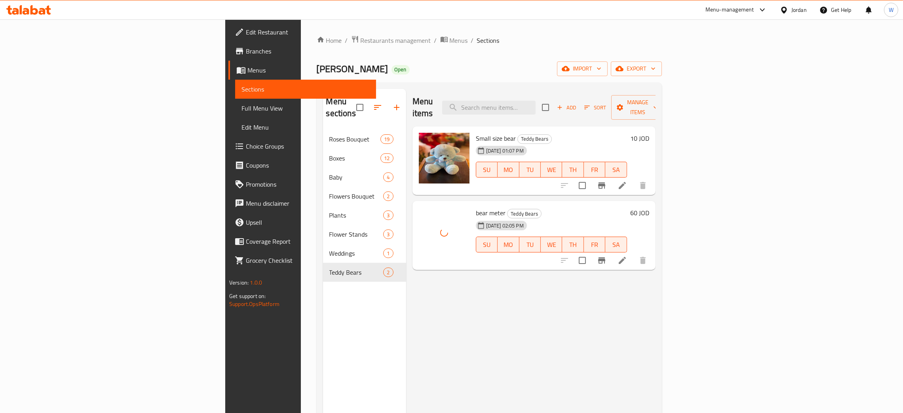
click at [502, 311] on div "Menu items Add Sort Manage items Small size bear Teddy Bears 31-08-2025 01:07 P…" at bounding box center [531, 295] width 250 height 413
click at [577, 104] on span "Add" at bounding box center [566, 107] width 21 height 9
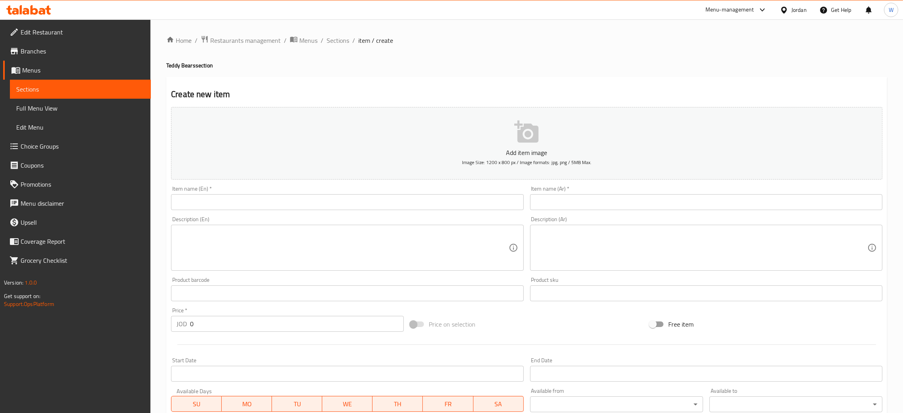
click at [575, 198] on input "text" at bounding box center [706, 202] width 353 height 16
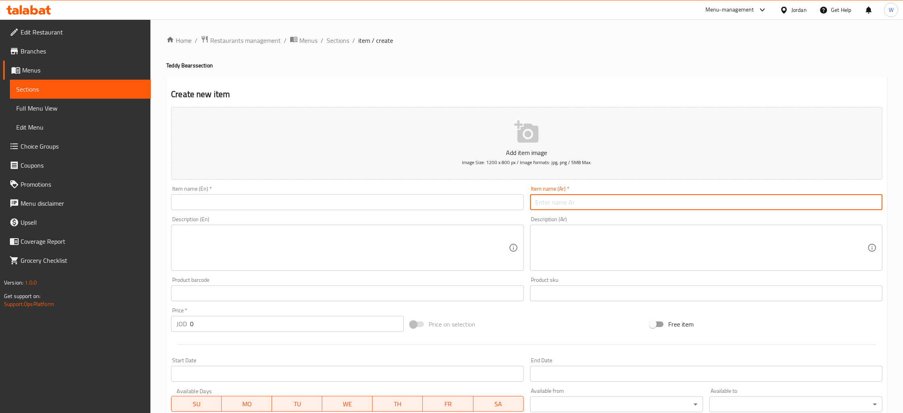
paste input "160cm bear"
type input "160cm bear"
click at [469, 212] on div "Item name (En)   * Item name (En) *" at bounding box center [347, 198] width 359 height 30
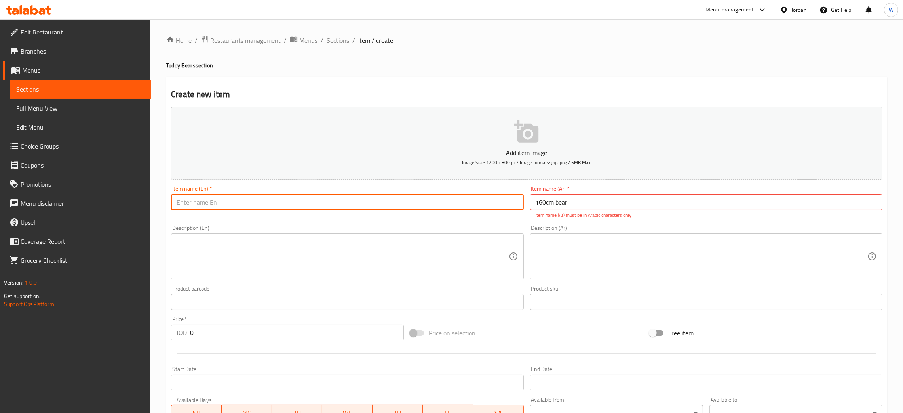
click at [471, 200] on input "text" at bounding box center [347, 202] width 353 height 16
paste input "دب ال١٦٠cm"
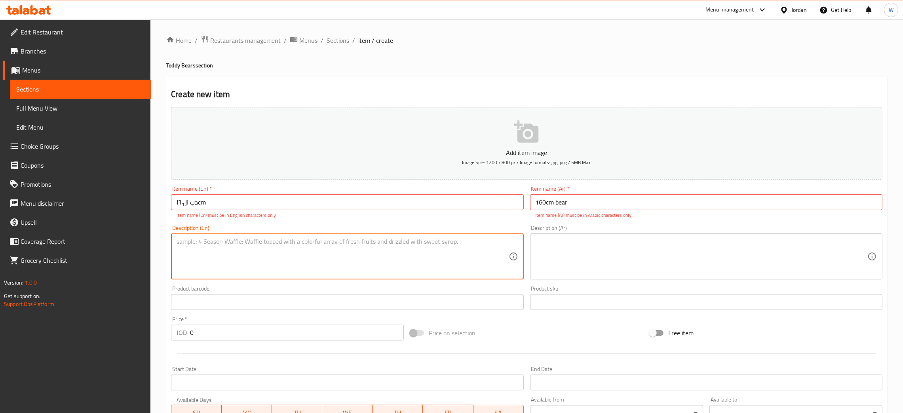
click at [374, 265] on textarea at bounding box center [343, 257] width 332 height 38
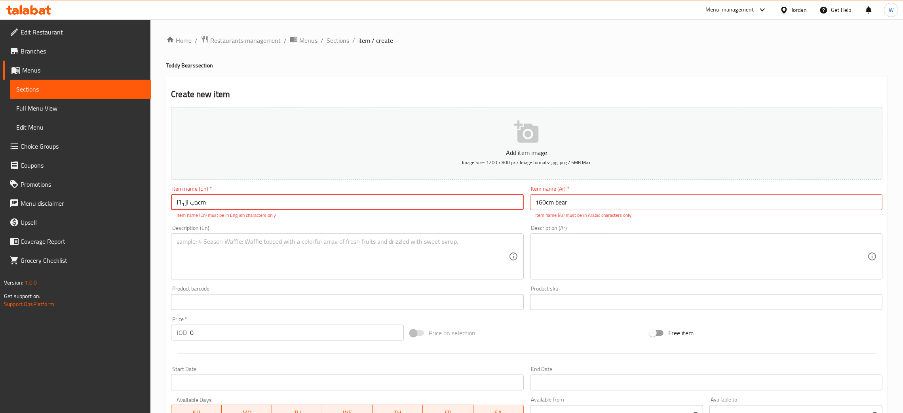
drag, startPoint x: 208, startPoint y: 204, endPoint x: 199, endPoint y: 204, distance: 8.7
click at [199, 204] on input "دب ال١٦٠cm" at bounding box center [347, 202] width 353 height 16
click at [174, 203] on input "دب ال١٦٠" at bounding box center [347, 202] width 353 height 16
click at [208, 198] on input "دب ١٦٠" at bounding box center [347, 202] width 353 height 16
type input "دب ١٦٠ سم"
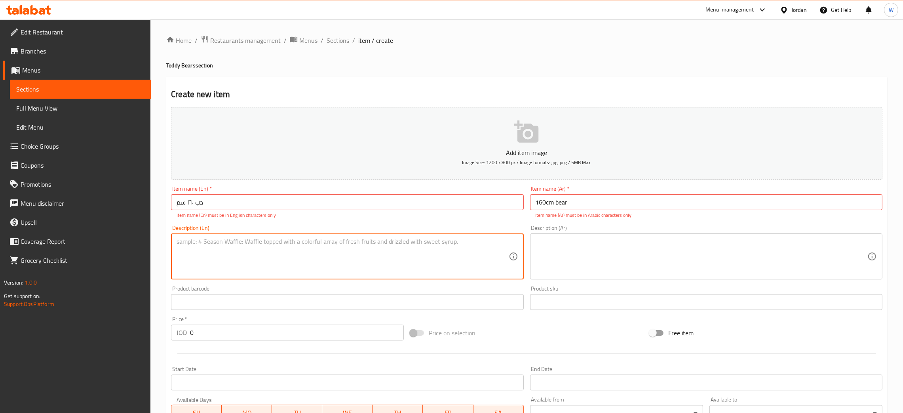
click at [375, 266] on textarea at bounding box center [343, 257] width 332 height 38
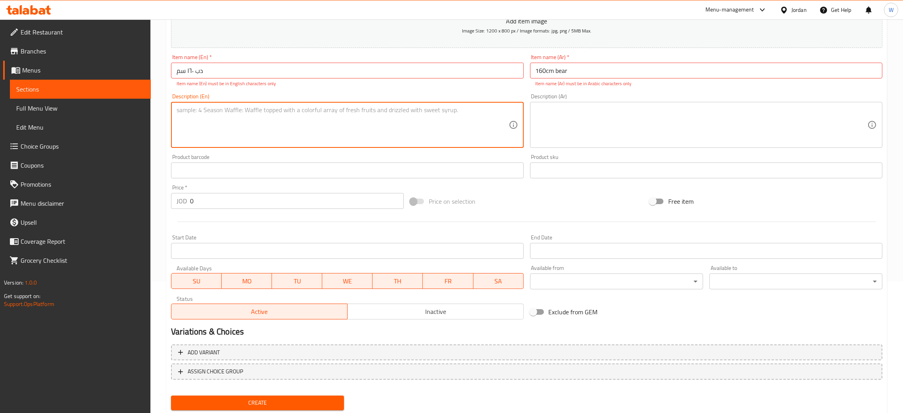
scroll to position [154, 0]
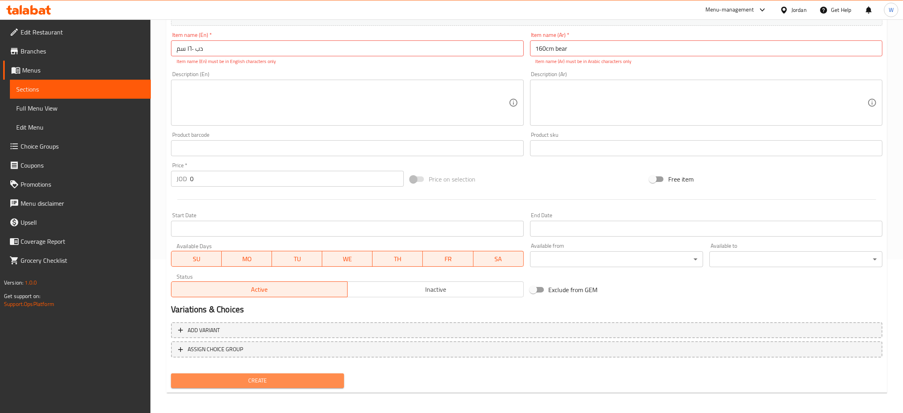
click at [305, 376] on span "Create" at bounding box center [257, 380] width 160 height 10
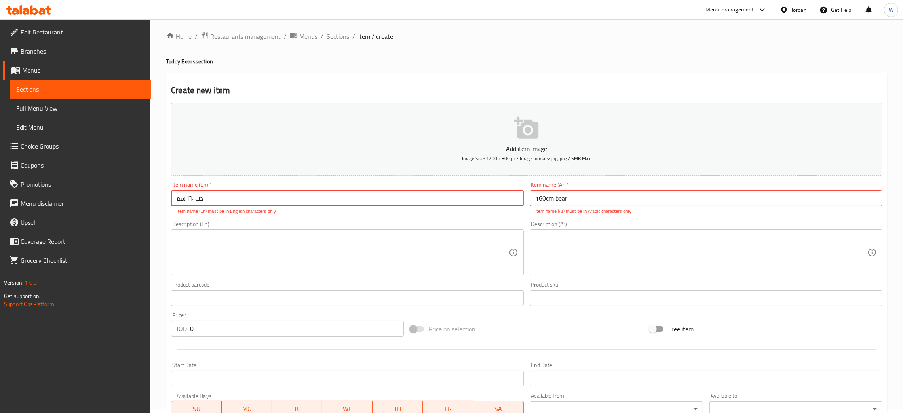
scroll to position [0, 0]
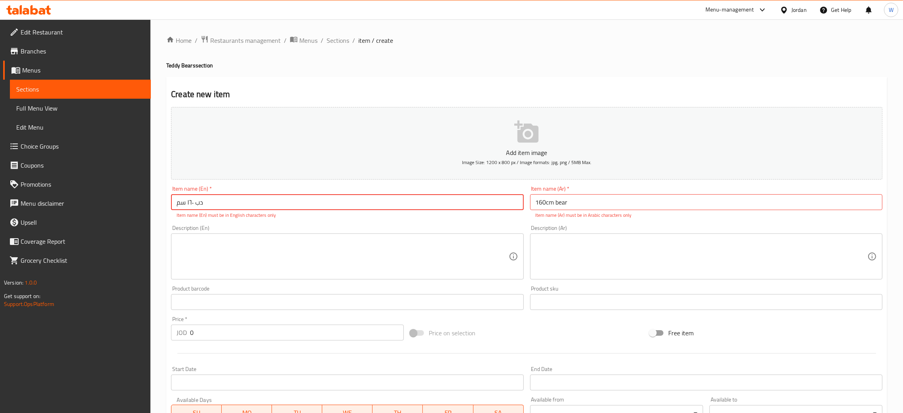
drag, startPoint x: 235, startPoint y: 197, endPoint x: 86, endPoint y: 205, distance: 148.8
click at [87, 205] on div "Edit Restaurant Branches Menus Sections Full Menu View Edit Menu Choice Groups …" at bounding box center [451, 293] width 903 height 549
click at [340, 39] on span "Sections" at bounding box center [338, 41] width 23 height 10
